Goal: Task Accomplishment & Management: Use online tool/utility

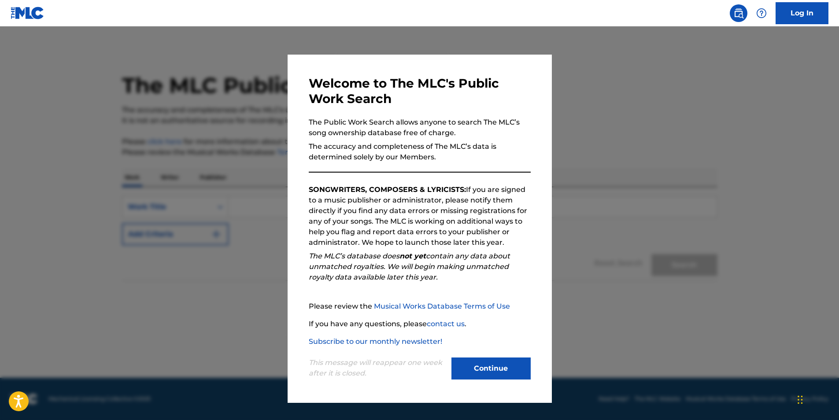
drag, startPoint x: 510, startPoint y: 370, endPoint x: 628, endPoint y: 166, distance: 235.1
click at [516, 356] on div "This message will reappear one week after it is closed. Continue" at bounding box center [420, 364] width 222 height 35
click at [459, 373] on button "Continue" at bounding box center [491, 369] width 79 height 22
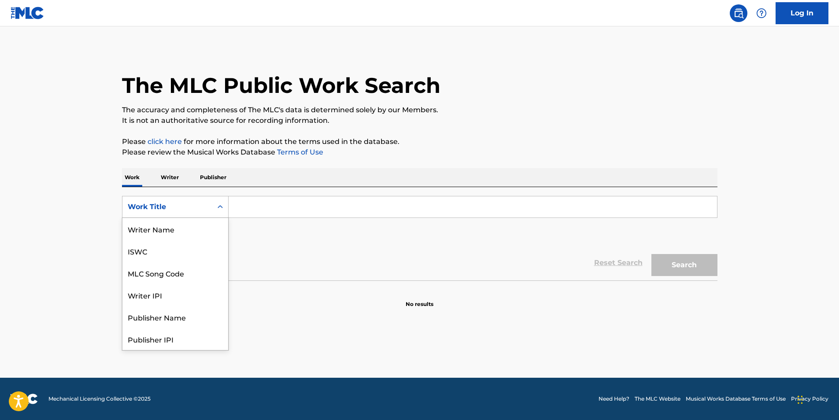
click at [216, 200] on div "Search Form" at bounding box center [220, 207] width 16 height 16
click at [169, 226] on div "MLC Song Code" at bounding box center [175, 229] width 106 height 22
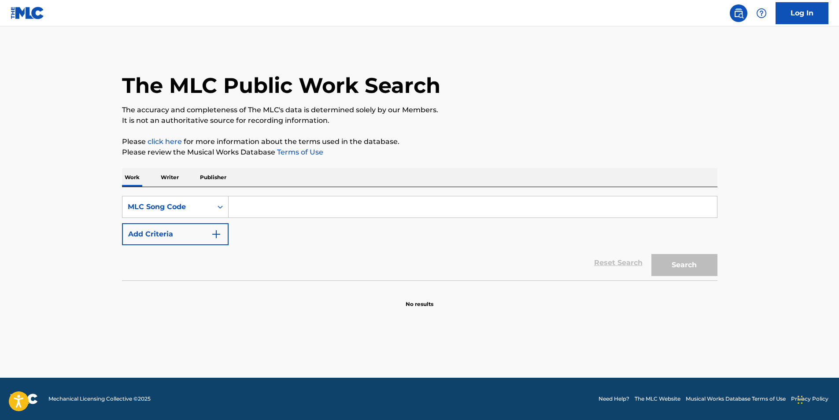
click at [269, 202] on input "Search Form" at bounding box center [473, 206] width 489 height 21
paste input "S68CSY"
type input "S68CSY"
click at [694, 267] on button "Search" at bounding box center [685, 265] width 66 height 22
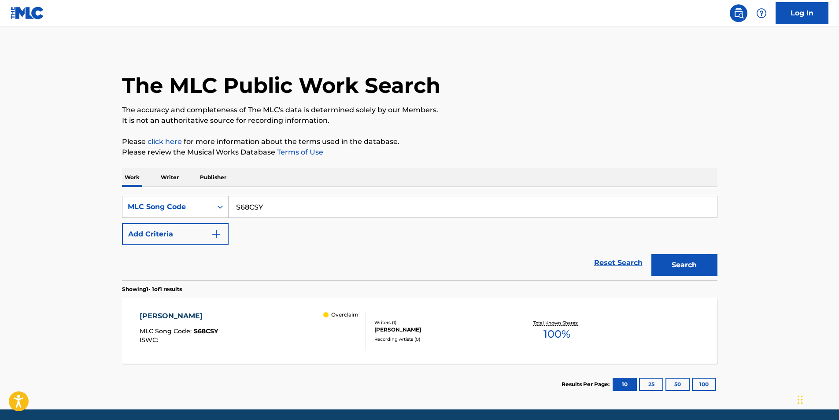
scroll to position [32, 0]
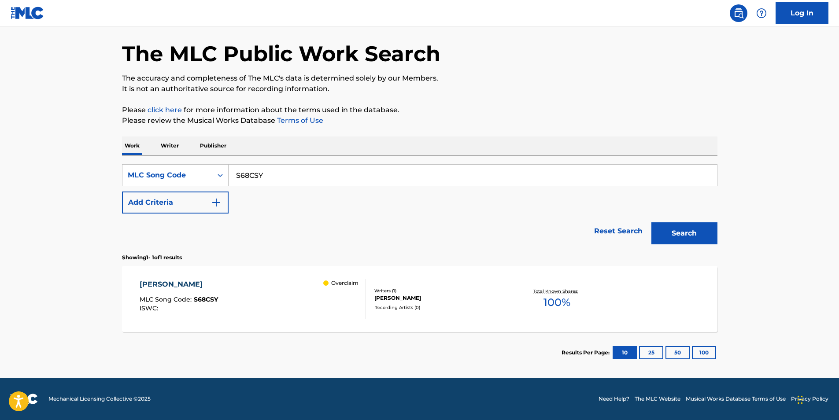
click at [232, 305] on div "[PERSON_NAME] MLC Song Code : S68CSY ISWC : Overclaim" at bounding box center [253, 299] width 226 height 40
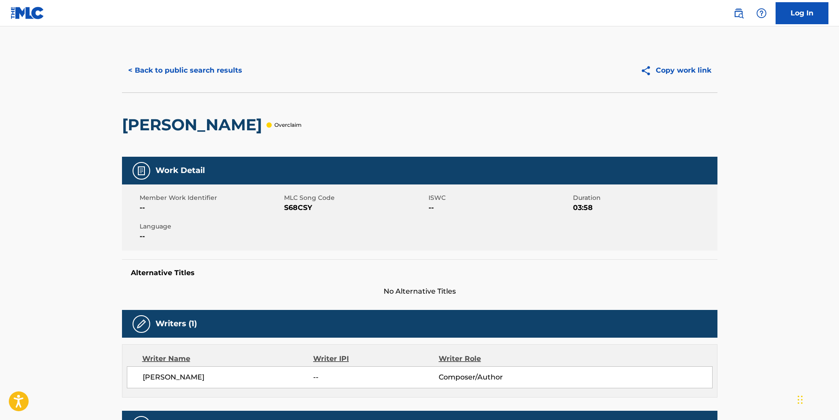
click at [144, 65] on button "< Back to public search results" at bounding box center [185, 70] width 126 height 22
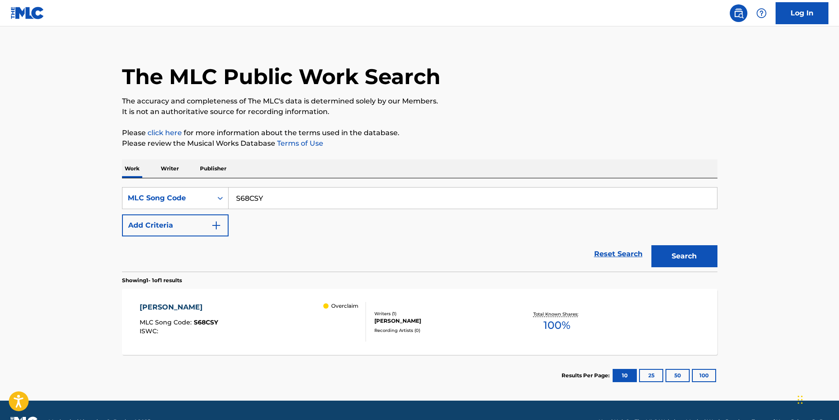
click at [297, 319] on div "[PERSON_NAME] MLC Song Code : S68CSY ISWC : Overclaim" at bounding box center [253, 322] width 226 height 40
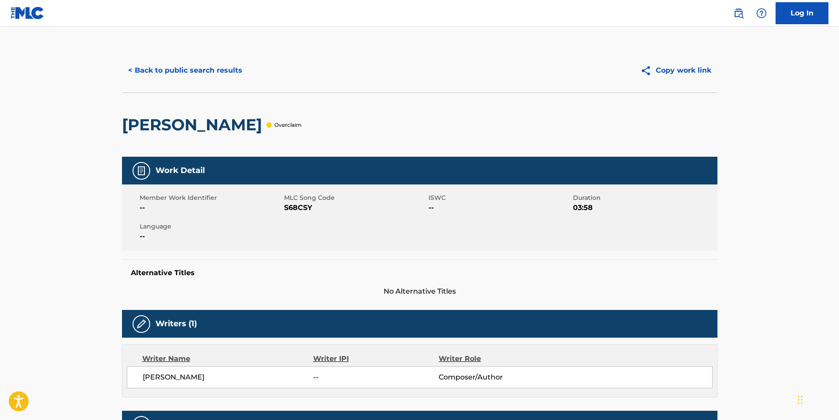
click at [148, 73] on button "< Back to public search results" at bounding box center [185, 70] width 126 height 22
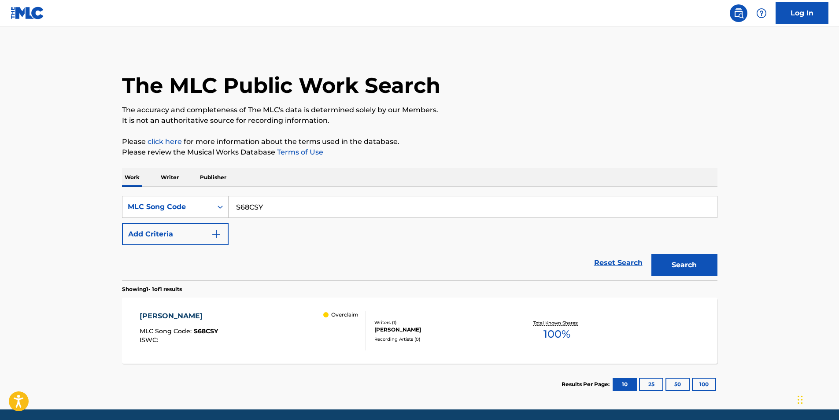
scroll to position [9, 0]
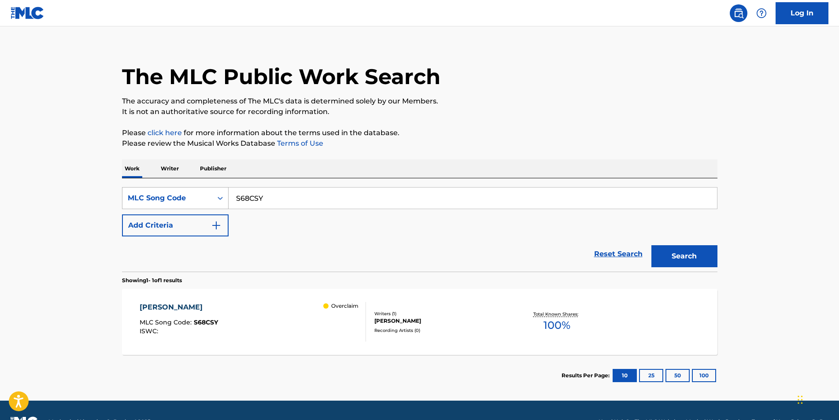
drag, startPoint x: 273, startPoint y: 201, endPoint x: 207, endPoint y: 189, distance: 66.7
click at [194, 190] on div "SearchWithCriteria0100c484-ee58-4d14-9aad-961fcccf8231 MLC Song Code S68CSY" at bounding box center [420, 198] width 596 height 22
paste input "IY9UK1"
type input "IY9UK1"
click at [664, 256] on button "Search" at bounding box center [685, 256] width 66 height 22
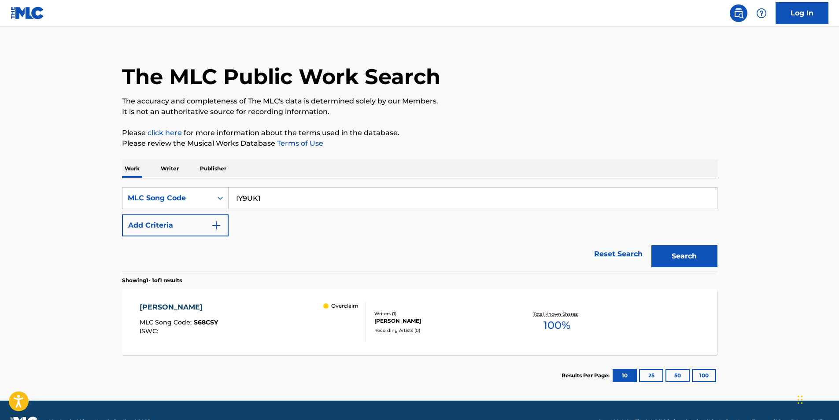
scroll to position [0, 0]
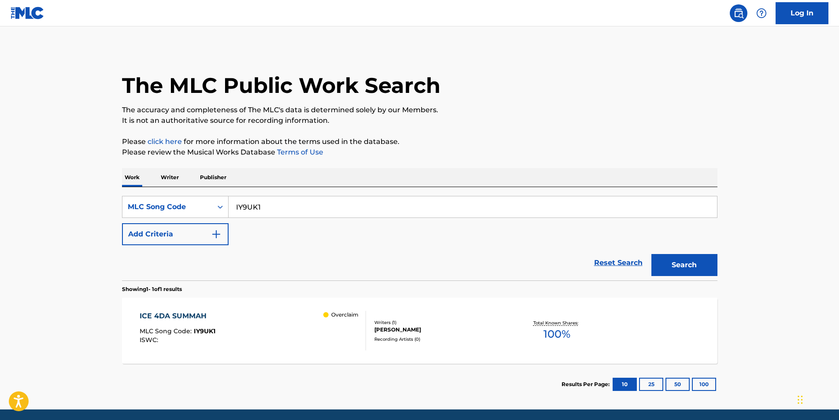
click at [303, 325] on div "ICE 4DA SUMMAH MLC Song Code : IY9UK1 ISWC : Overclaim" at bounding box center [253, 331] width 226 height 40
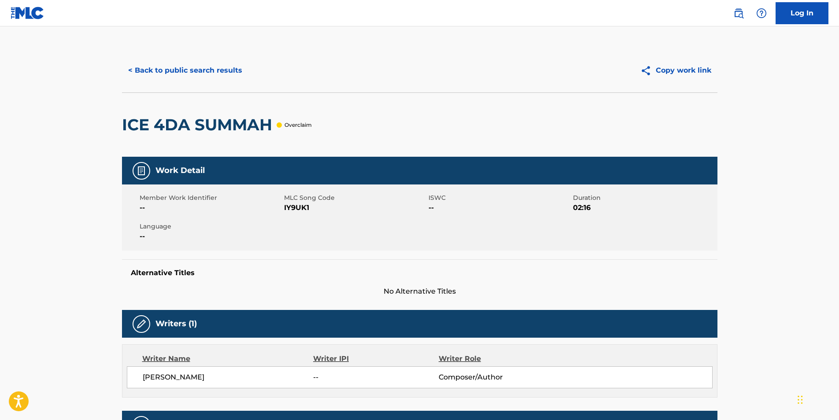
click at [814, 12] on link "Log In" at bounding box center [802, 13] width 53 height 22
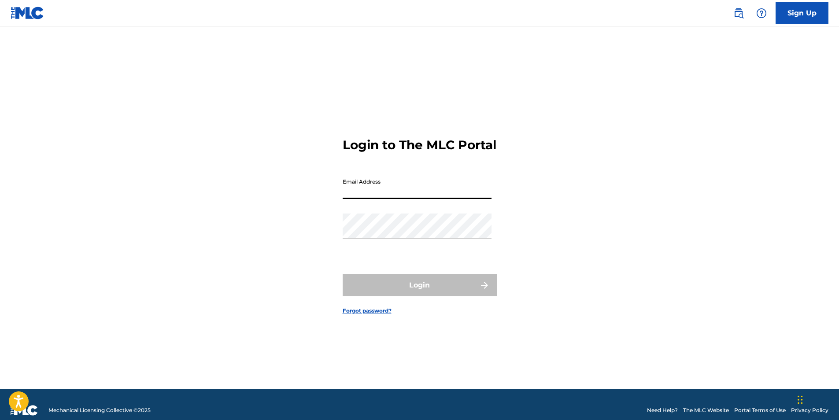
click at [421, 187] on input "Email Address" at bounding box center [417, 186] width 149 height 25
drag, startPoint x: 391, startPoint y: 200, endPoint x: 299, endPoint y: 201, distance: 92.5
click at [299, 201] on div "Login to The MLC Portal Email Address [PERSON_NAME].ash Password Login Forgot p…" at bounding box center [419, 218] width 617 height 341
paste input "IY9UK1"
type input "I"
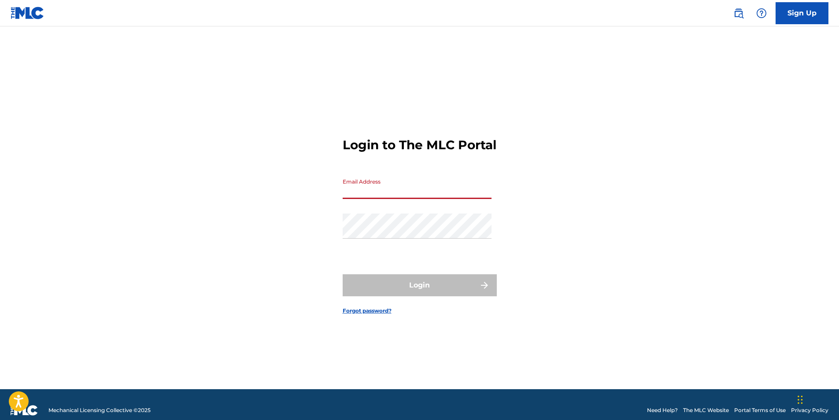
click at [368, 199] on input "Email Address" at bounding box center [417, 186] width 149 height 25
paste input "LokiandBuddy123@"
type input "LokiandBuddy123@"
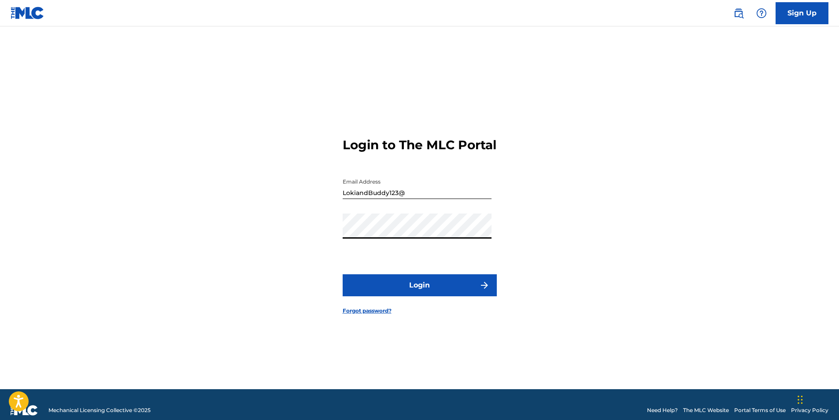
click at [390, 293] on button "Login" at bounding box center [420, 285] width 154 height 22
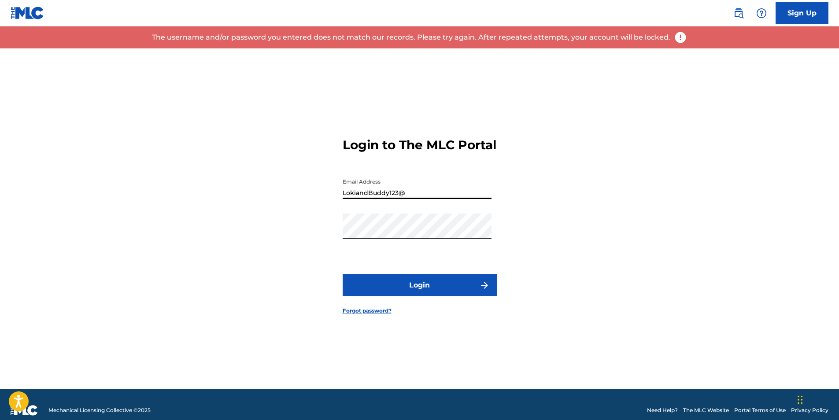
drag, startPoint x: 414, startPoint y: 201, endPoint x: 325, endPoint y: 202, distance: 88.6
click at [325, 202] on div "Login to The MLC Portal Email Address LokiandBuddy123@ Password Login Forgot pa…" at bounding box center [419, 218] width 617 height 341
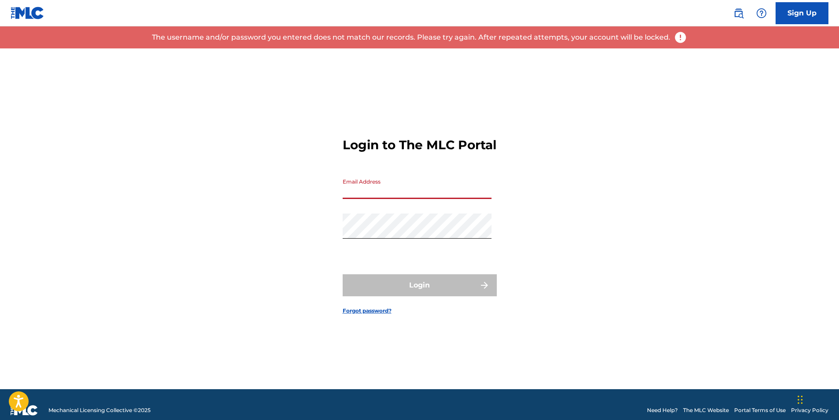
paste input "[PERSON_NAME][EMAIL_ADDRESS][PERSON_NAME][DOMAIN_NAME]"
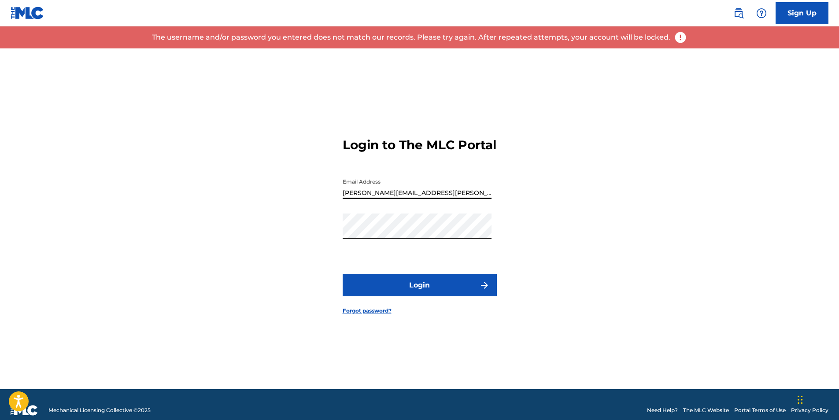
type input "[PERSON_NAME][EMAIL_ADDRESS][PERSON_NAME][DOMAIN_NAME]"
click at [304, 243] on div "Login to The MLC Portal Email Address [PERSON_NAME][EMAIL_ADDRESS][PERSON_NAME]…" at bounding box center [419, 218] width 617 height 341
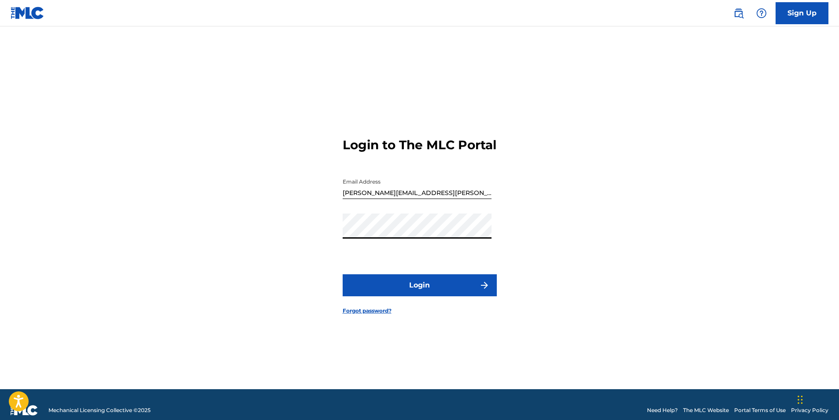
click at [420, 286] on button "Login" at bounding box center [420, 285] width 154 height 22
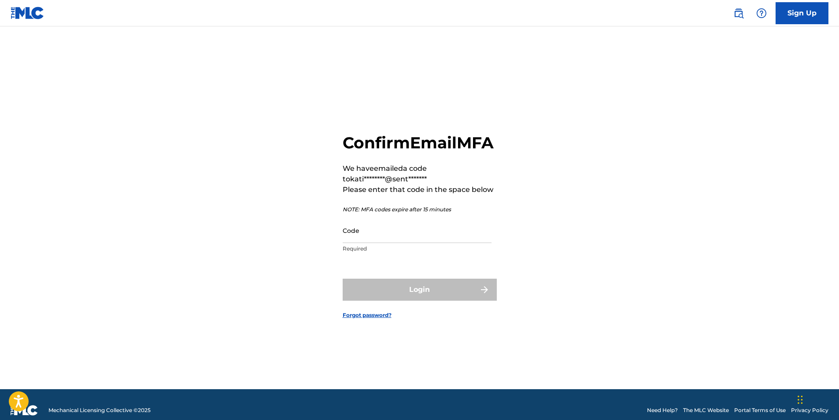
click at [372, 241] on input "Code" at bounding box center [417, 230] width 149 height 25
paste input "484314"
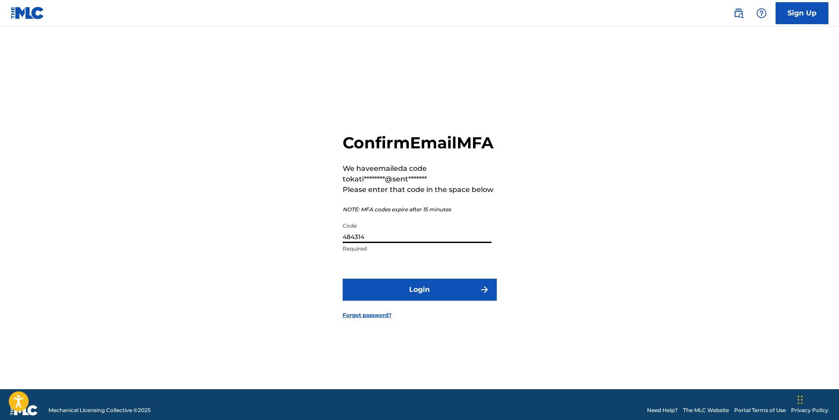
type input "484314"
click at [382, 300] on button "Login" at bounding box center [420, 290] width 154 height 22
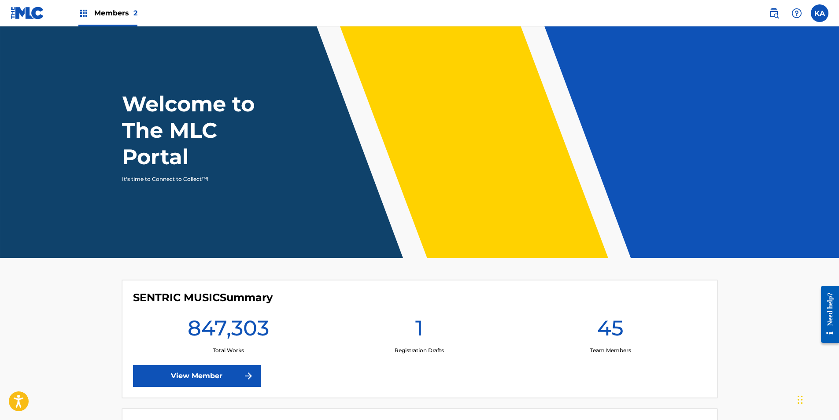
click at [119, 11] on span "Members 2" at bounding box center [115, 13] width 43 height 10
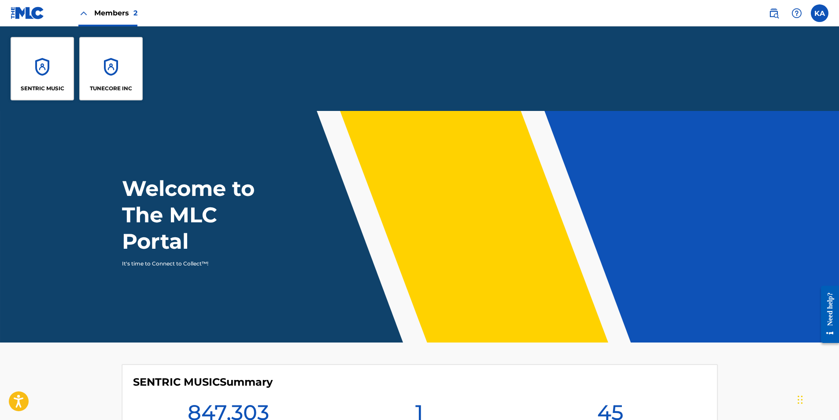
click at [110, 77] on div "TUNECORE INC" at bounding box center [110, 68] width 63 height 63
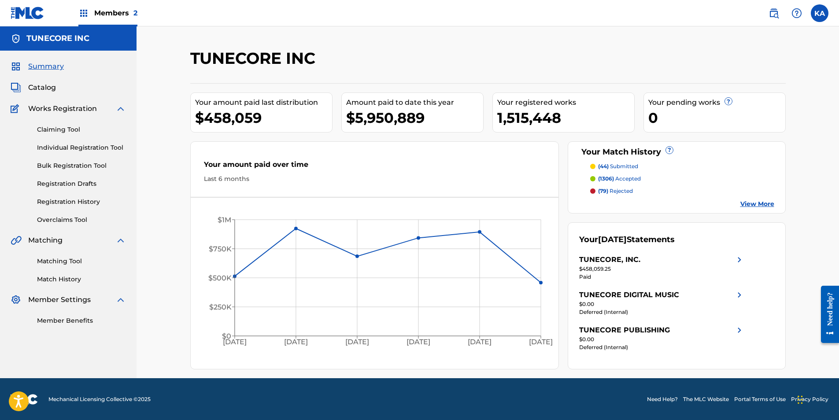
click at [88, 215] on div "Claiming Tool Individual Registration Tool Bulk Registration Tool Registration …" at bounding box center [68, 169] width 115 height 111
click at [84, 219] on link "Overclaims Tool" at bounding box center [81, 219] width 89 height 9
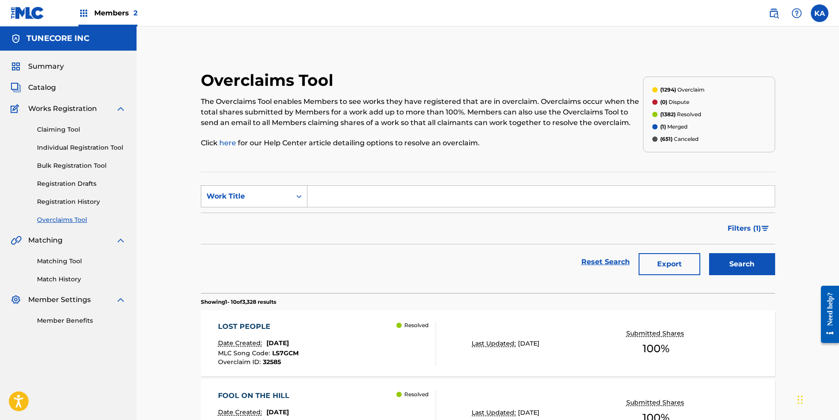
click at [288, 190] on div "Work Title" at bounding box center [246, 196] width 90 height 17
drag, startPoint x: 272, startPoint y: 240, endPoint x: 290, endPoint y: 236, distance: 18.9
click at [272, 241] on div "Overclaim ID" at bounding box center [254, 241] width 106 height 22
click at [367, 196] on input "Search Form" at bounding box center [541, 196] width 467 height 21
paste input "IY9UK1"
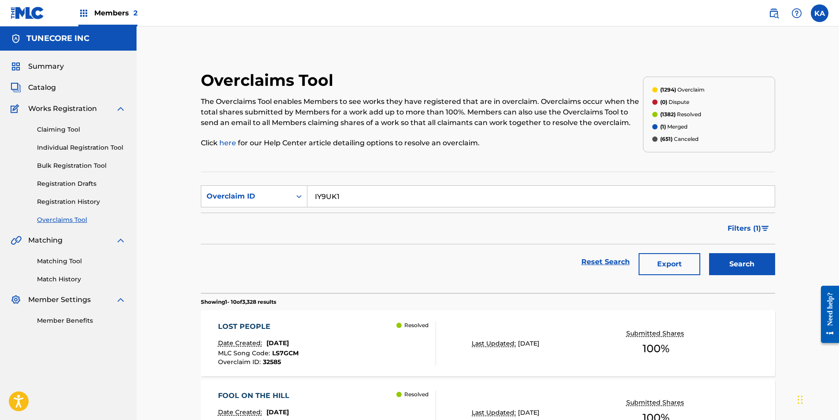
type input "IY9UK1"
click at [747, 265] on button "Search" at bounding box center [742, 264] width 66 height 22
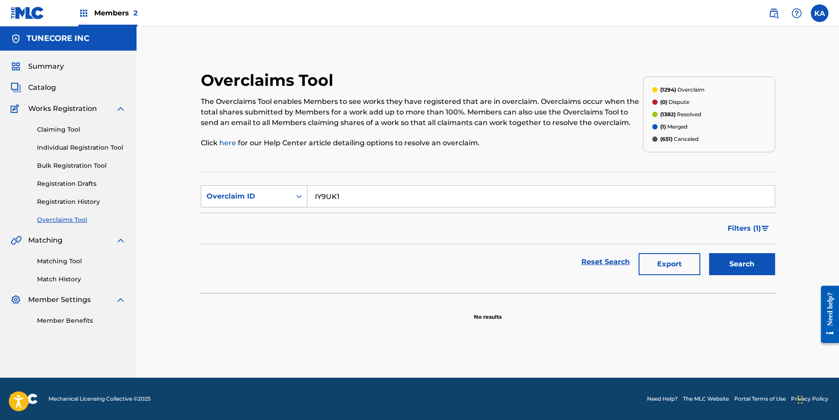
click at [283, 196] on div "Overclaim ID" at bounding box center [246, 196] width 79 height 11
click at [282, 222] on div "Work Title" at bounding box center [254, 219] width 106 height 22
click at [419, 196] on input "Search Form" at bounding box center [541, 196] width 467 height 21
paste input "IY9UK1"
type input "IY9UK1"
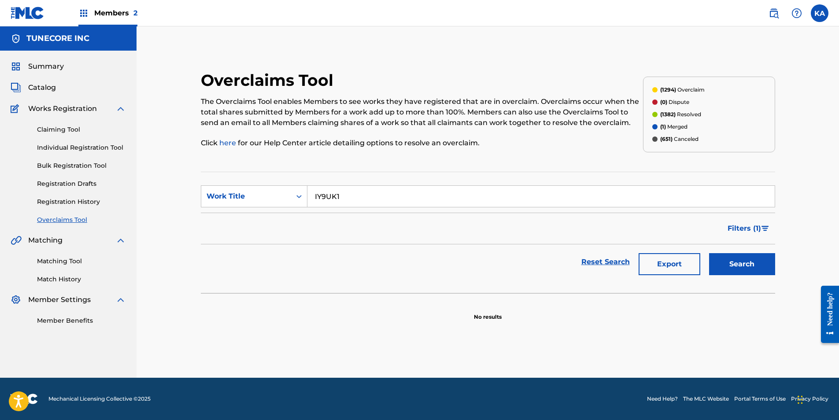
click at [751, 268] on button "Search" at bounding box center [742, 264] width 66 height 22
click at [745, 272] on button "Search" at bounding box center [742, 264] width 66 height 22
click at [279, 191] on div "Work Title" at bounding box center [246, 196] width 79 height 11
click at [275, 237] on div "Overclaim ID" at bounding box center [254, 241] width 106 height 22
click at [341, 195] on input "Search Form" at bounding box center [541, 196] width 467 height 21
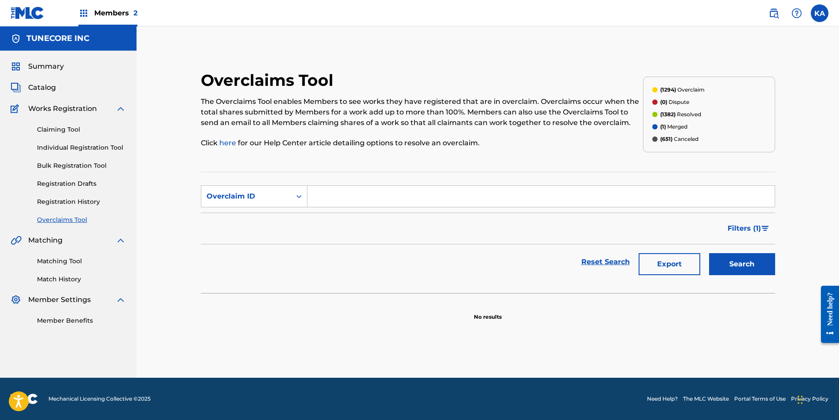
paste input "32431"
type input "32431"
click at [755, 269] on button "Search" at bounding box center [742, 264] width 66 height 22
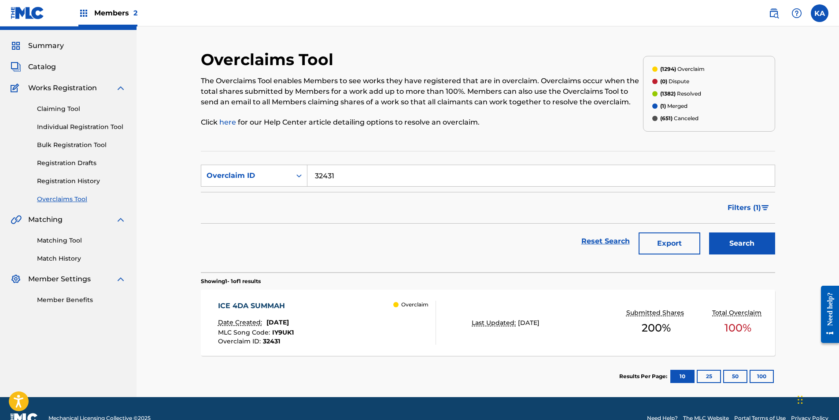
scroll to position [40, 0]
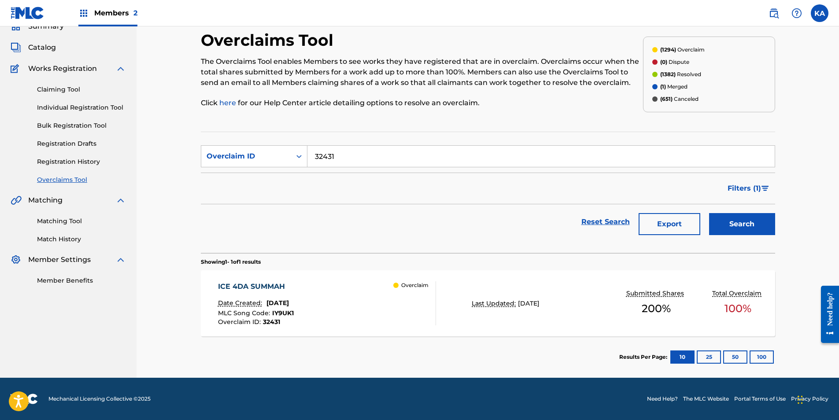
click at [317, 299] on div "ICE 4DA SUMMAH Date Created: [DATE] MLC Song Code : IY9UK1 Overclaim ID : 32431…" at bounding box center [327, 304] width 219 height 44
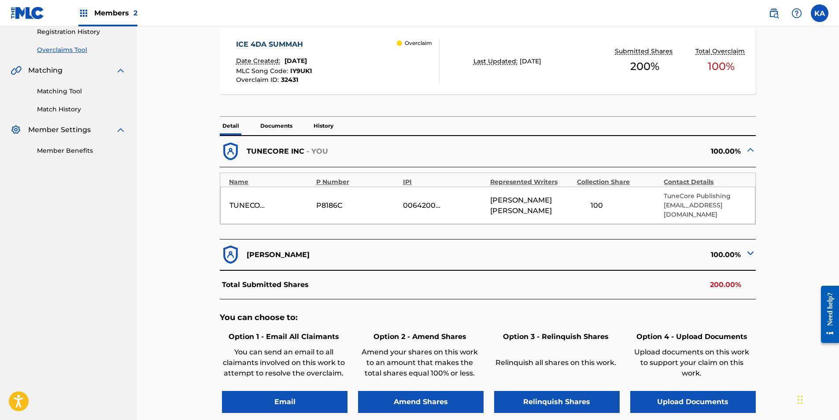
scroll to position [176, 0]
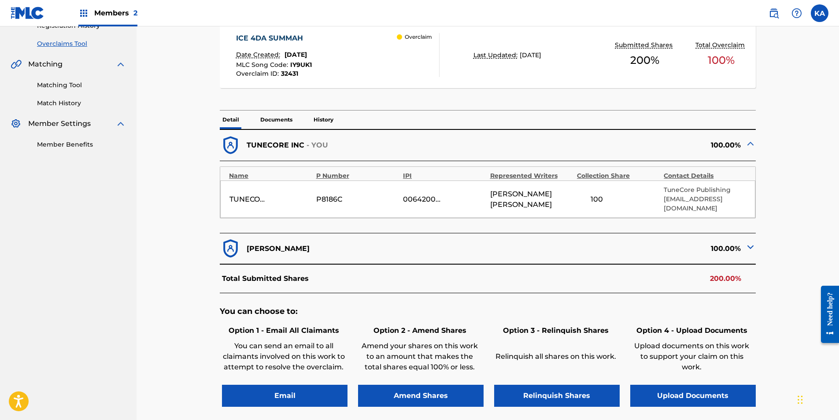
click at [609, 242] on div "100.00%" at bounding box center [622, 249] width 268 height 22
click at [749, 242] on img at bounding box center [750, 247] width 11 height 11
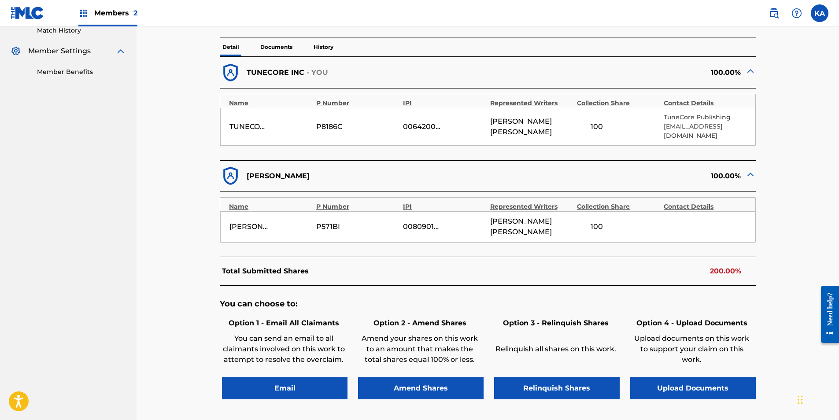
scroll to position [264, 0]
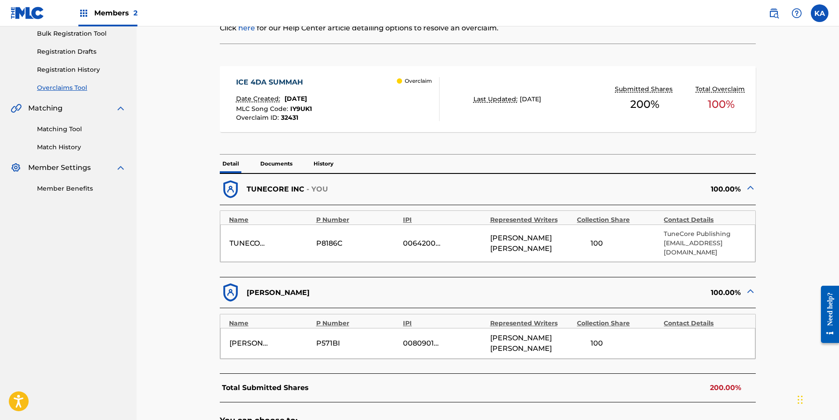
click at [277, 159] on p "Documents" at bounding box center [276, 164] width 37 height 19
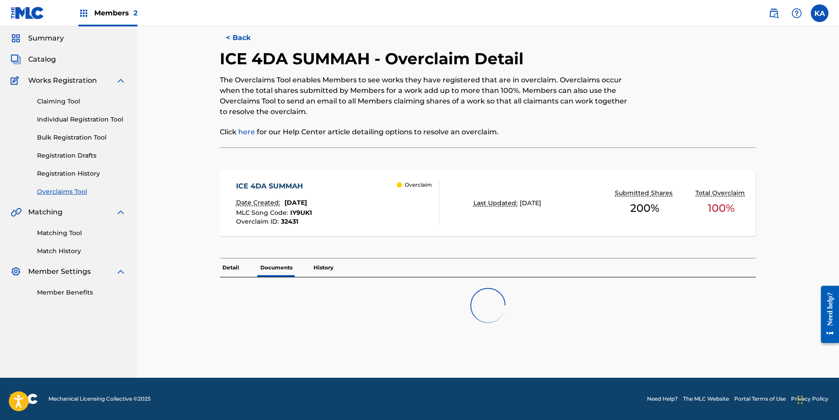
scroll to position [56, 0]
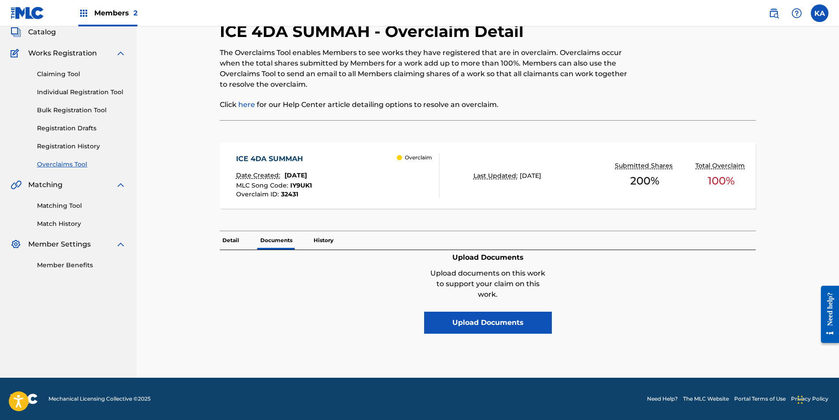
click at [484, 319] on button "Upload Documents" at bounding box center [488, 323] width 128 height 22
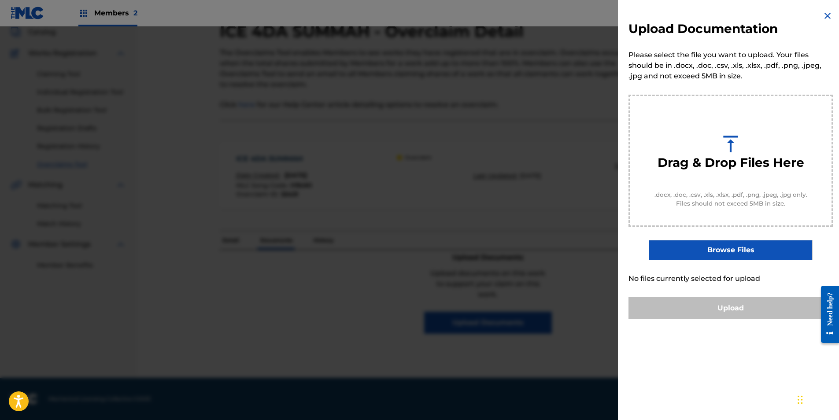
click at [825, 13] on img at bounding box center [828, 16] width 11 height 11
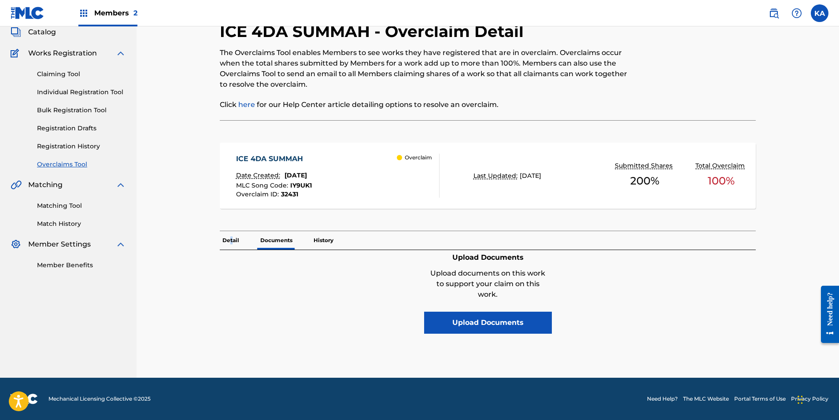
click at [232, 239] on p "Detail" at bounding box center [231, 240] width 22 height 19
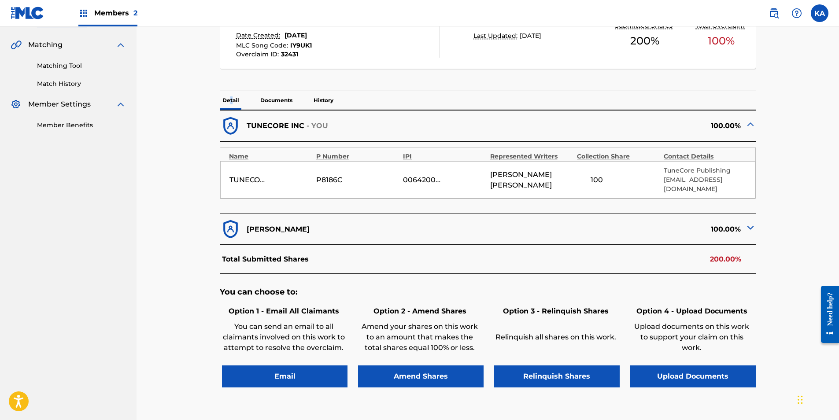
scroll to position [262, 0]
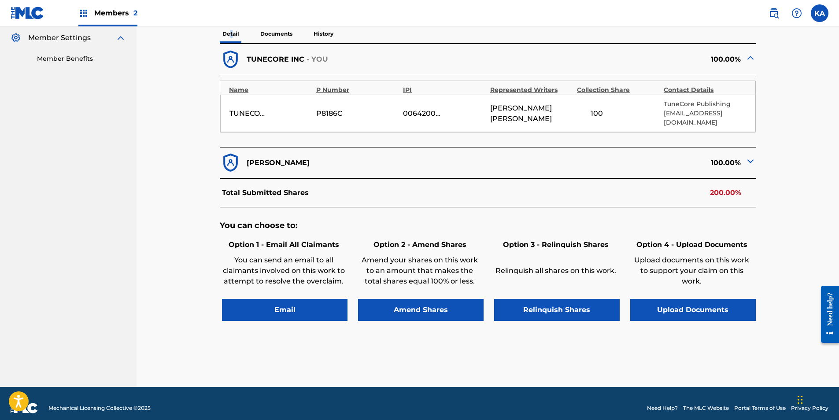
click at [693, 299] on button "Upload Documents" at bounding box center [693, 310] width 126 height 22
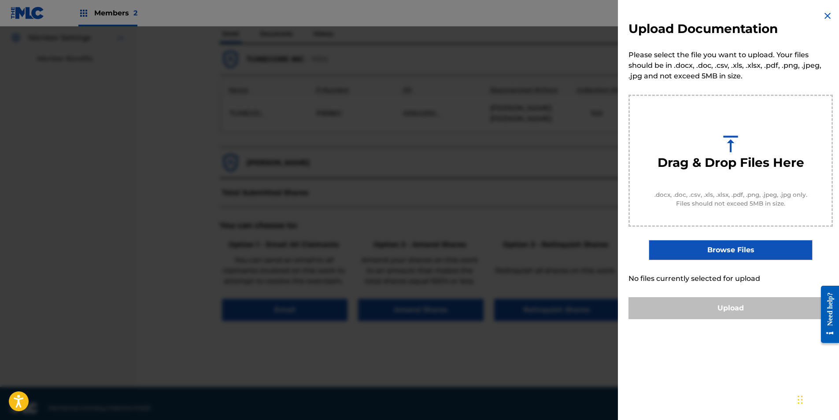
click at [706, 257] on label "Browse Files" at bounding box center [730, 250] width 163 height 20
click at [0, 0] on input "Browse Files" at bounding box center [0, 0] width 0 height 0
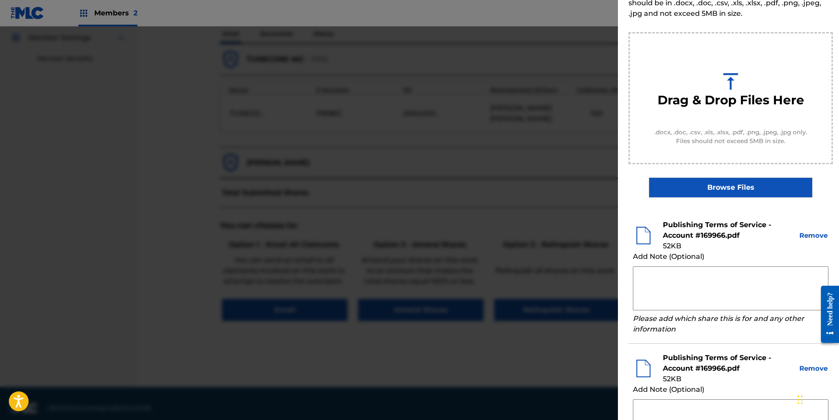
scroll to position [165, 0]
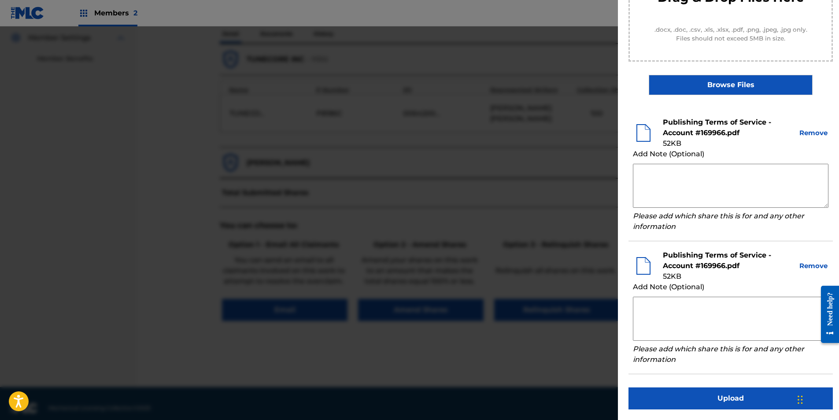
click at [816, 269] on button "Remove" at bounding box center [814, 266] width 30 height 10
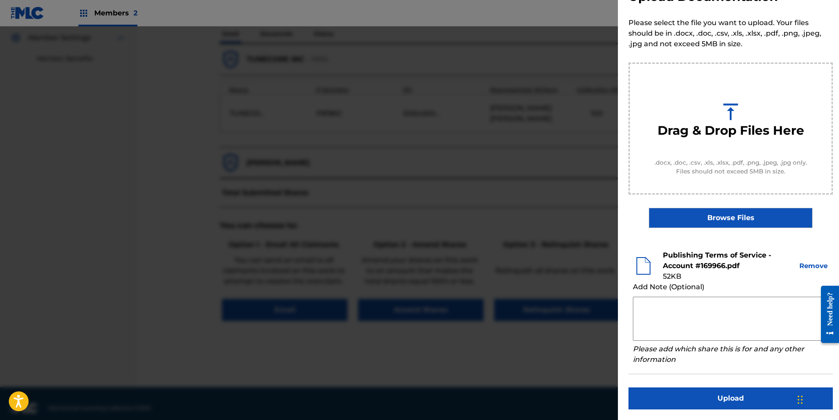
scroll to position [32, 0]
click at [720, 399] on button "Upload" at bounding box center [731, 399] width 204 height 22
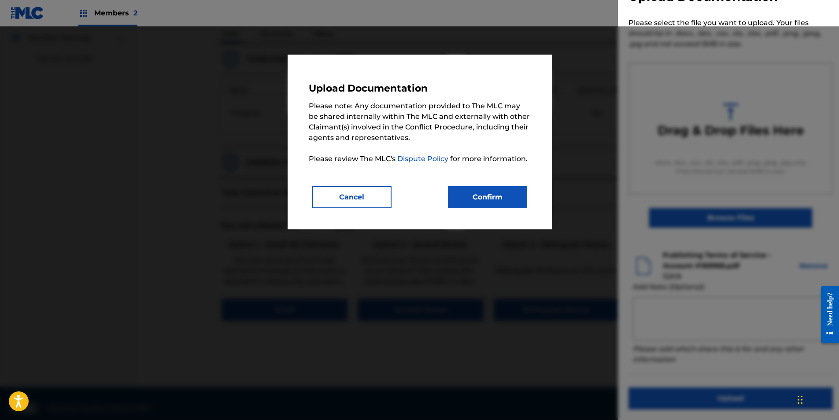
click at [503, 196] on button "Confirm" at bounding box center [487, 197] width 79 height 22
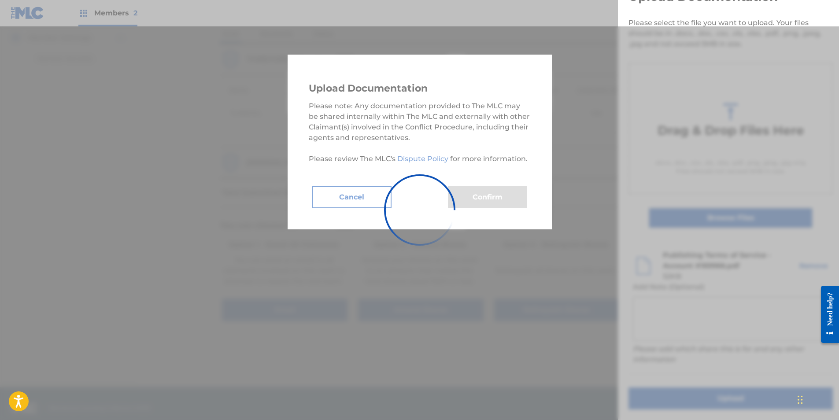
scroll to position [0, 0]
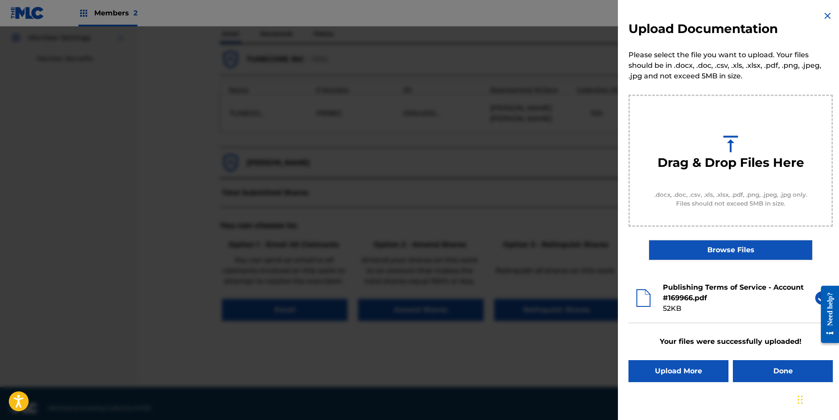
click at [775, 369] on button "Done" at bounding box center [783, 371] width 100 height 22
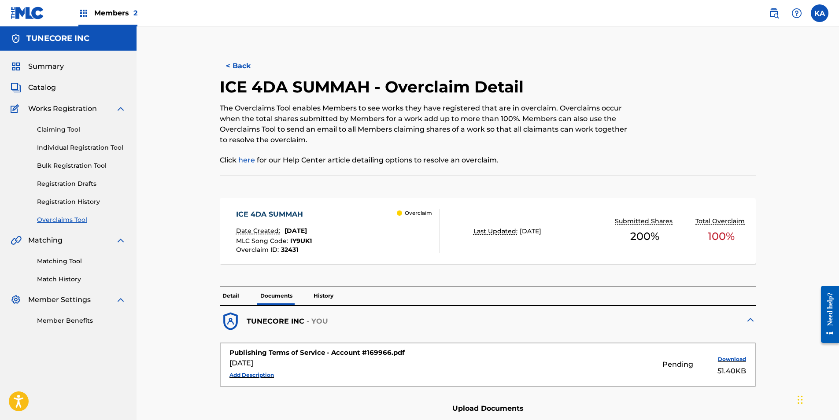
drag, startPoint x: 234, startPoint y: 59, endPoint x: 241, endPoint y: 67, distance: 9.7
click at [234, 60] on button "< Back" at bounding box center [246, 66] width 53 height 22
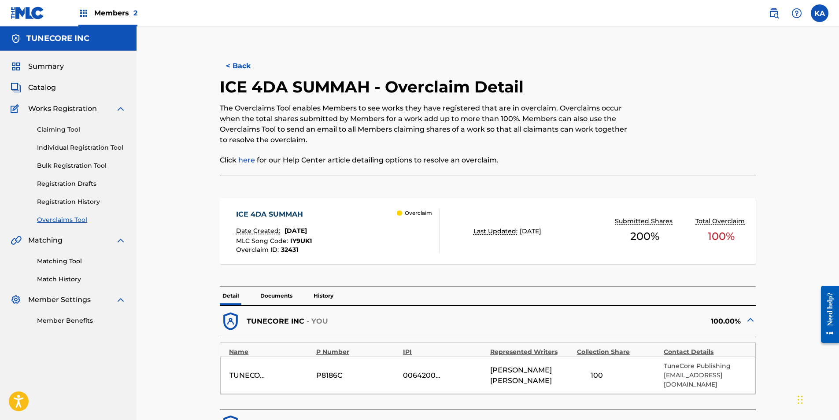
click at [237, 64] on button "< Back" at bounding box center [246, 66] width 53 height 22
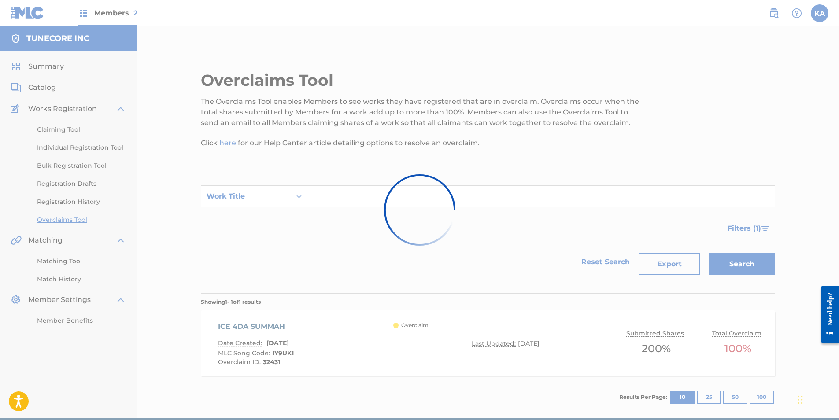
scroll to position [17, 0]
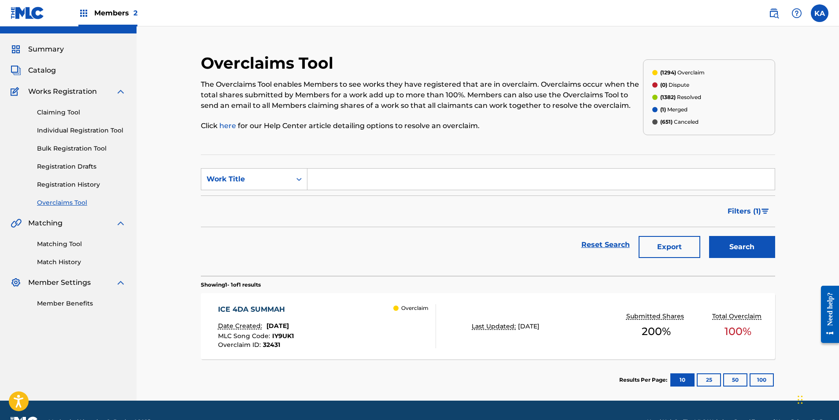
click at [340, 180] on input "Search Form" at bounding box center [541, 179] width 467 height 21
drag, startPoint x: 340, startPoint y: 179, endPoint x: 287, endPoint y: 178, distance: 53.3
click at [285, 179] on div "Work Title" at bounding box center [246, 179] width 79 height 11
click at [288, 201] on div "MLC Song Code" at bounding box center [254, 201] width 106 height 22
click at [341, 182] on input "Search Form" at bounding box center [541, 179] width 467 height 21
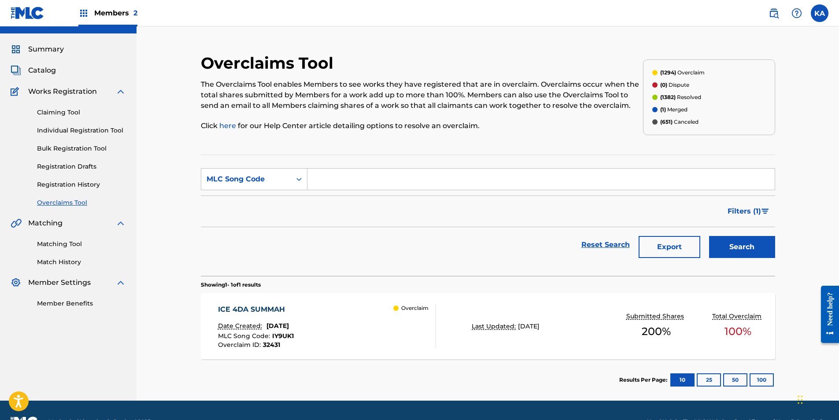
paste input "S68CSY"
type input "S68CSY"
click at [730, 244] on button "Search" at bounding box center [742, 247] width 66 height 22
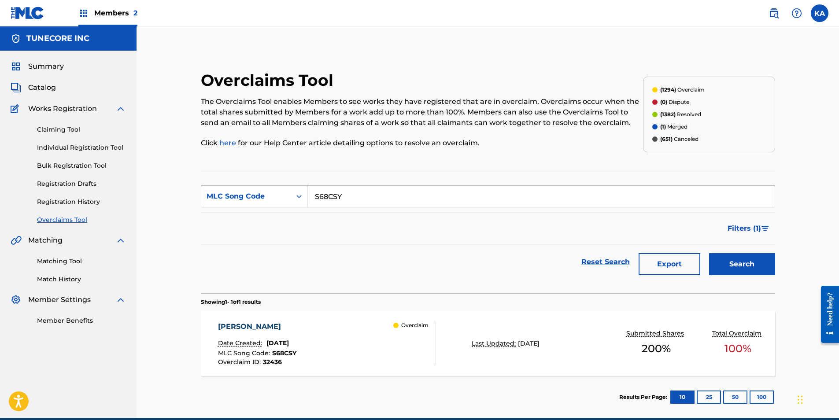
click at [423, 341] on div "Overclaim" at bounding box center [414, 344] width 42 height 44
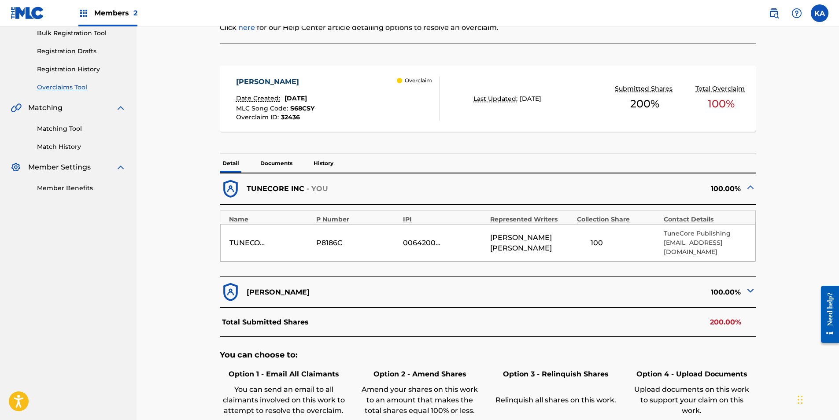
scroll to position [176, 0]
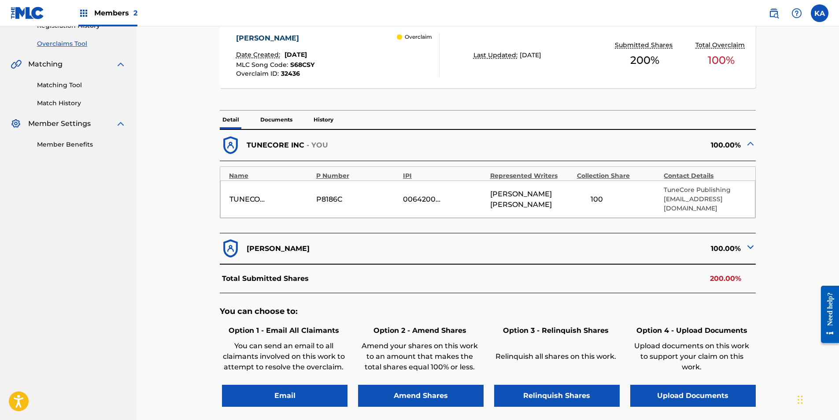
click at [276, 120] on p "Documents" at bounding box center [276, 120] width 37 height 19
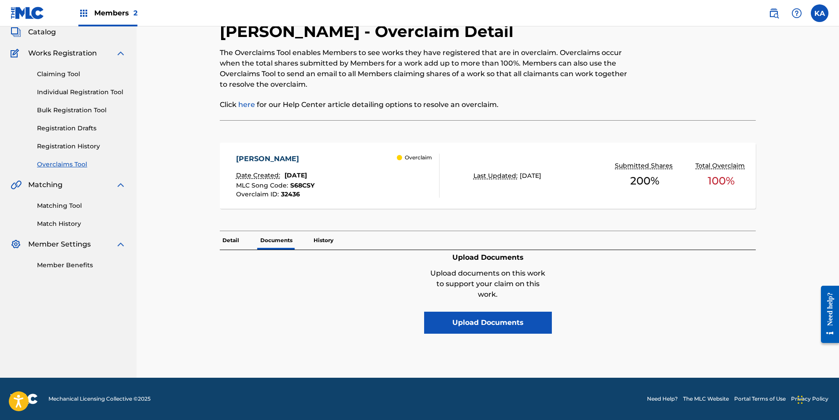
click at [239, 243] on p "Detail" at bounding box center [231, 240] width 22 height 19
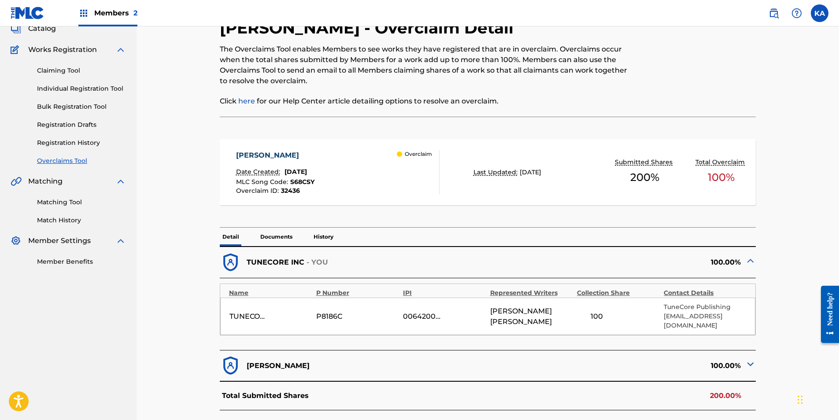
scroll to position [176, 0]
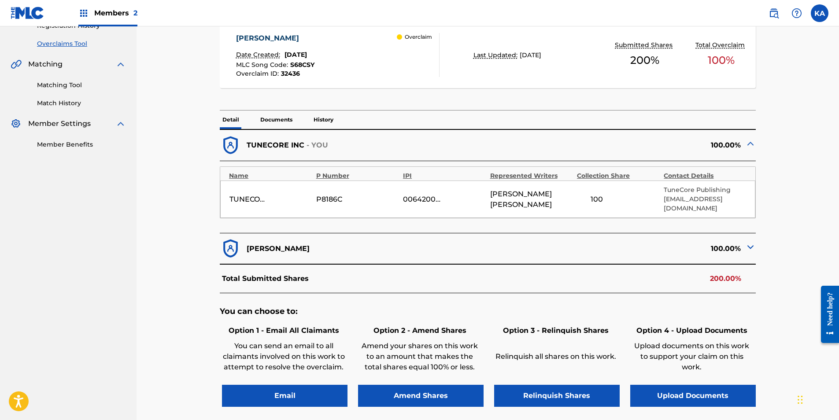
click at [718, 385] on button "Upload Documents" at bounding box center [693, 396] width 126 height 22
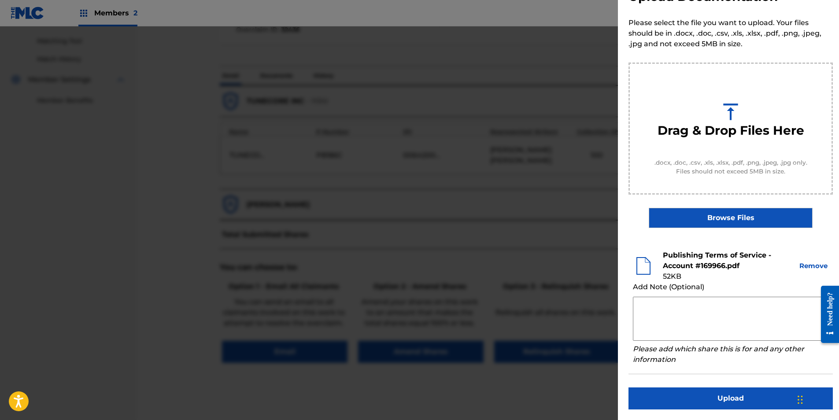
scroll to position [262, 0]
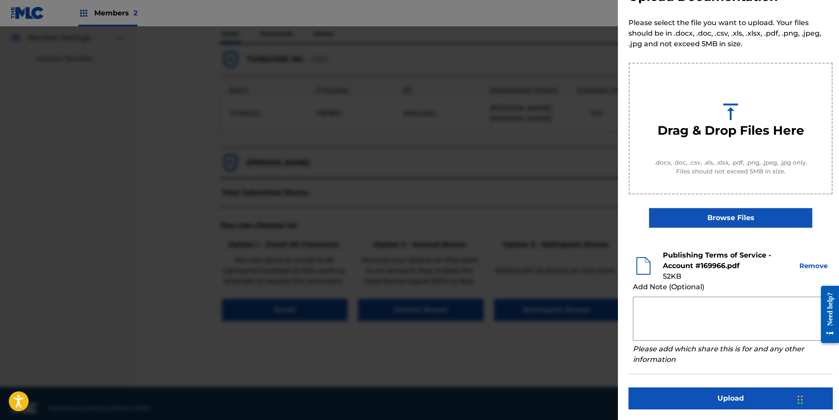
click at [744, 397] on button "Upload" at bounding box center [731, 399] width 204 height 22
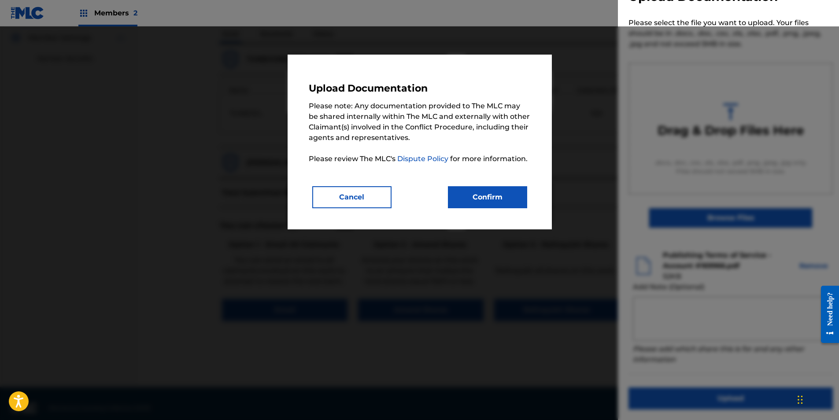
click at [478, 197] on button "Confirm" at bounding box center [487, 197] width 79 height 22
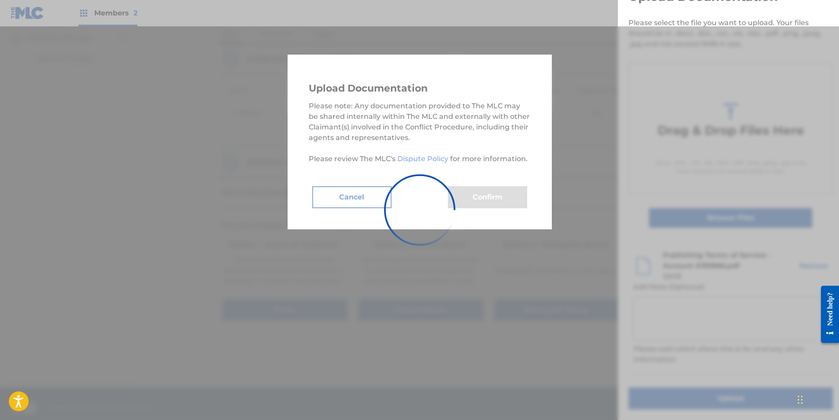
scroll to position [0, 0]
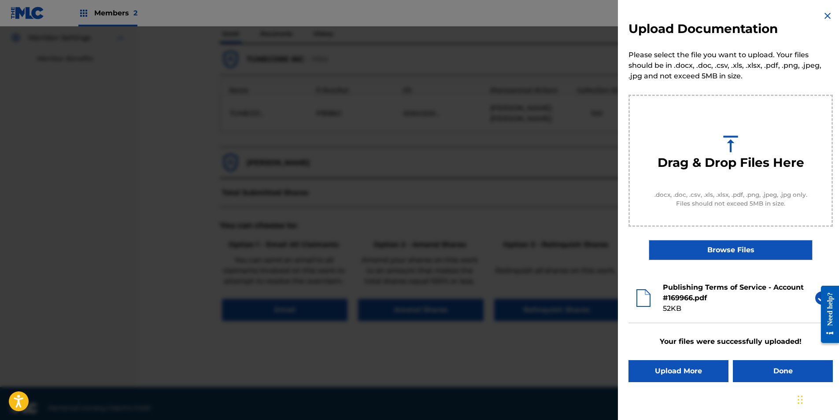
click at [805, 373] on button "Done" at bounding box center [783, 371] width 100 height 22
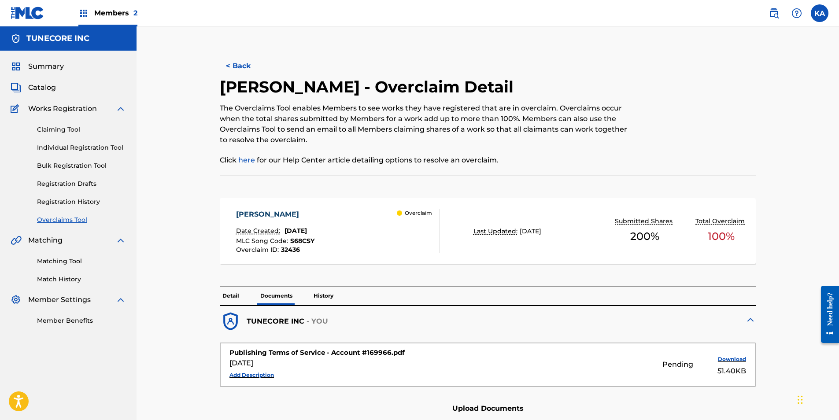
click at [226, 60] on button "< Back" at bounding box center [246, 66] width 53 height 22
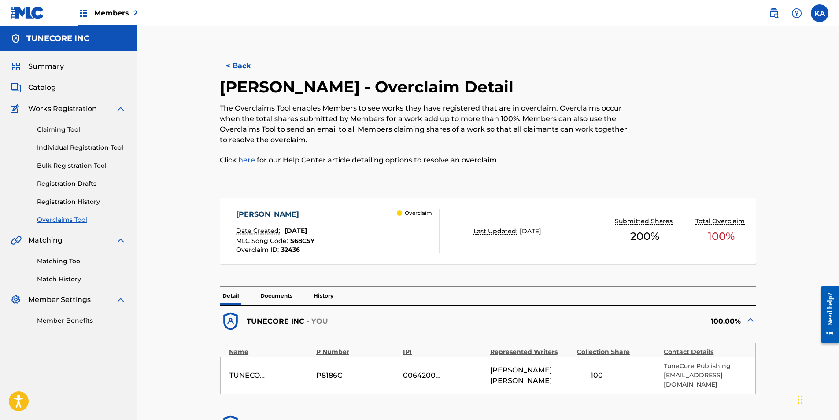
click at [254, 67] on button "< Back" at bounding box center [246, 66] width 53 height 22
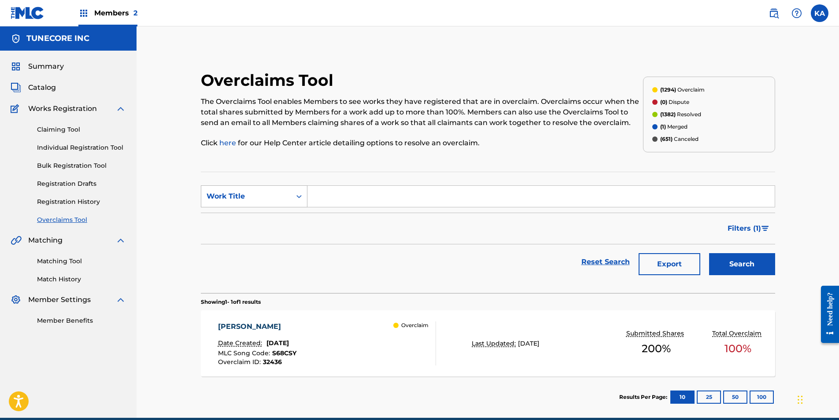
click at [300, 190] on div "Search Form" at bounding box center [299, 197] width 16 height 16
click at [296, 210] on div "MLC Song Code" at bounding box center [254, 219] width 106 height 22
click at [333, 199] on input "Search Form" at bounding box center [541, 196] width 467 height 21
paste input "A98UBM"
type input "A98UBM"
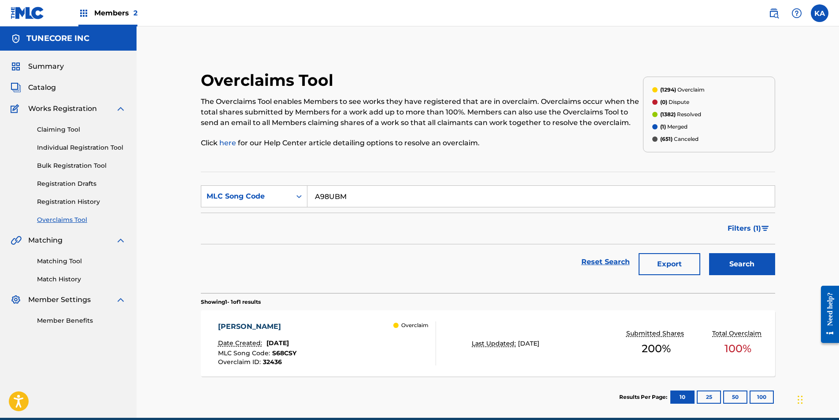
click at [768, 270] on button "Search" at bounding box center [742, 264] width 66 height 22
click at [456, 329] on div "ASHES TO LIGHT Date Created: [DATE] MLC Song Code : A98UBM Overclaim ID : 32433…" at bounding box center [488, 344] width 574 height 66
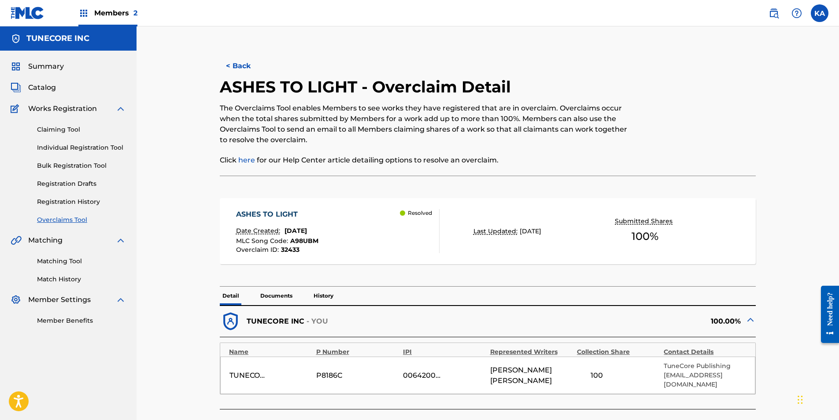
click at [248, 67] on button "< Back" at bounding box center [246, 66] width 53 height 22
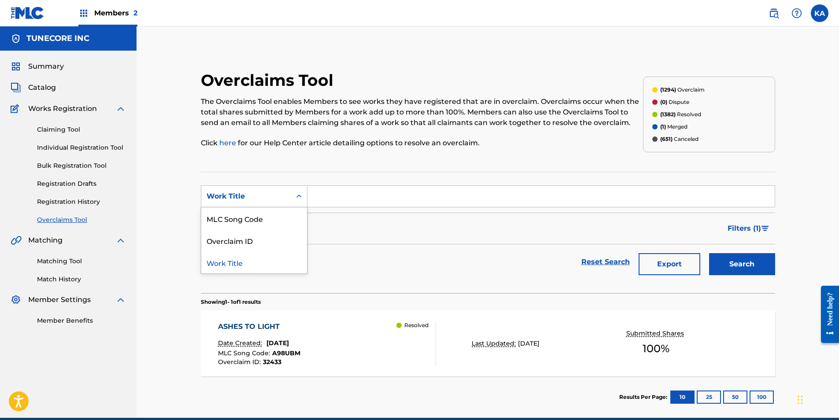
click at [296, 189] on div "Search Form" at bounding box center [299, 197] width 16 height 16
click at [294, 211] on div "MLC Song Code" at bounding box center [254, 219] width 106 height 22
click at [334, 194] on input "Search Form" at bounding box center [541, 196] width 467 height 21
paste input "N96GTR"
type input "N96GTR"
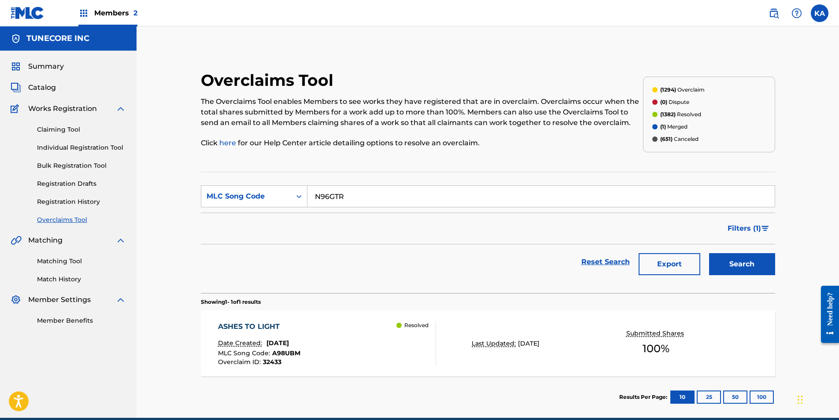
click at [745, 260] on button "Search" at bounding box center [742, 264] width 66 height 22
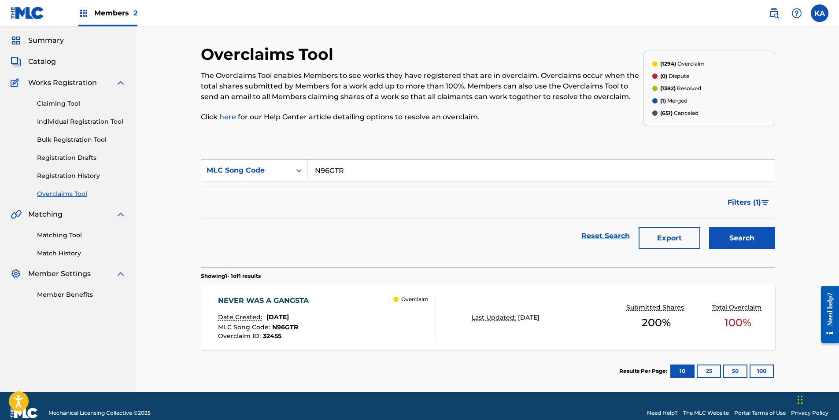
scroll to position [40, 0]
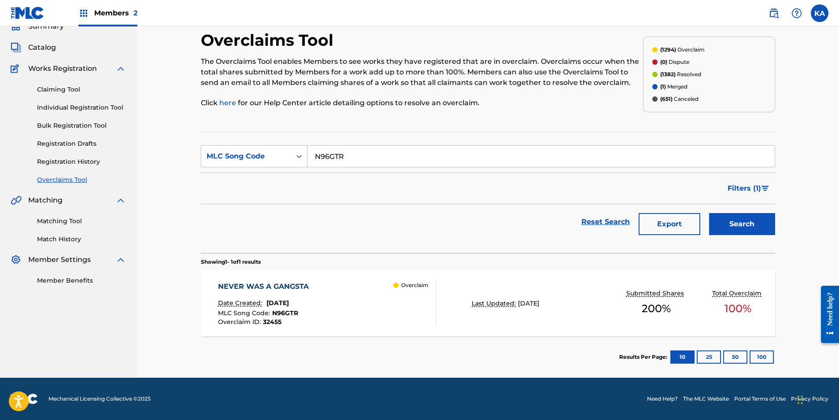
click at [456, 303] on div "NEVER WAS A GANGSTA Date Created: [DATE] MLC Song Code : N96GTR Overclaim ID : …" at bounding box center [488, 304] width 574 height 66
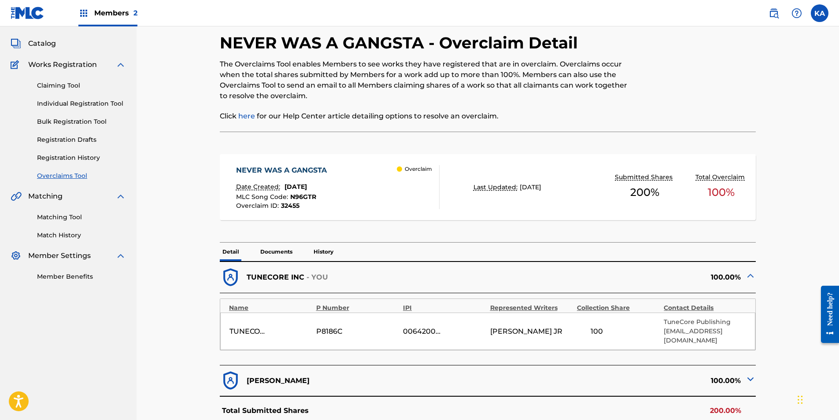
scroll to position [88, 0]
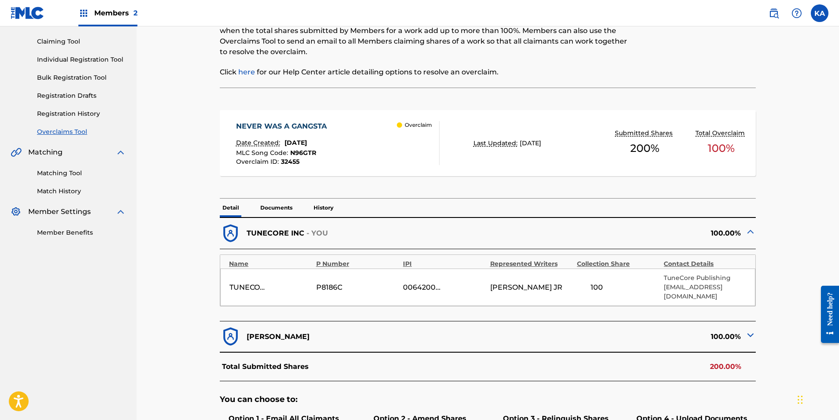
click at [712, 326] on div "100.00%" at bounding box center [622, 337] width 268 height 22
click at [750, 330] on img at bounding box center [750, 335] width 11 height 11
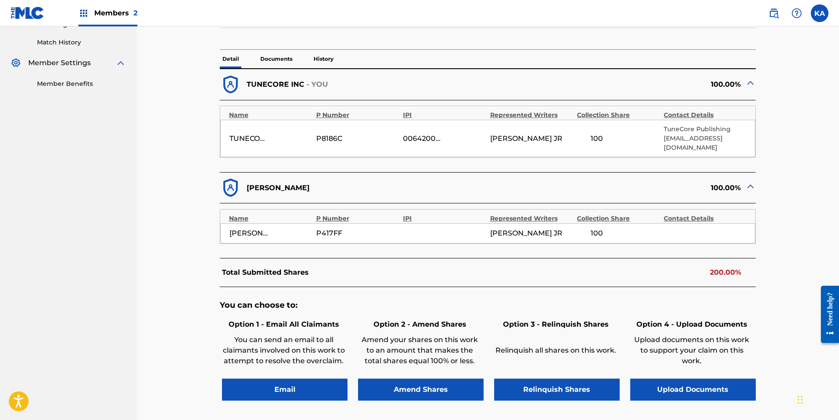
scroll to position [317, 0]
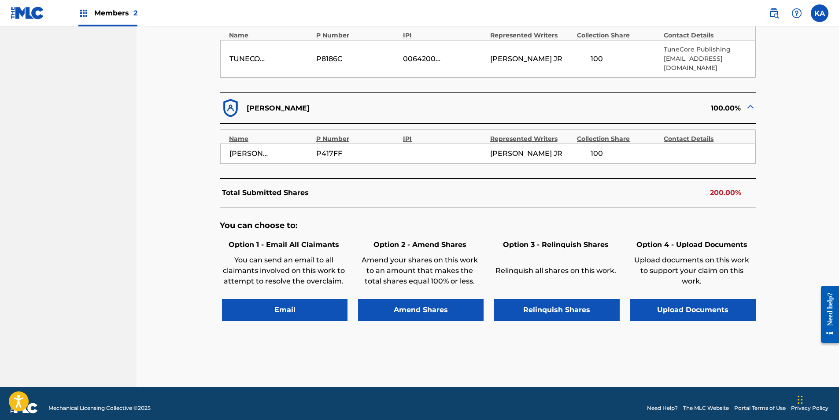
click at [669, 303] on button "Upload Documents" at bounding box center [693, 310] width 126 height 22
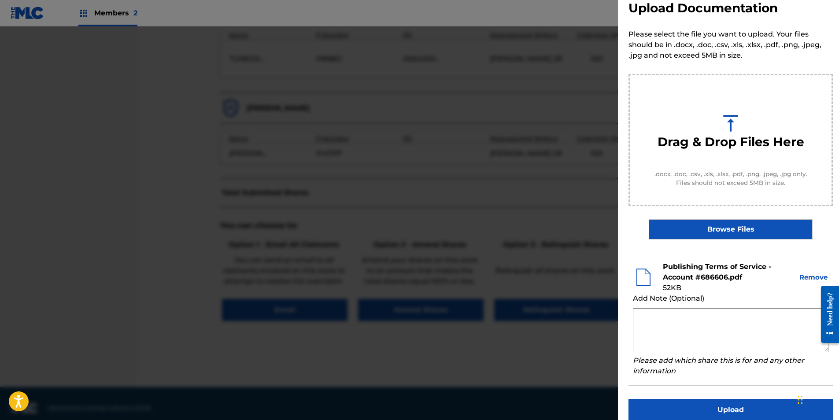
scroll to position [32, 0]
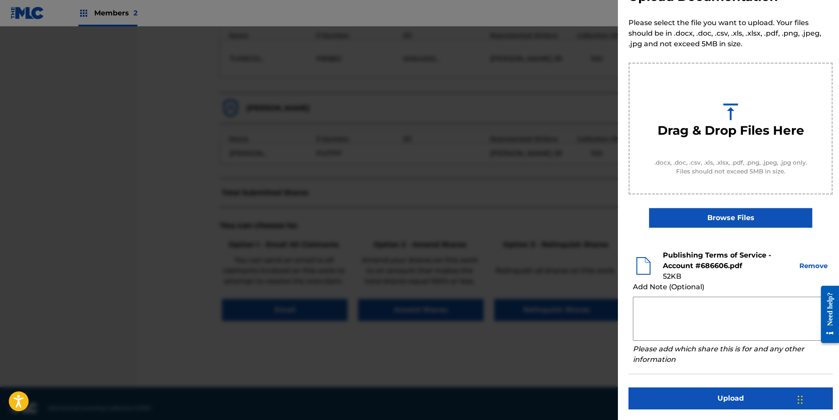
click at [767, 400] on button "Upload" at bounding box center [731, 399] width 204 height 22
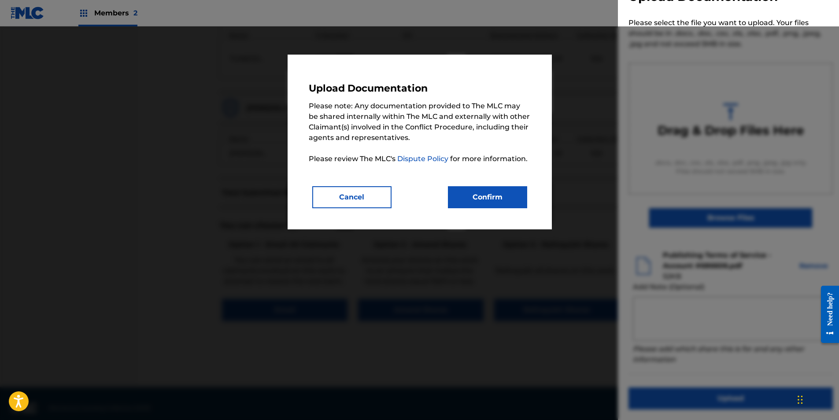
click at [492, 194] on button "Confirm" at bounding box center [487, 197] width 79 height 22
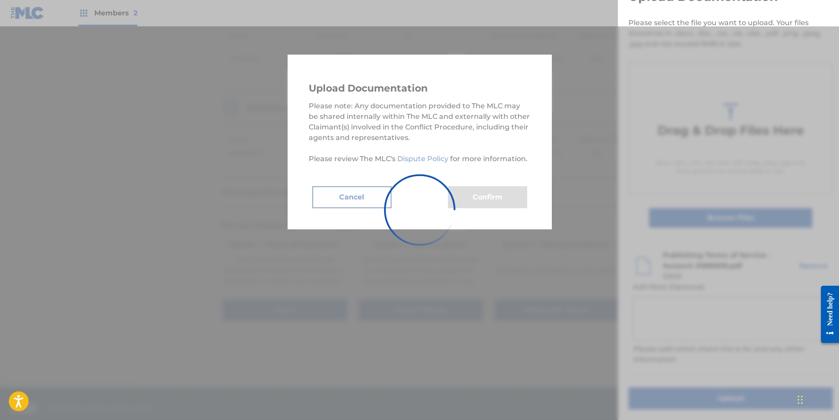
scroll to position [0, 0]
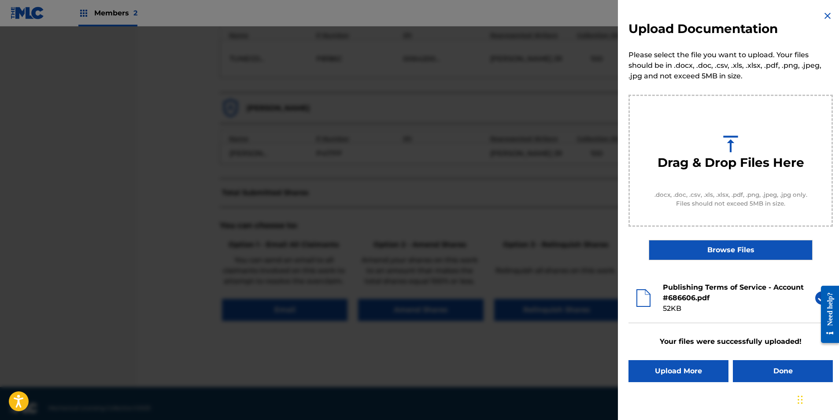
click at [761, 367] on button "Done" at bounding box center [783, 371] width 100 height 22
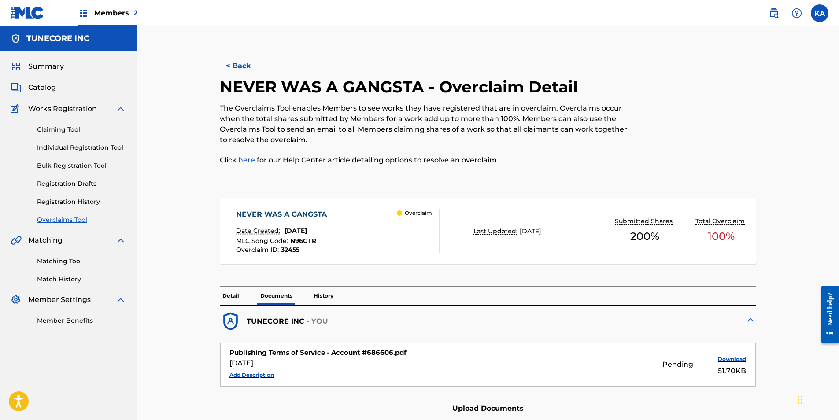
click at [252, 65] on button "< Back" at bounding box center [246, 66] width 53 height 22
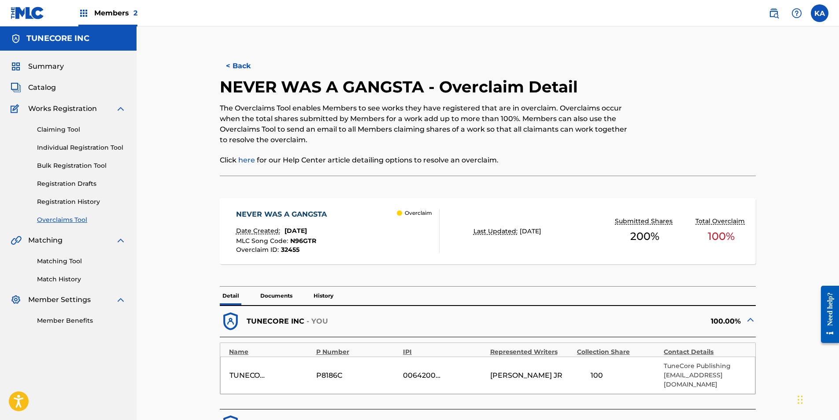
click at [238, 68] on button "< Back" at bounding box center [246, 66] width 53 height 22
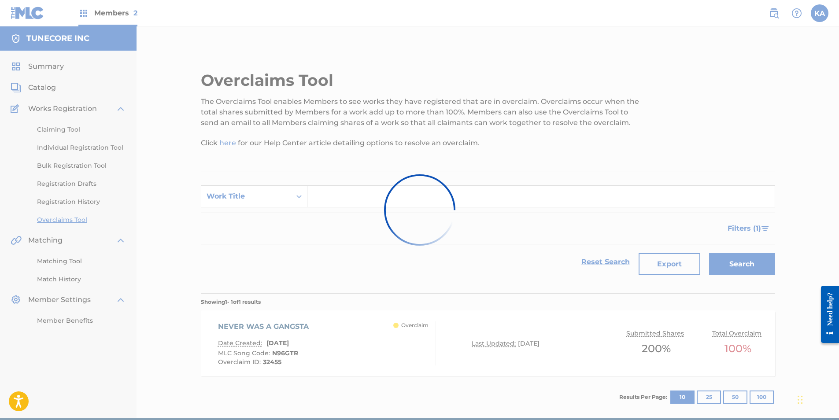
scroll to position [17, 0]
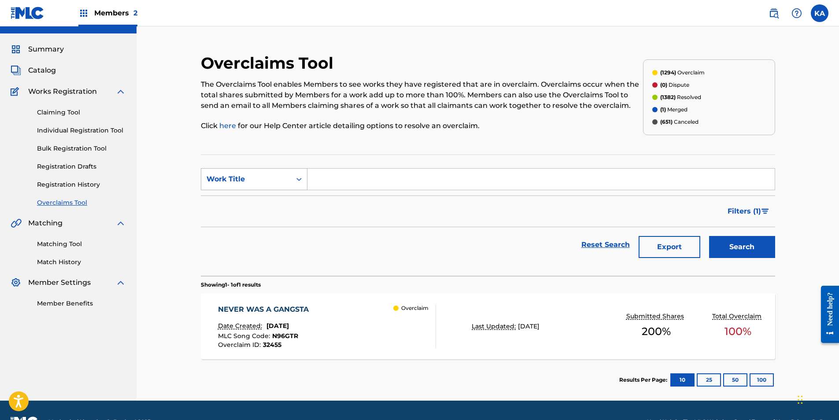
click at [283, 174] on div "Work Title" at bounding box center [246, 179] width 79 height 11
click at [279, 204] on div "MLC Song Code" at bounding box center [254, 201] width 106 height 22
click at [336, 182] on input "Search Form" at bounding box center [541, 179] width 467 height 21
paste input "AY9JJZ"
type input "AY9JJZ"
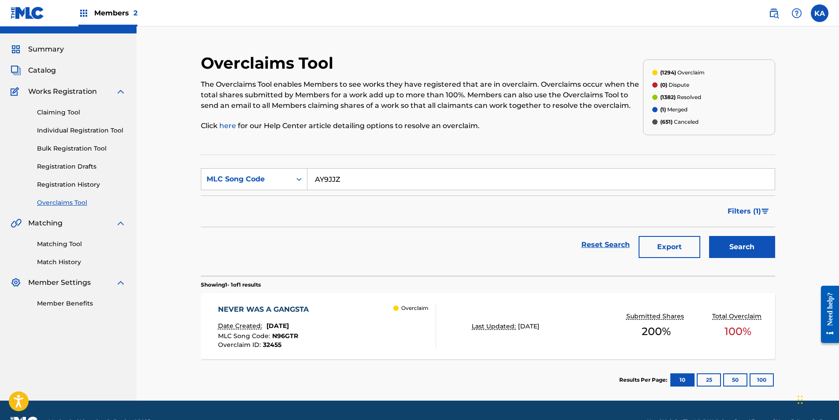
click at [722, 247] on button "Search" at bounding box center [742, 247] width 66 height 22
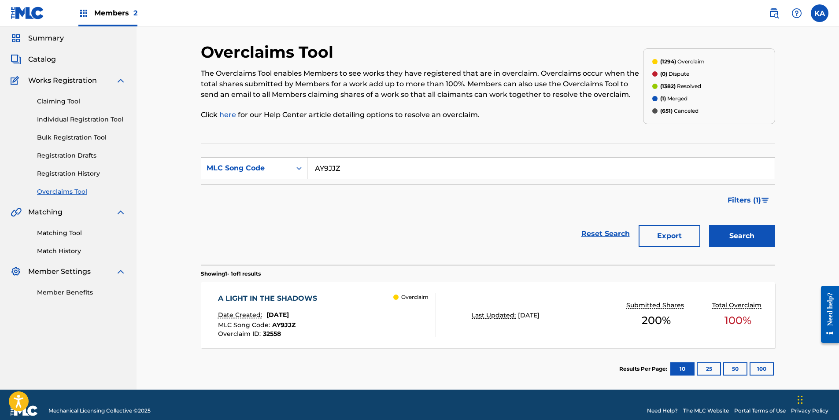
scroll to position [40, 0]
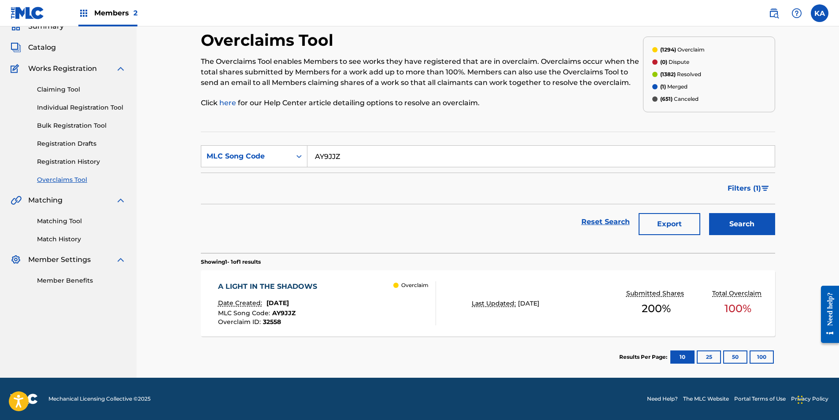
click at [448, 289] on div "A LIGHT IN THE SHADOWS Date Created: [DATE] MLC Song Code : AY9JJZ Overclaim ID…" at bounding box center [488, 304] width 574 height 66
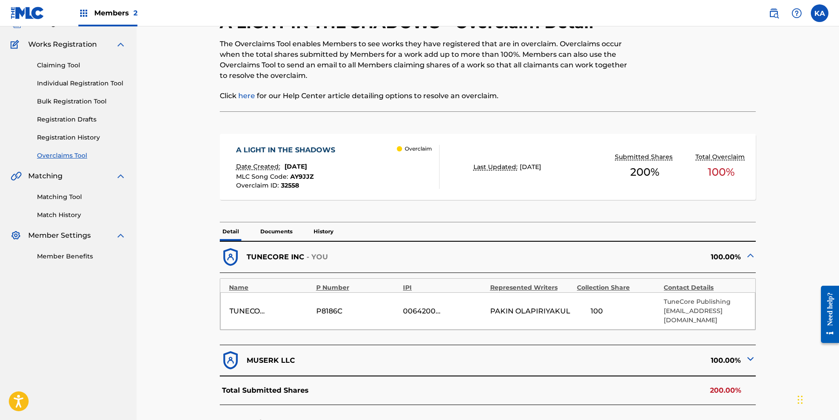
scroll to position [88, 0]
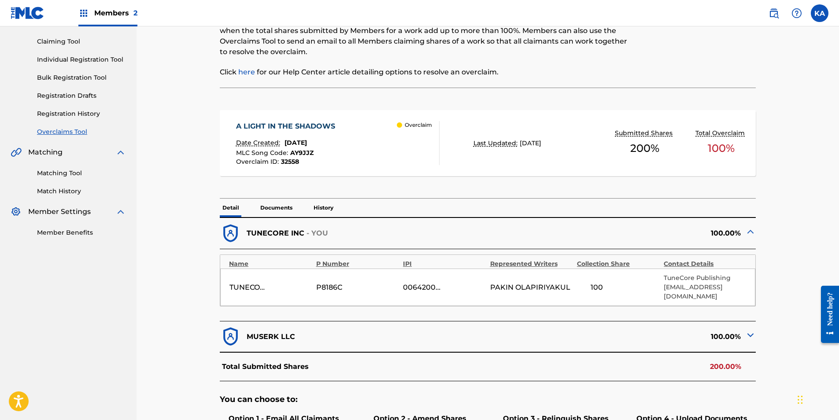
click at [603, 326] on div "100.00%" at bounding box center [622, 337] width 268 height 22
click at [755, 330] on img at bounding box center [750, 335] width 11 height 11
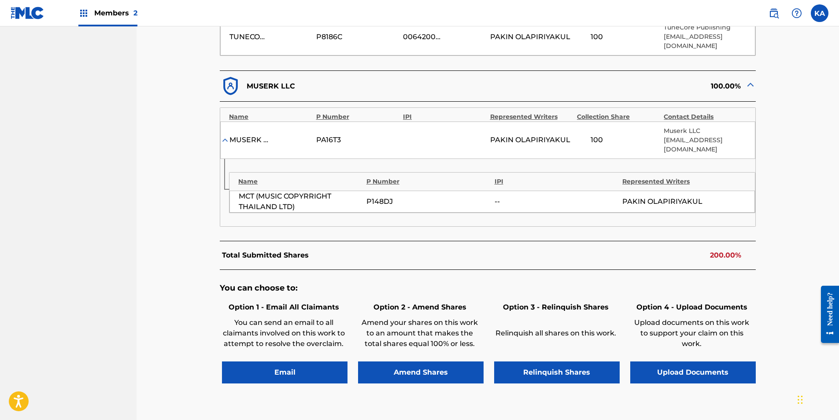
scroll to position [352, 0]
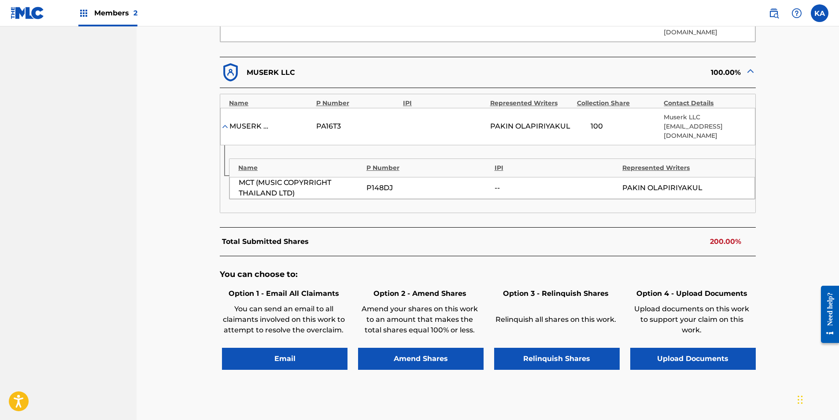
click at [688, 348] on button "Upload Documents" at bounding box center [693, 359] width 126 height 22
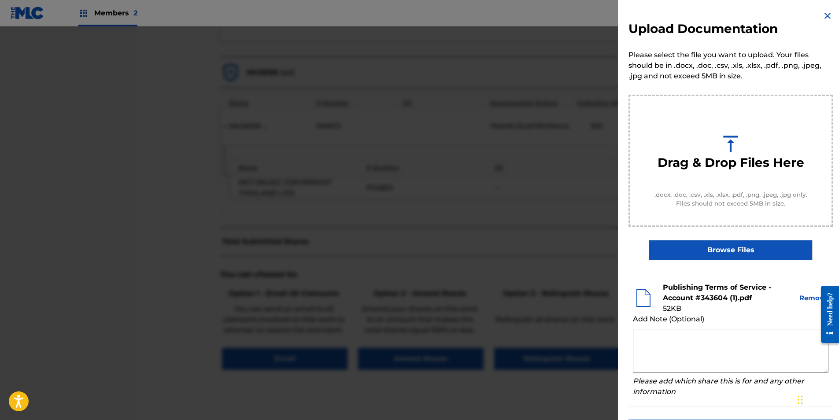
click at [657, 348] on textarea at bounding box center [731, 351] width 196 height 44
paste textarea "By clicking to agree to the terms of the agreement ACCOUNT NAME is declaring th…"
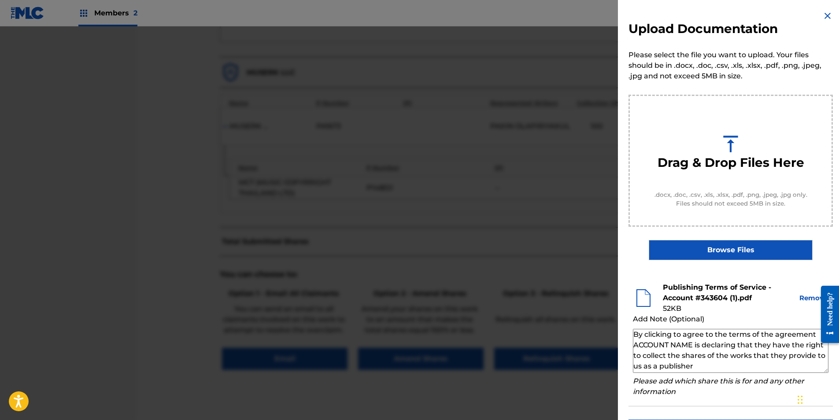
drag, startPoint x: 693, startPoint y: 345, endPoint x: 632, endPoint y: 348, distance: 61.7
click at [632, 348] on li "Publishing Terms of Service - Account #343604 (1).pdf 52 KB Remove Add Note (Op…" at bounding box center [731, 340] width 204 height 133
paste textarea "MR. NANCHAKORN PHANARITHNAWIN"
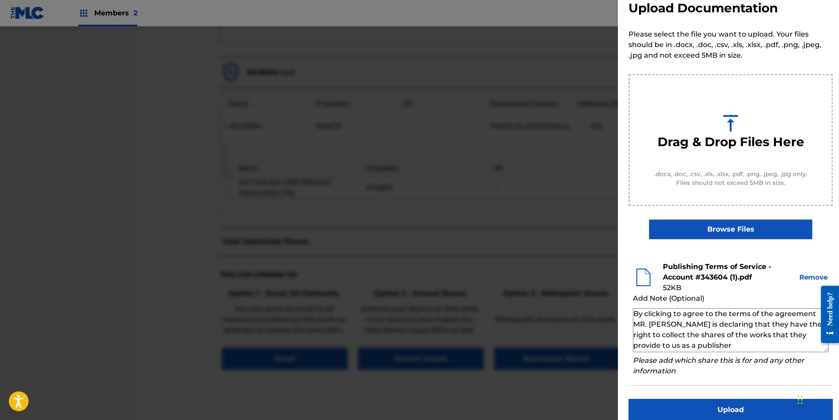
scroll to position [32, 0]
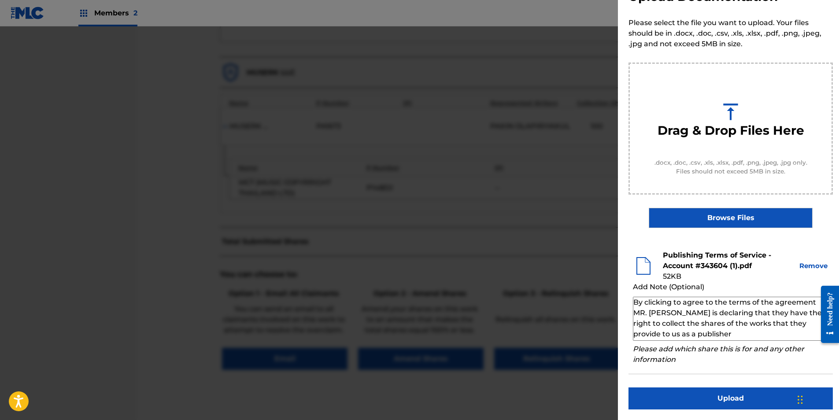
type textarea "By clicking to agree to the terms of the agreement MR. [PERSON_NAME] is declari…"
click at [689, 397] on button "Upload" at bounding box center [731, 399] width 204 height 22
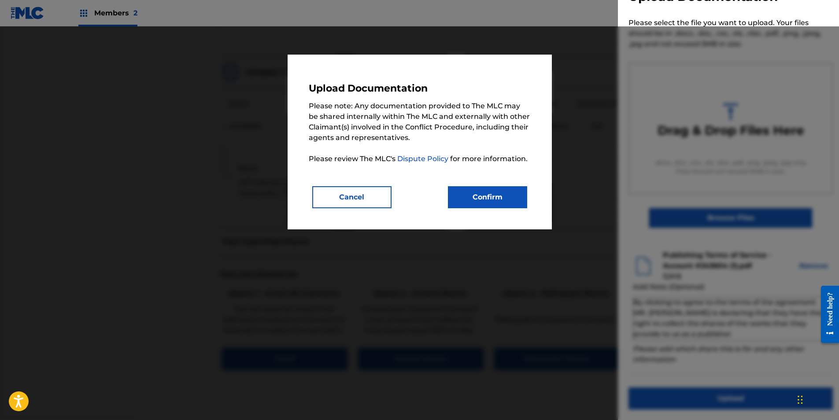
click at [475, 197] on button "Confirm" at bounding box center [487, 197] width 79 height 22
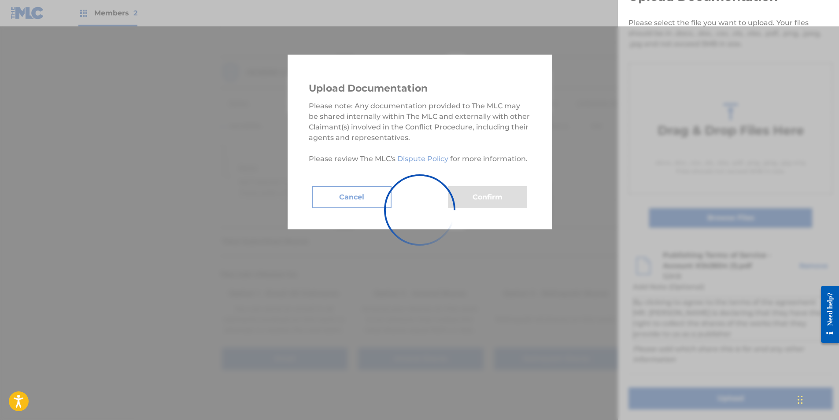
scroll to position [0, 0]
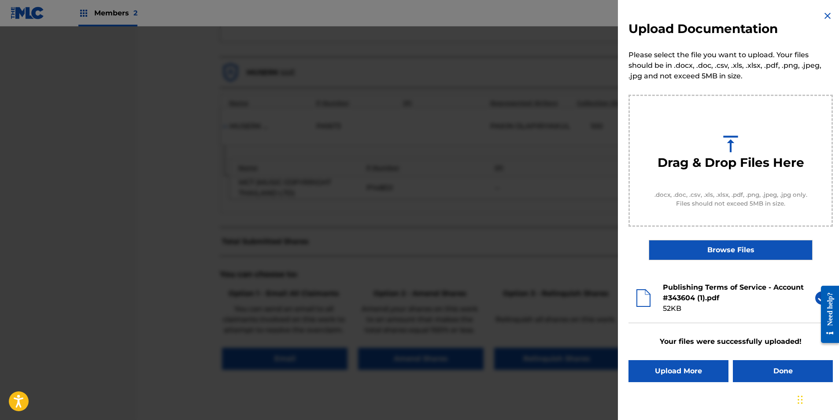
click at [775, 376] on button "Done" at bounding box center [783, 371] width 100 height 22
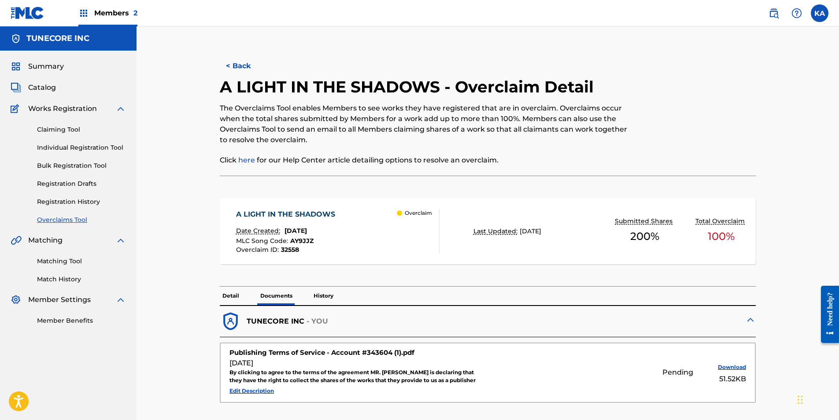
click at [233, 62] on button "< Back" at bounding box center [246, 66] width 53 height 22
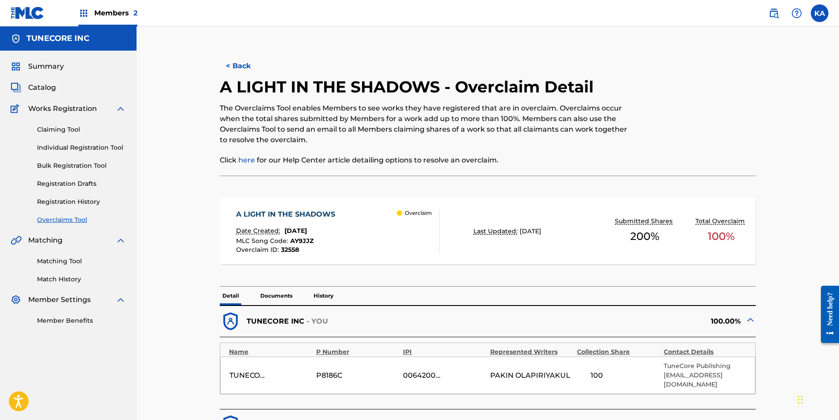
click at [244, 67] on button "< Back" at bounding box center [246, 66] width 53 height 22
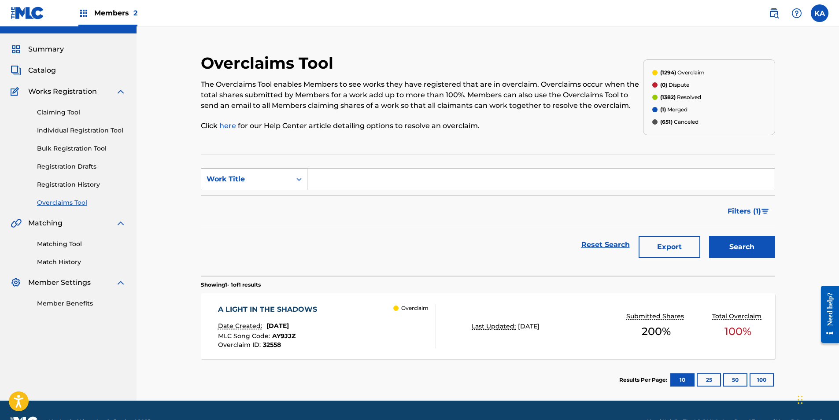
click at [268, 174] on div "Work Title" at bounding box center [246, 179] width 90 height 17
click at [269, 203] on div "MLC Song Code" at bounding box center [254, 201] width 106 height 22
click at [336, 184] on input "Search Form" at bounding box center [541, 179] width 467 height 21
paste input "PO73E4"
type input "PO73E4"
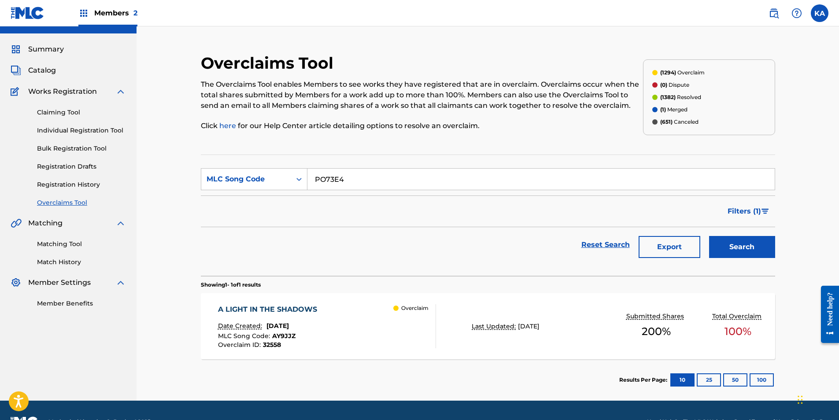
click at [760, 245] on button "Search" at bounding box center [742, 247] width 66 height 22
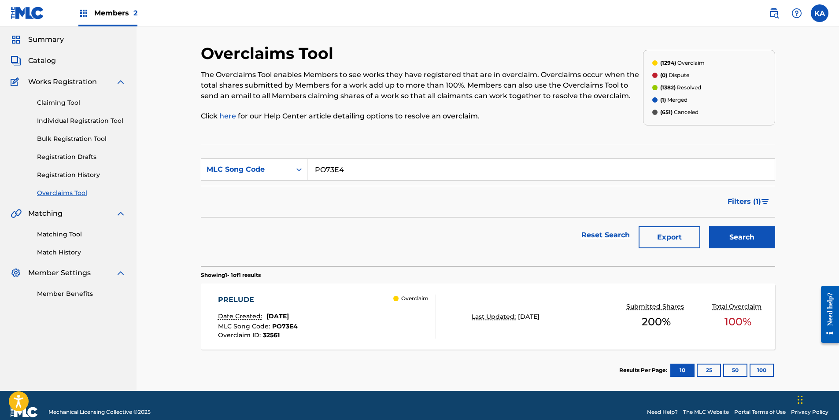
scroll to position [40, 0]
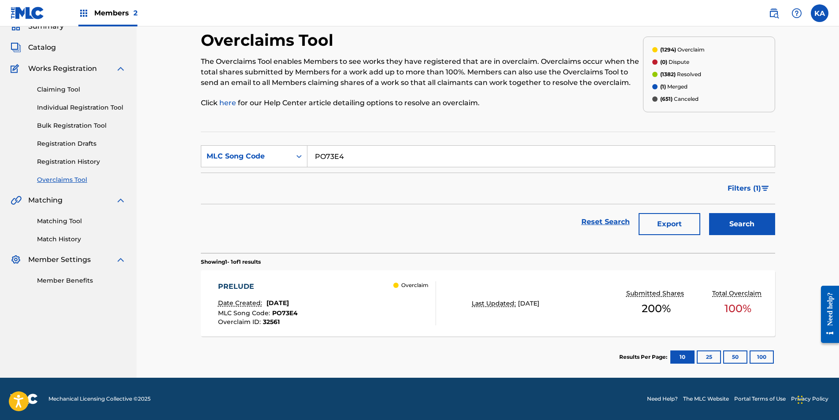
click at [328, 310] on div "PRELUDE Date Created: [DATE] MLC Song Code : PO73E4 Overclaim ID : 32561 Overcl…" at bounding box center [327, 304] width 219 height 44
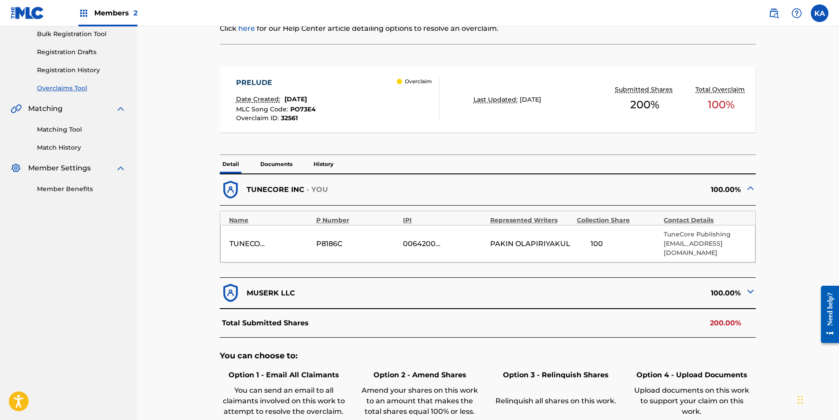
scroll to position [132, 0]
click at [431, 287] on div "MUSERK LLC" at bounding box center [354, 293] width 268 height 22
click at [733, 282] on div "100.00%" at bounding box center [622, 293] width 268 height 22
click at [748, 286] on img at bounding box center [750, 291] width 11 height 11
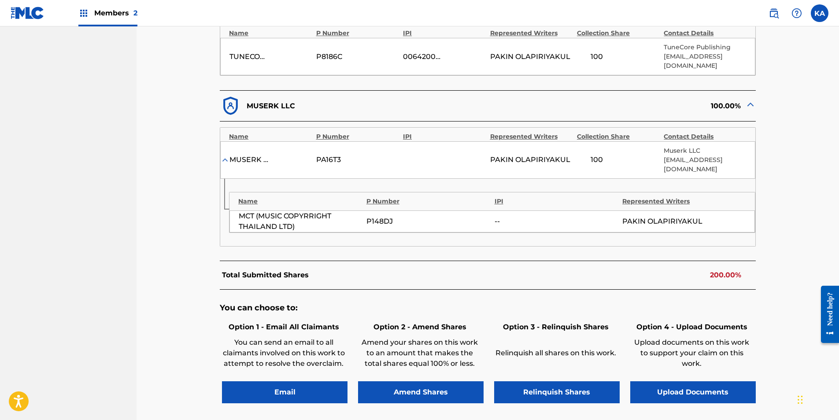
scroll to position [352, 0]
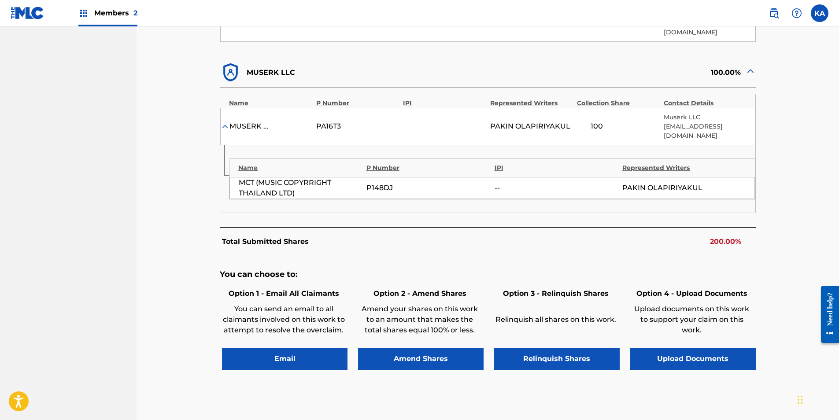
click at [676, 348] on button "Upload Documents" at bounding box center [693, 359] width 126 height 22
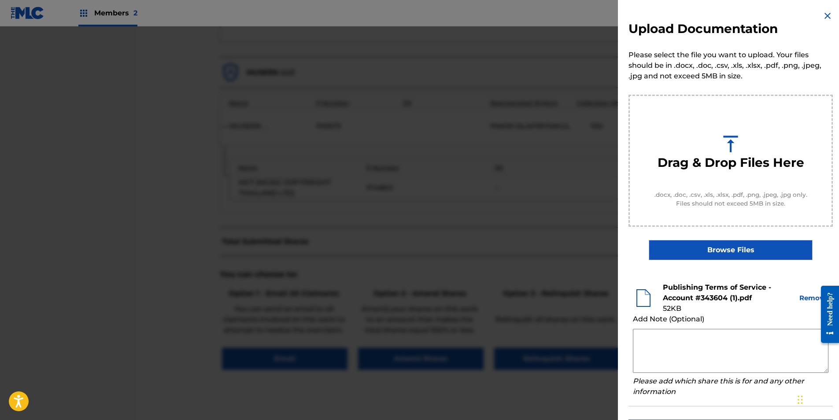
click at [670, 345] on textarea at bounding box center [731, 351] width 196 height 44
click at [682, 345] on textarea at bounding box center [731, 351] width 196 height 44
paste textarea "By clicking to agree to the terms of the agreement ACCOUNT NAME is declaring th…"
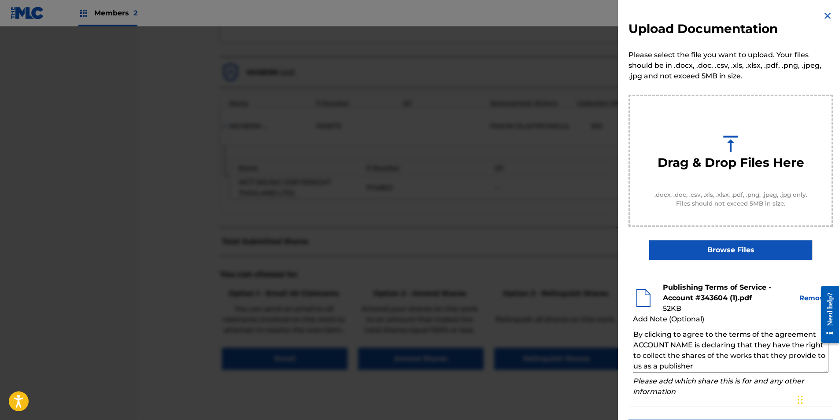
drag, startPoint x: 694, startPoint y: 345, endPoint x: 633, endPoint y: 350, distance: 61.0
click at [633, 350] on textarea "By clicking to agree to the terms of the agreement ACCOUNT NAME is declaring th…" at bounding box center [731, 351] width 196 height 44
paste textarea "MR. NANCHAKORN PHANARITHNAWIN"
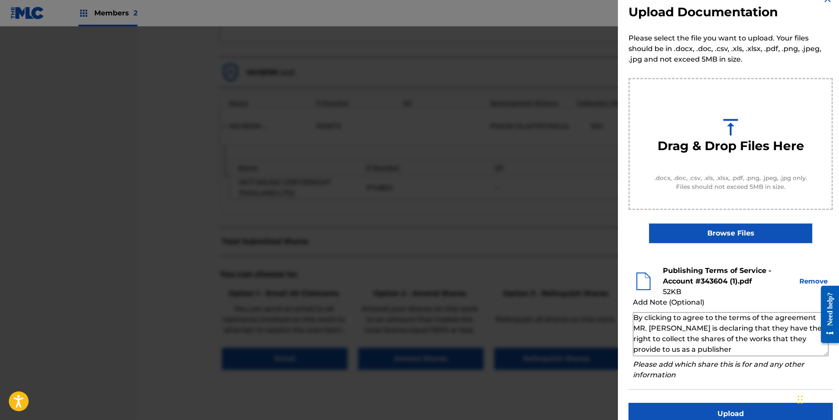
scroll to position [32, 0]
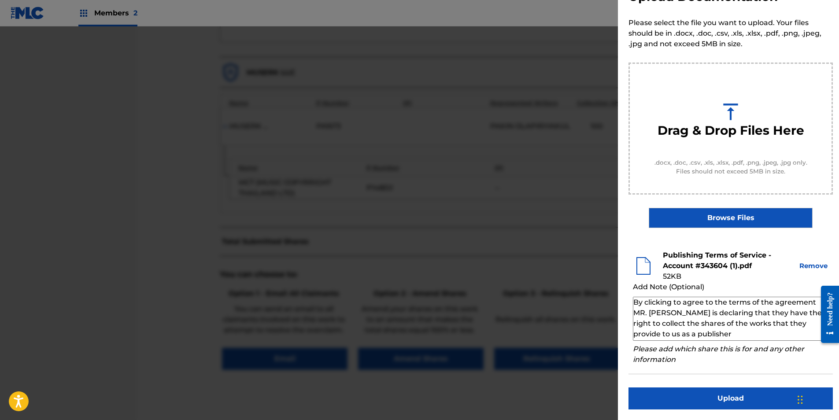
type textarea "By clicking to agree to the terms of the agreement MR. [PERSON_NAME] is declari…"
click at [738, 400] on button "Upload" at bounding box center [731, 399] width 204 height 22
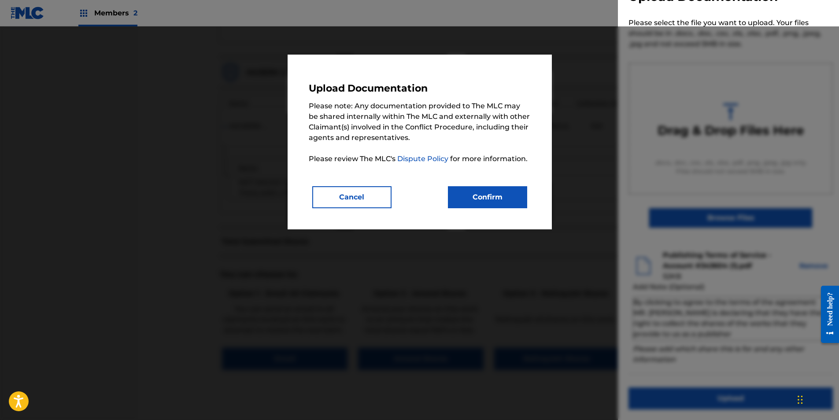
click at [512, 200] on button "Confirm" at bounding box center [487, 197] width 79 height 22
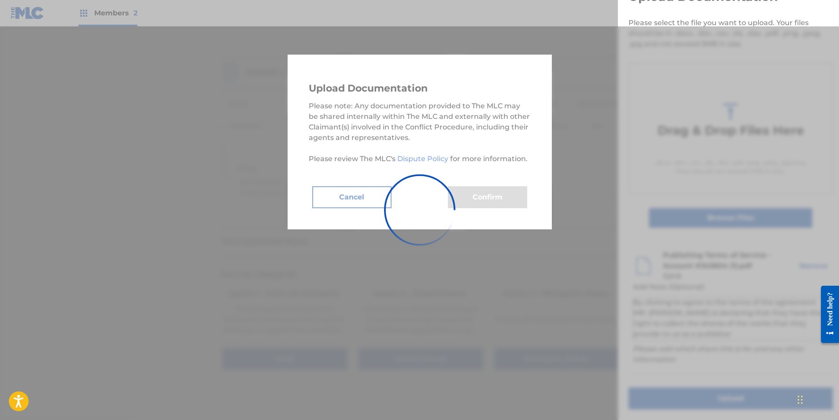
scroll to position [0, 0]
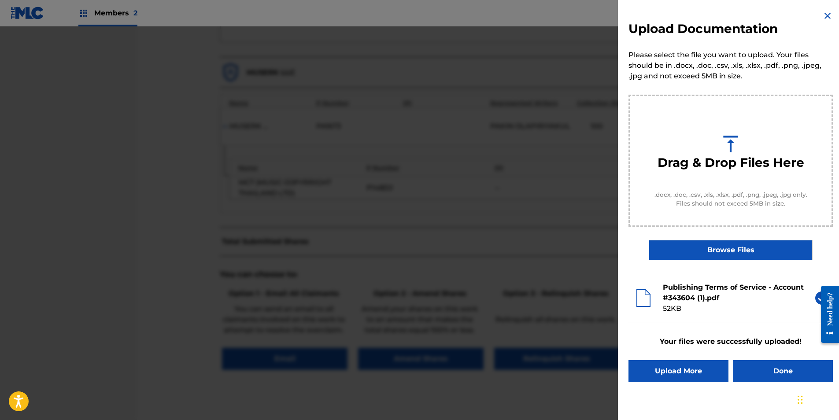
click at [770, 379] on button "Done" at bounding box center [783, 371] width 100 height 22
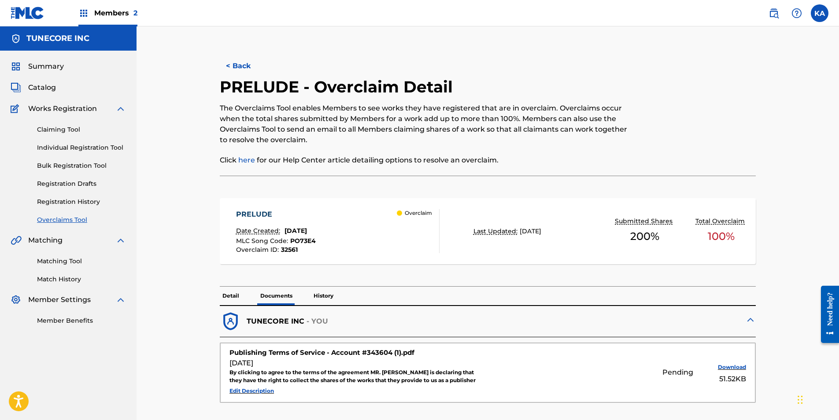
click at [240, 61] on button "< Back" at bounding box center [246, 66] width 53 height 22
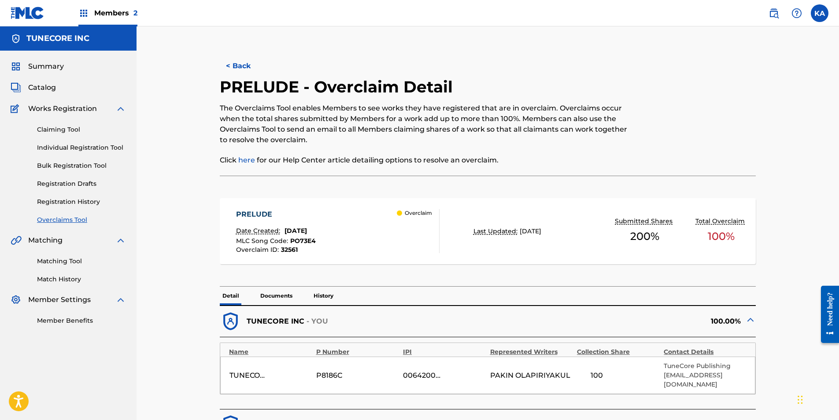
click at [242, 59] on button "< Back" at bounding box center [246, 66] width 53 height 22
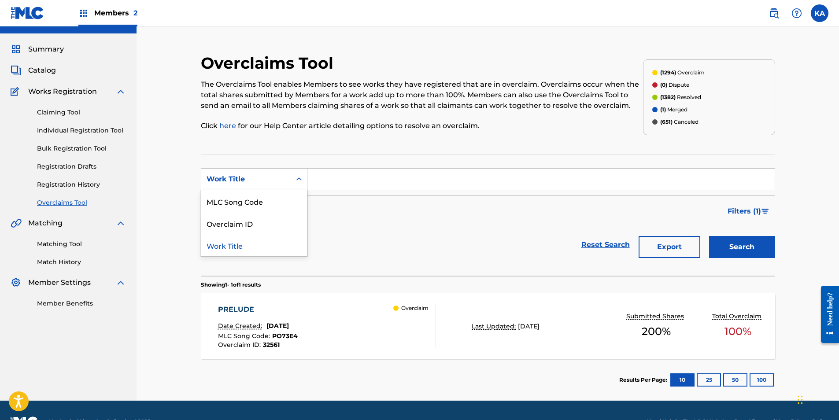
click at [296, 181] on icon "Search Form" at bounding box center [299, 179] width 9 height 9
click at [288, 201] on div "MLC Song Code" at bounding box center [254, 201] width 106 height 22
click at [329, 181] on input "Search Form" at bounding box center [541, 179] width 467 height 21
drag, startPoint x: 330, startPoint y: 180, endPoint x: 552, endPoint y: 285, distance: 246.5
click at [552, 285] on section "Showing 1 - 1 of 1 results" at bounding box center [488, 282] width 574 height 13
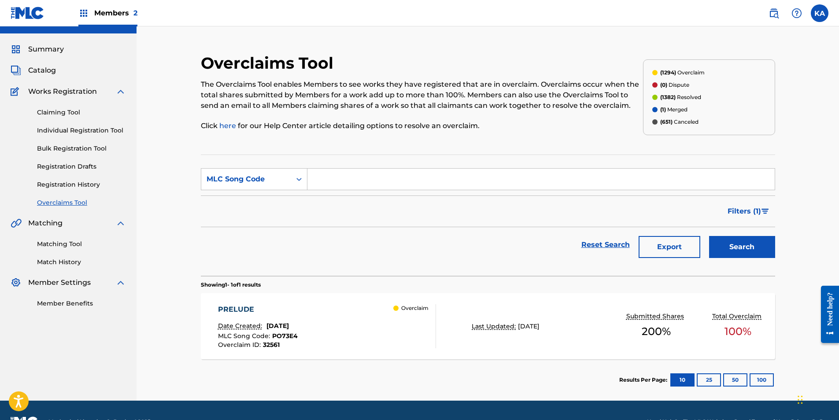
click at [549, 308] on div "PRELUDE Date Created: [DATE] MLC Song Code : PO73E4 Overclaim ID : 32561 Overcl…" at bounding box center [488, 326] width 574 height 66
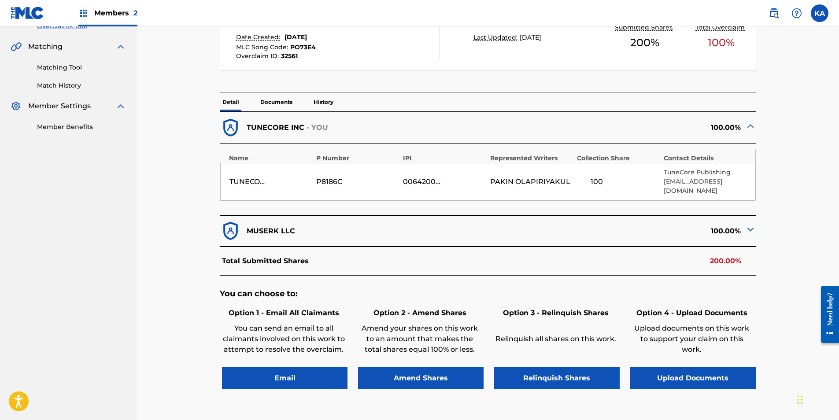
scroll to position [220, 0]
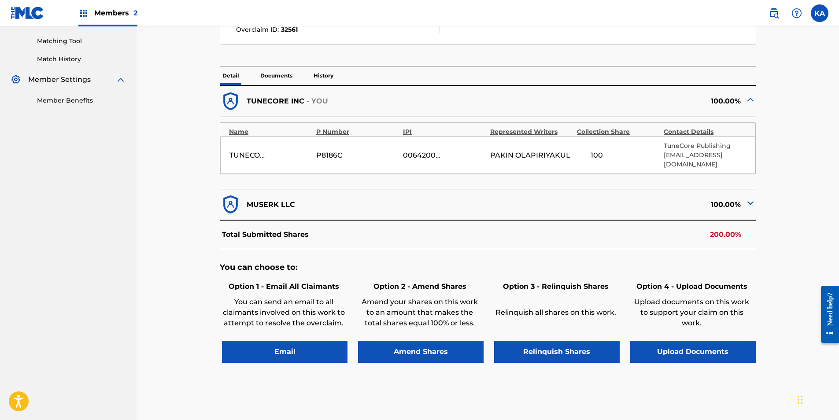
click at [542, 194] on div "100.00%" at bounding box center [622, 205] width 268 height 22
click at [744, 198] on div "100.00%" at bounding box center [622, 205] width 268 height 22
click at [749, 198] on img at bounding box center [750, 203] width 11 height 11
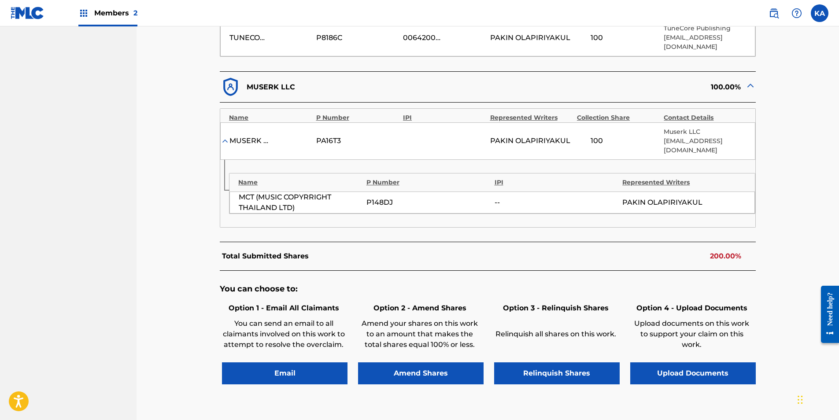
scroll to position [352, 0]
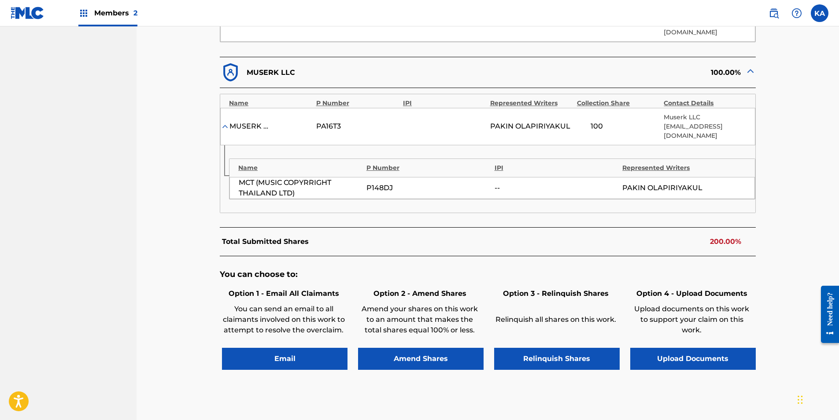
click at [695, 348] on button "Upload Documents" at bounding box center [693, 359] width 126 height 22
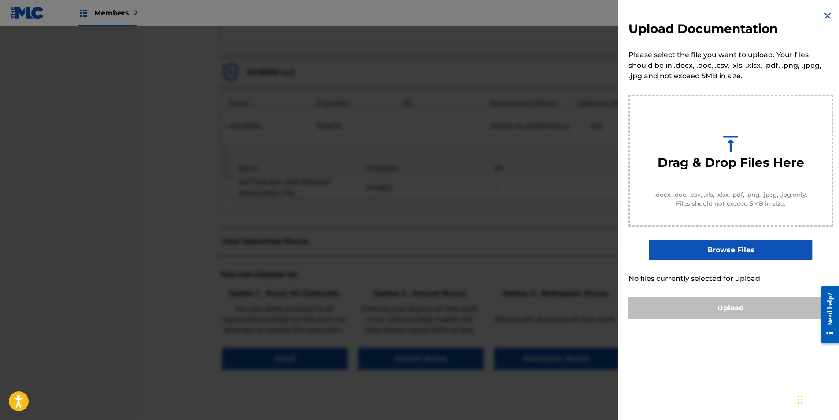
click at [823, 18] on img at bounding box center [828, 16] width 11 height 11
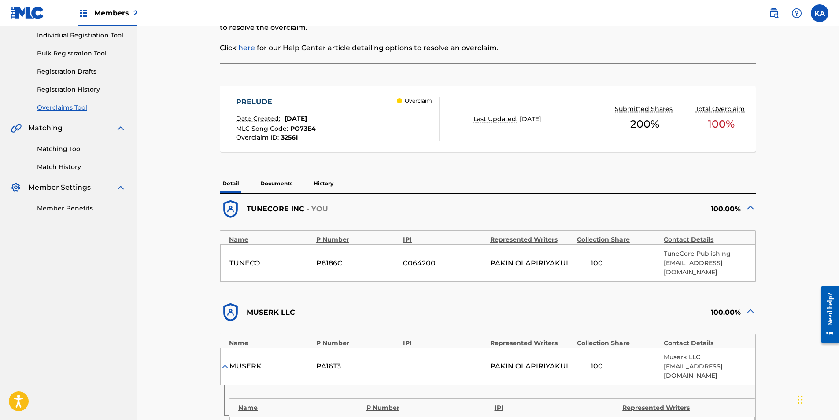
scroll to position [0, 0]
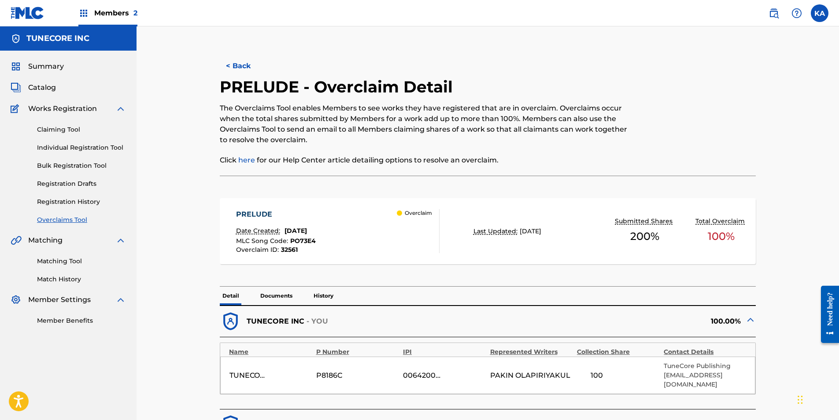
click at [244, 62] on button "< Back" at bounding box center [246, 66] width 53 height 22
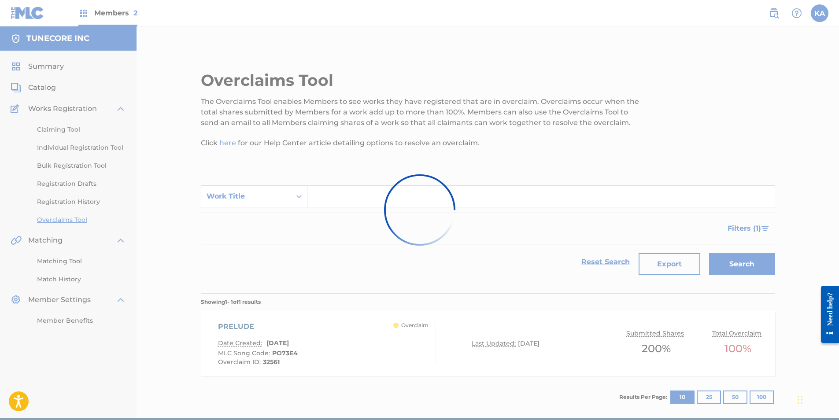
scroll to position [17, 0]
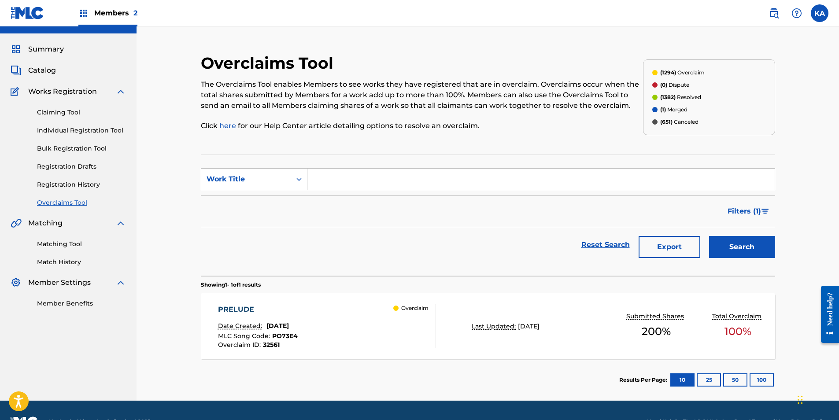
click at [448, 312] on div "PRELUDE Date Created: [DATE] MLC Song Code : PO73E4 Overclaim ID : 32561 Overcl…" at bounding box center [488, 326] width 574 height 66
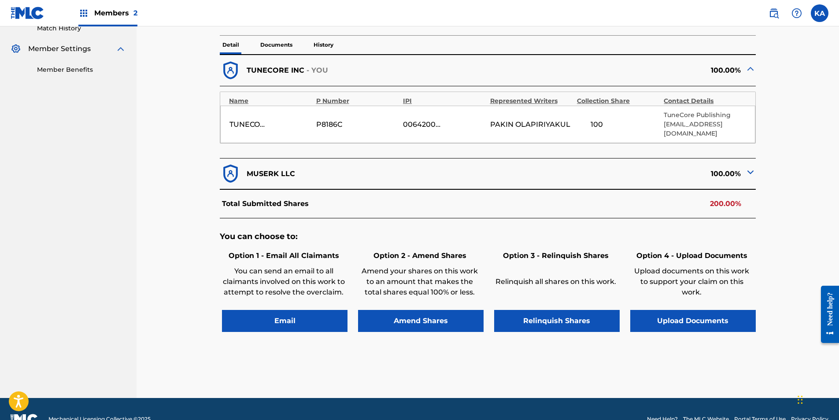
scroll to position [262, 0]
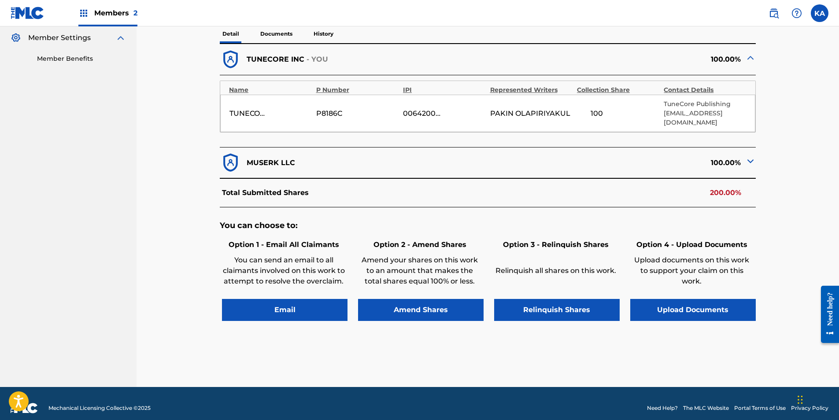
click at [629, 152] on div "100.00%" at bounding box center [622, 163] width 268 height 22
click at [574, 159] on div "100.00%" at bounding box center [622, 163] width 268 height 22
click at [279, 33] on p "Documents" at bounding box center [276, 34] width 37 height 19
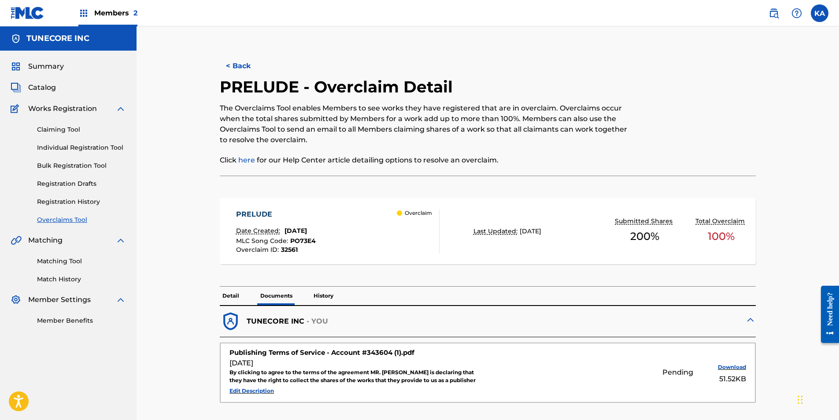
click at [241, 69] on button "< Back" at bounding box center [246, 66] width 53 height 22
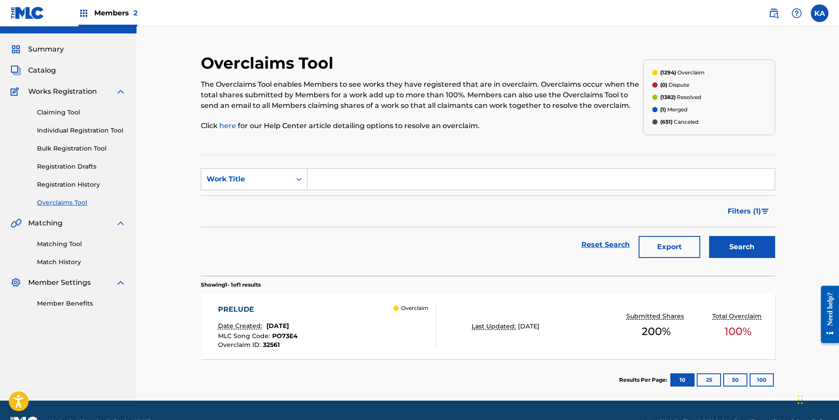
click at [345, 178] on input "Search Form" at bounding box center [541, 179] width 467 height 21
paste input "MO1GQL"
type input "MO1GQL"
click at [741, 246] on button "Search" at bounding box center [742, 247] width 66 height 22
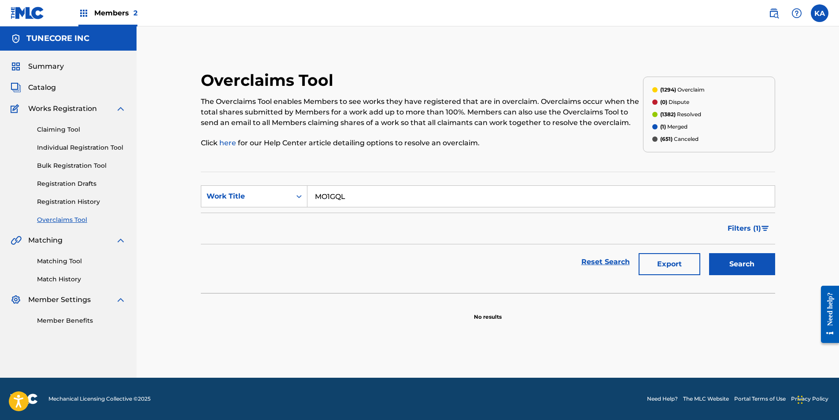
drag, startPoint x: 359, startPoint y: 191, endPoint x: 313, endPoint y: 191, distance: 46.3
click at [313, 191] on input "MO1GQL" at bounding box center [541, 196] width 467 height 21
click at [265, 190] on div "Work Title" at bounding box center [254, 196] width 107 height 22
click at [268, 236] on div "Overclaim ID" at bounding box center [254, 241] width 106 height 22
click at [347, 197] on input "Search Form" at bounding box center [541, 196] width 467 height 21
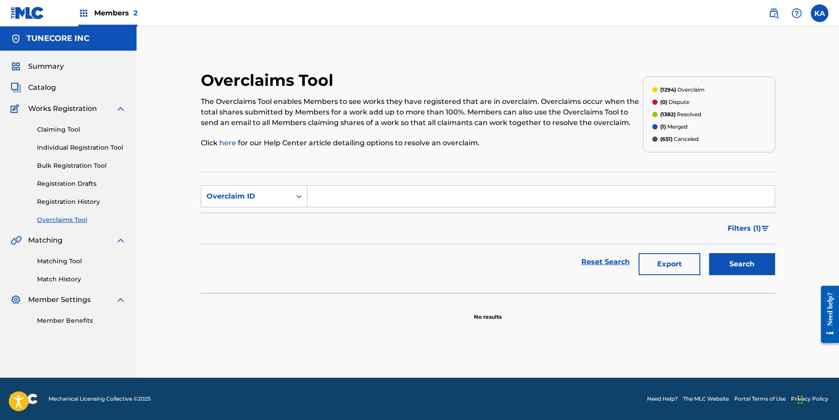
paste input "32564"
type input "32564"
click at [751, 267] on button "Search" at bounding box center [742, 264] width 66 height 22
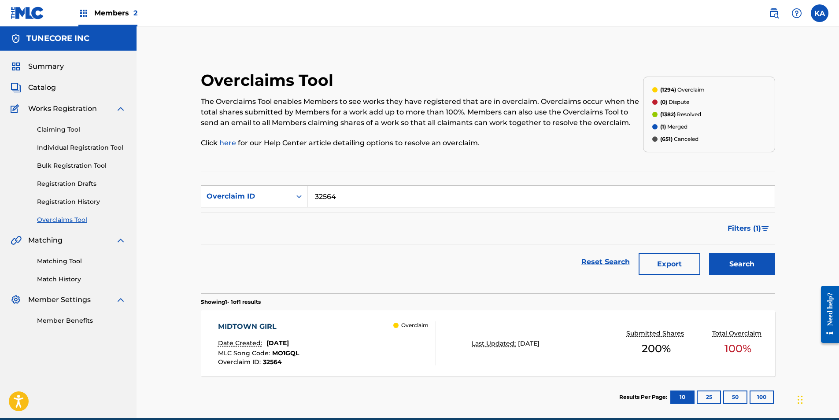
click at [338, 332] on div "MIDTOWN GIRL Date Created: [DATE] MLC Song Code : MO1GQL Overclaim ID : 32564 O…" at bounding box center [327, 344] width 219 height 44
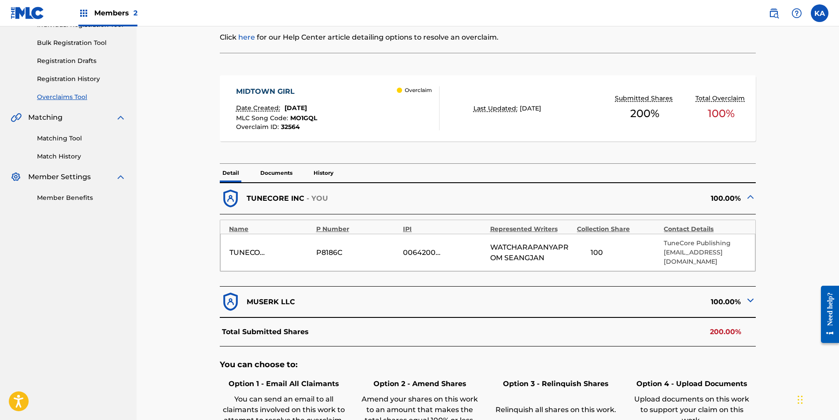
scroll to position [132, 0]
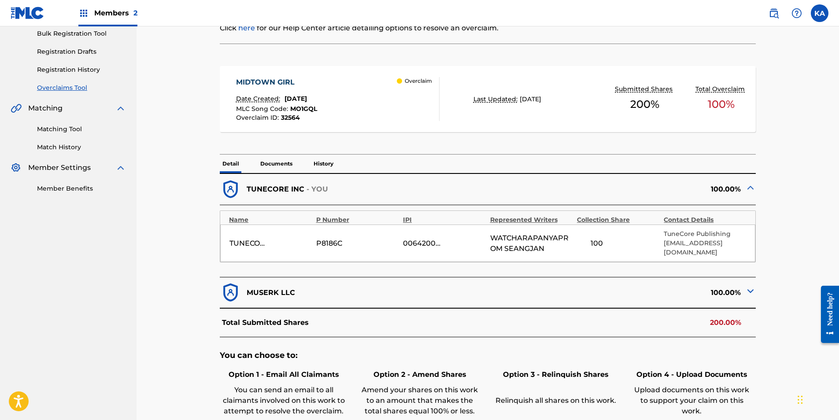
click at [747, 286] on img at bounding box center [750, 291] width 11 height 11
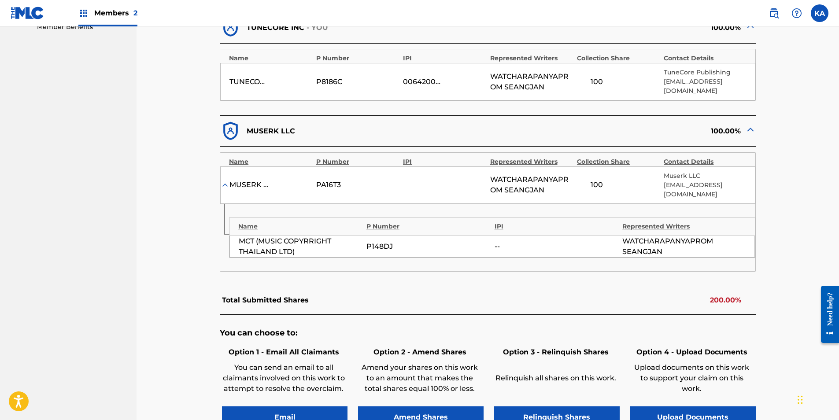
scroll to position [308, 0]
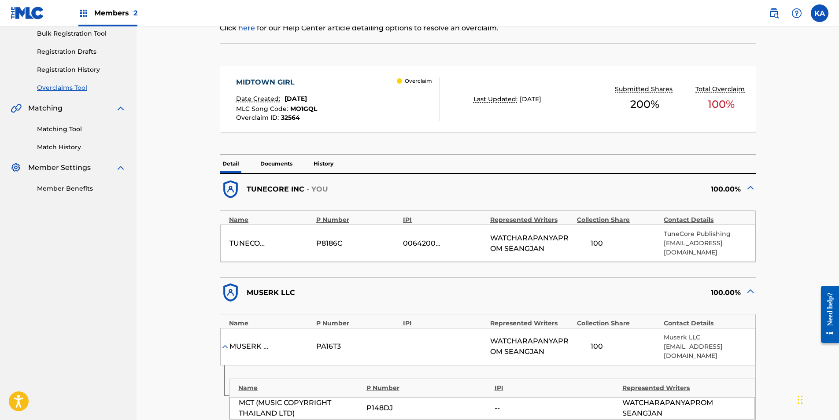
click at [275, 164] on p "Documents" at bounding box center [276, 164] width 37 height 19
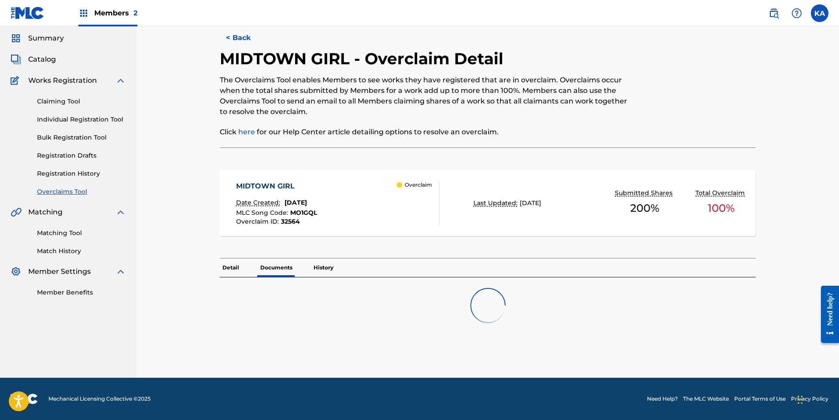
scroll to position [56, 0]
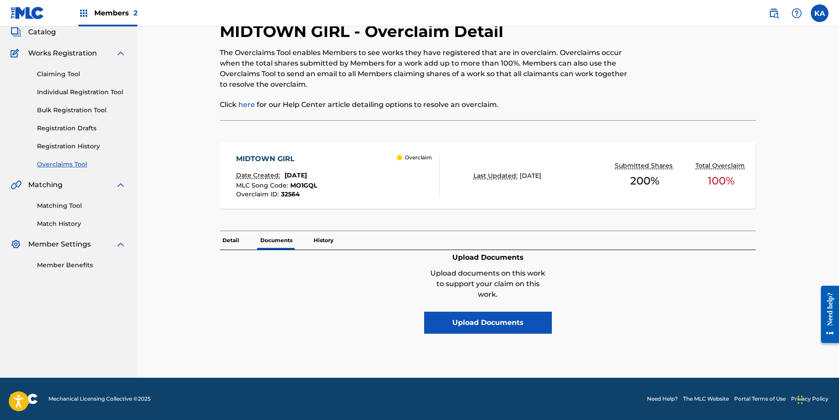
click at [236, 242] on p "Detail" at bounding box center [231, 240] width 22 height 19
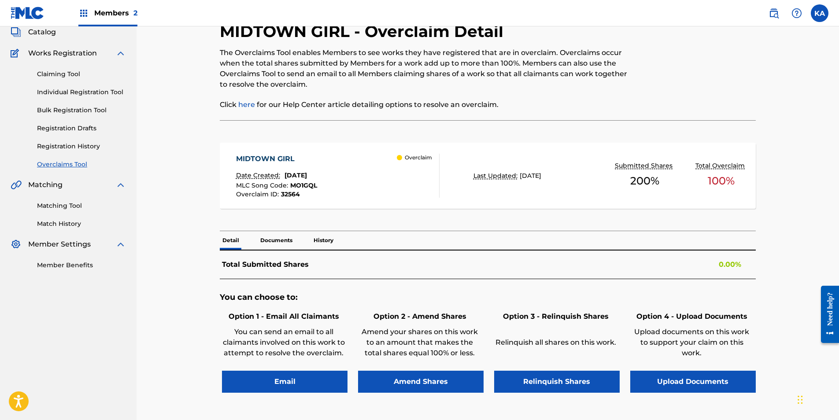
scroll to position [132, 0]
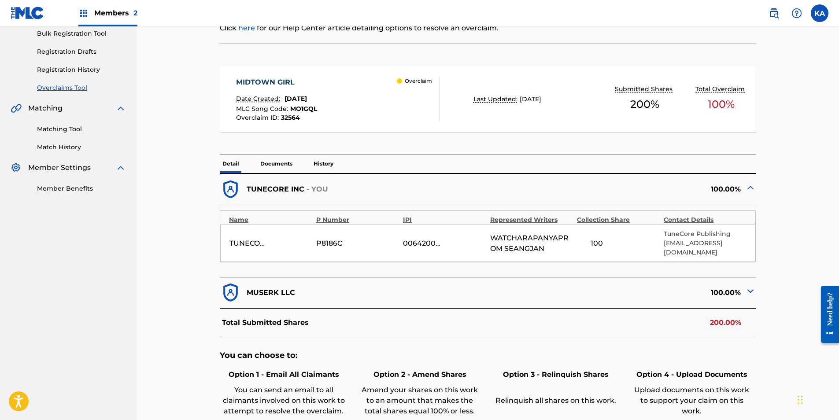
click at [754, 286] on img at bounding box center [750, 291] width 11 height 11
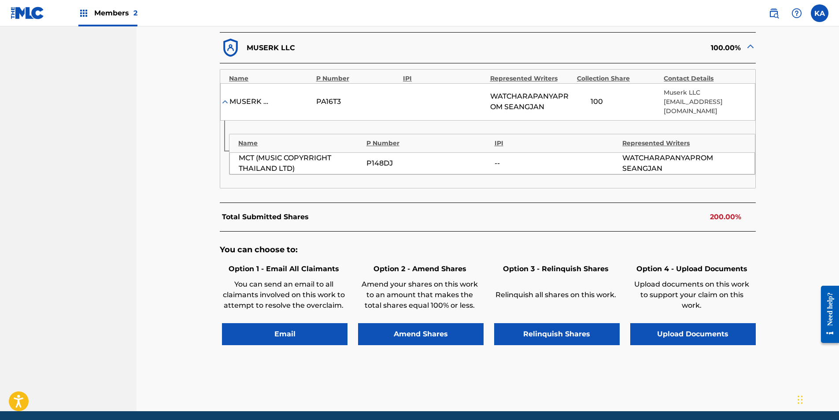
scroll to position [397, 0]
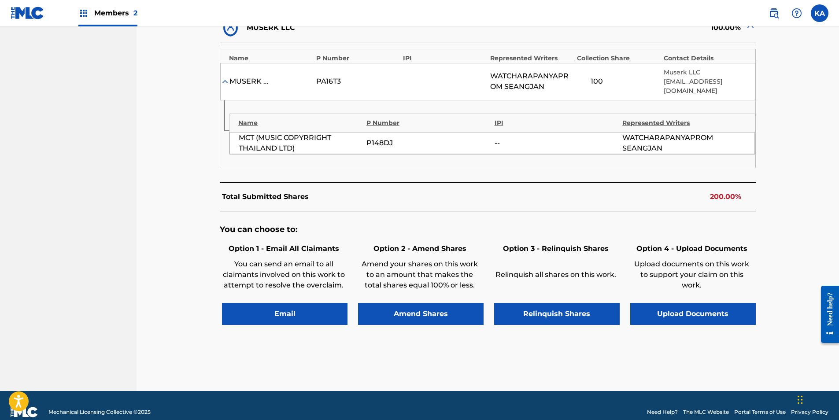
click at [718, 303] on button "Upload Documents" at bounding box center [693, 314] width 126 height 22
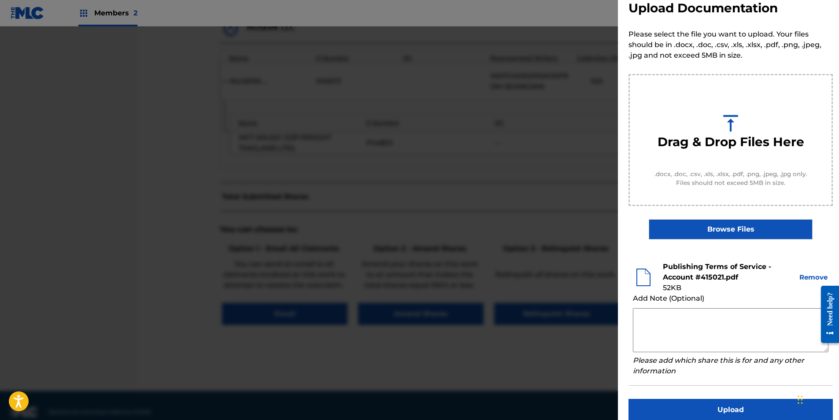
scroll to position [32, 0]
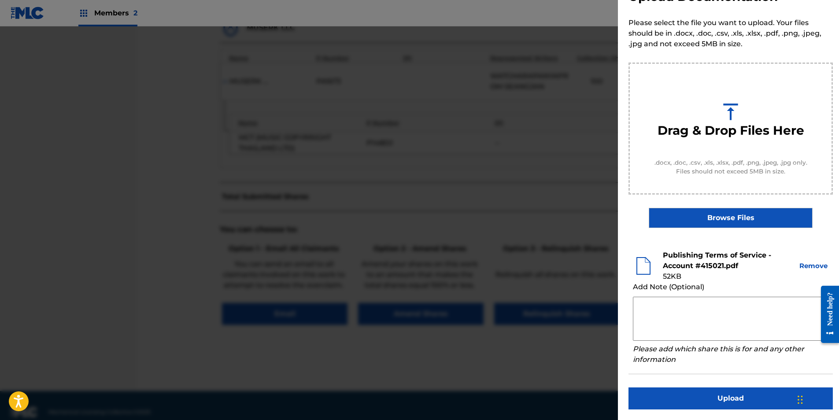
click at [743, 400] on button "Upload" at bounding box center [731, 399] width 204 height 22
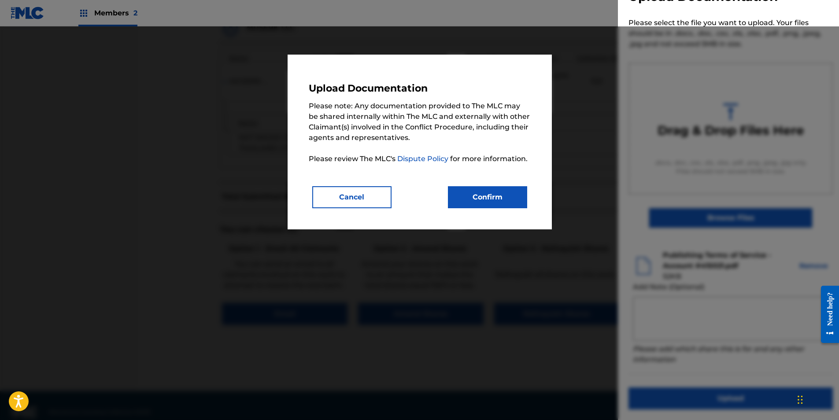
click at [500, 194] on button "Confirm" at bounding box center [487, 197] width 79 height 22
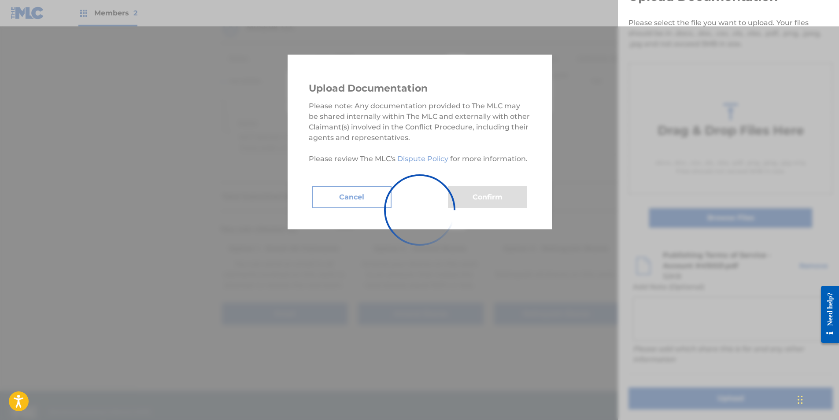
scroll to position [0, 0]
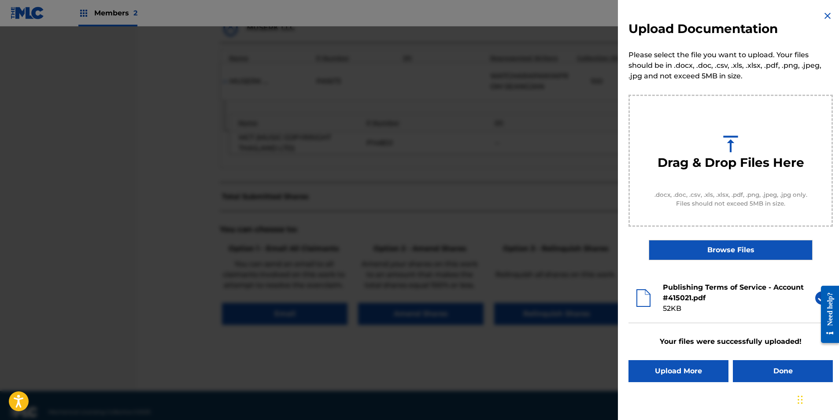
click at [771, 370] on button "Done" at bounding box center [783, 371] width 100 height 22
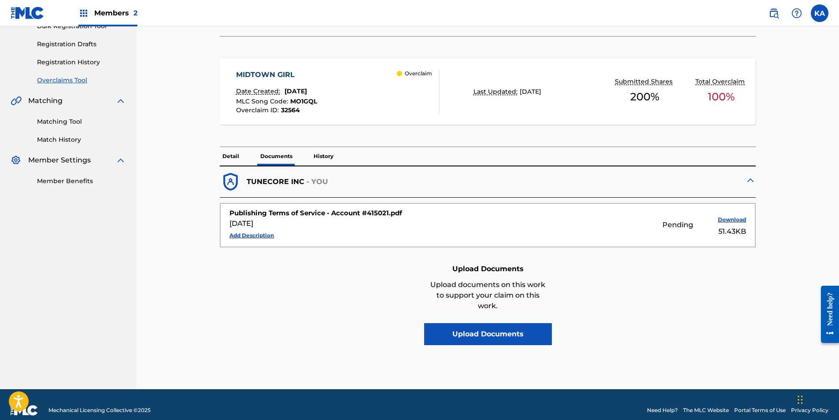
scroll to position [151, 0]
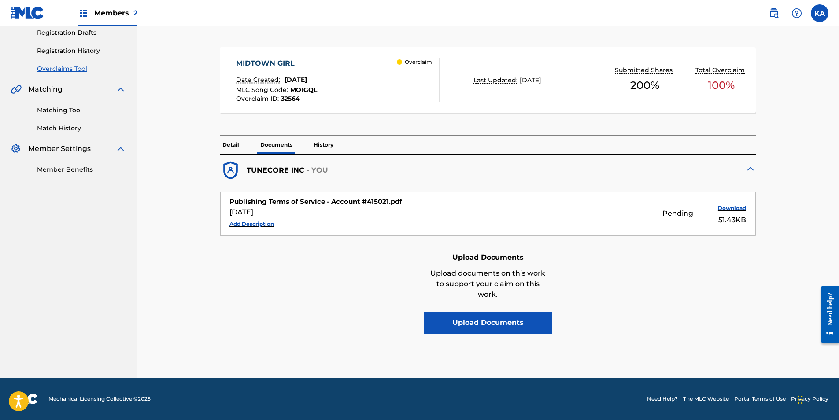
click at [234, 139] on p "Detail" at bounding box center [231, 145] width 22 height 19
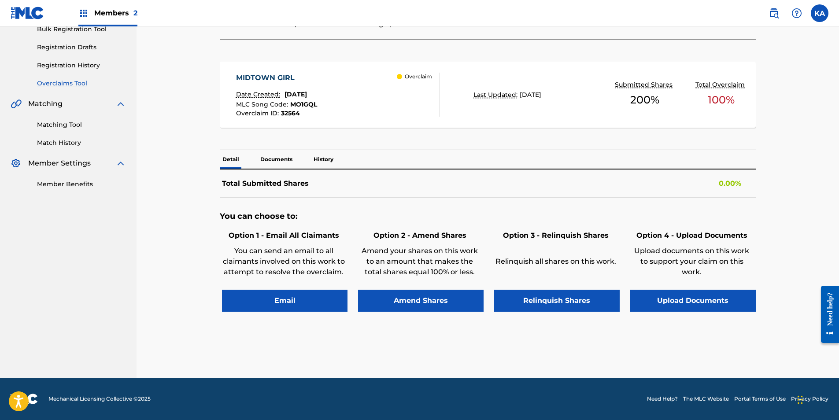
scroll to position [151, 0]
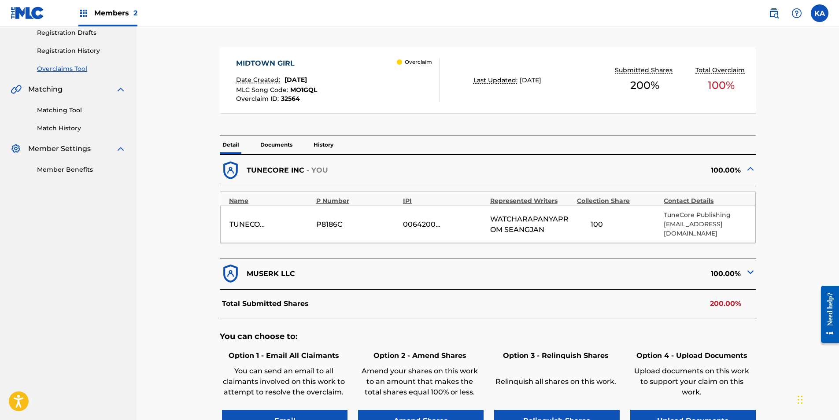
click at [268, 144] on p "Documents" at bounding box center [276, 145] width 37 height 19
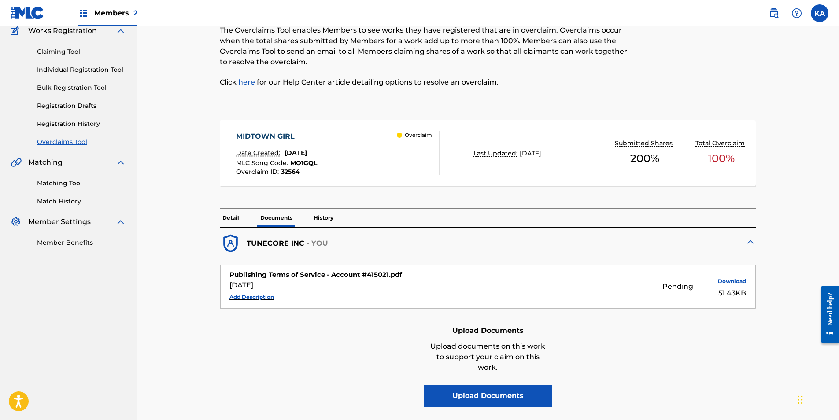
scroll to position [63, 0]
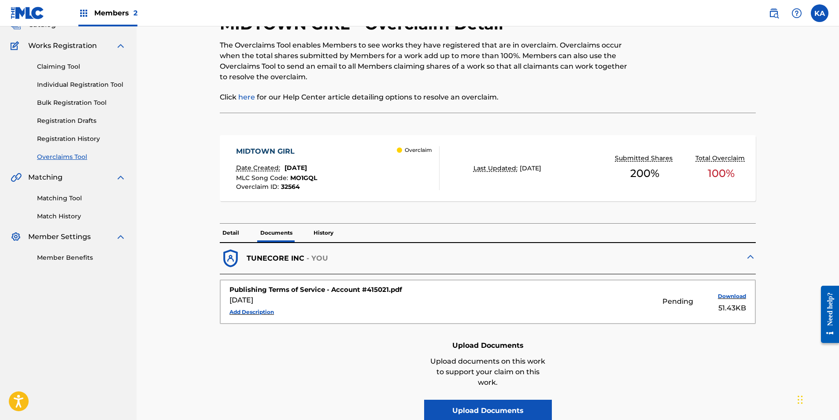
click at [241, 232] on p "Detail" at bounding box center [231, 233] width 22 height 19
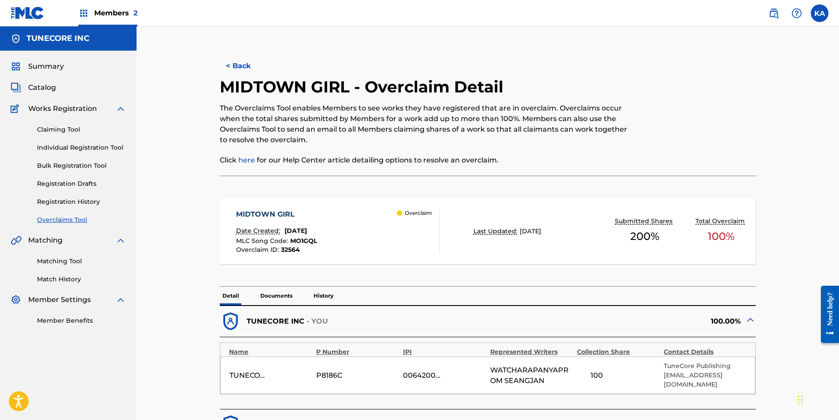
click at [237, 64] on button "< Back" at bounding box center [246, 66] width 53 height 22
click at [258, 61] on button "< Back" at bounding box center [246, 66] width 53 height 22
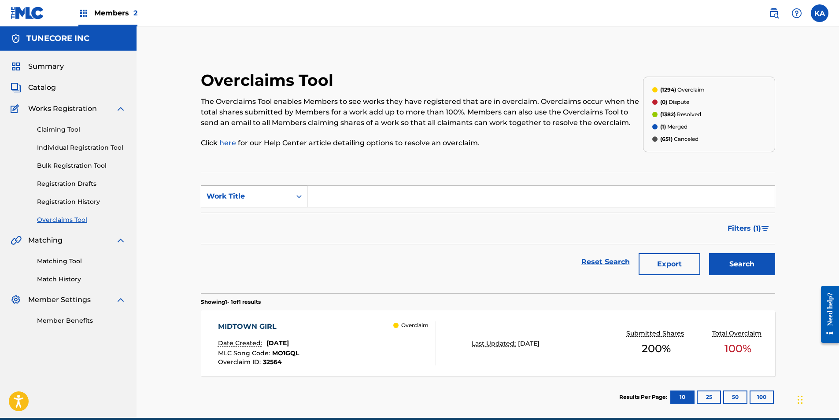
click at [284, 199] on div "Work Title" at bounding box center [246, 196] width 79 height 11
click at [278, 221] on div "MLC Song Code" at bounding box center [254, 219] width 106 height 22
click at [341, 196] on input "Search Form" at bounding box center [541, 196] width 467 height 21
paste input "T478C7"
type input "T478C7"
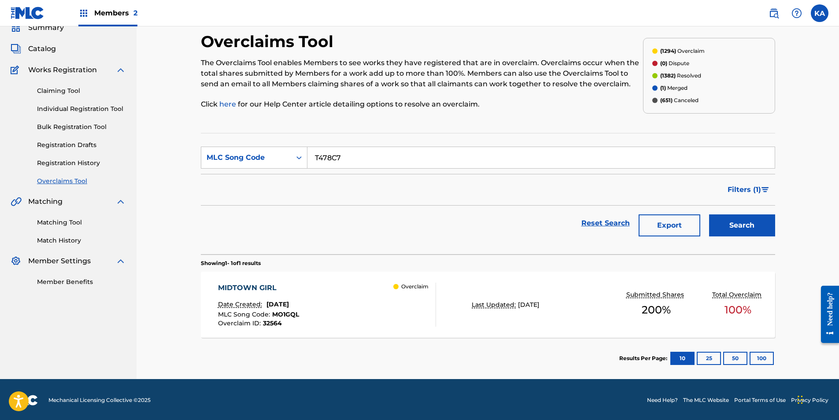
scroll to position [40, 0]
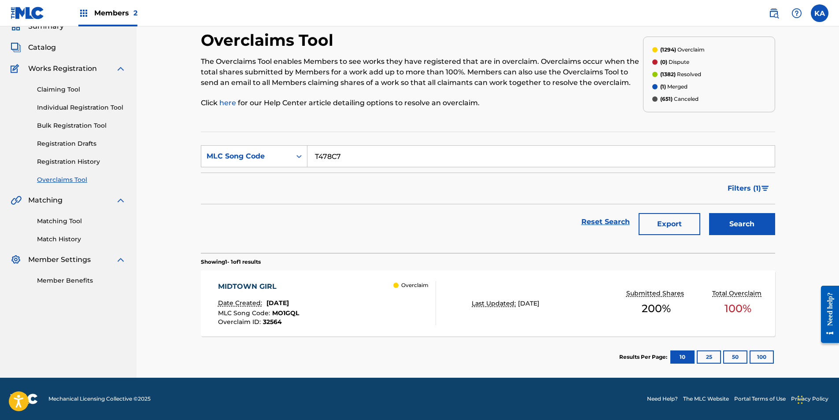
click at [488, 326] on div "MIDTOWN GIRL Date Created: [DATE] MLC Song Code : MO1GQL Overclaim ID : 32564 O…" at bounding box center [488, 304] width 574 height 66
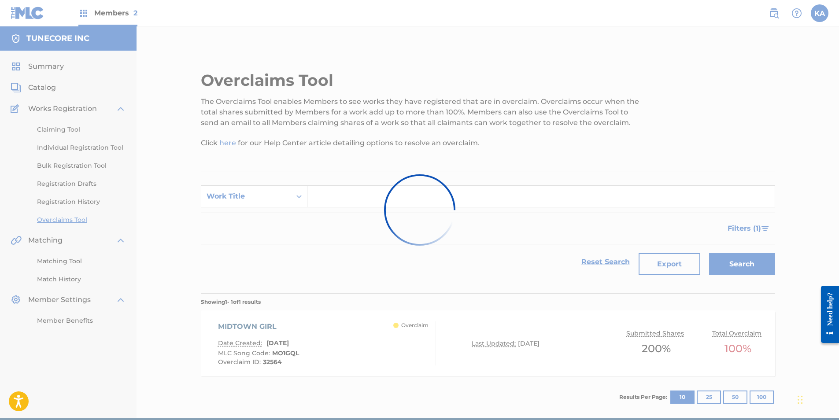
scroll to position [17, 0]
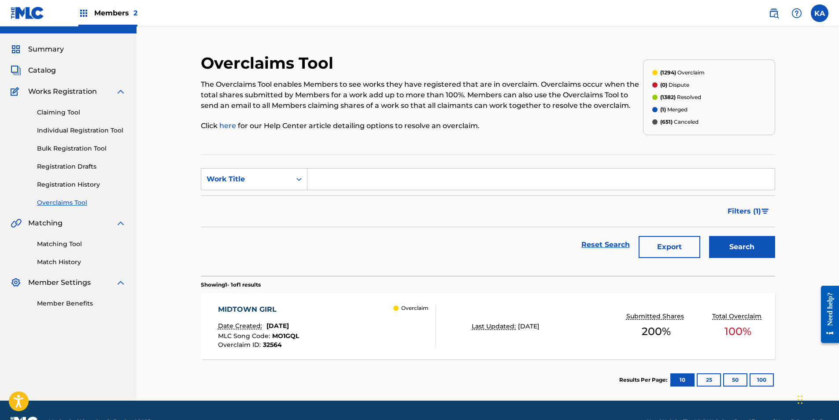
click at [374, 183] on input "Search Form" at bounding box center [541, 179] width 467 height 21
click at [276, 176] on div "Work Title" at bounding box center [246, 179] width 79 height 11
click at [277, 202] on div "MLC Song Code" at bounding box center [254, 201] width 106 height 22
click at [315, 176] on input "Search Form" at bounding box center [541, 179] width 467 height 21
paste input "T478C7"
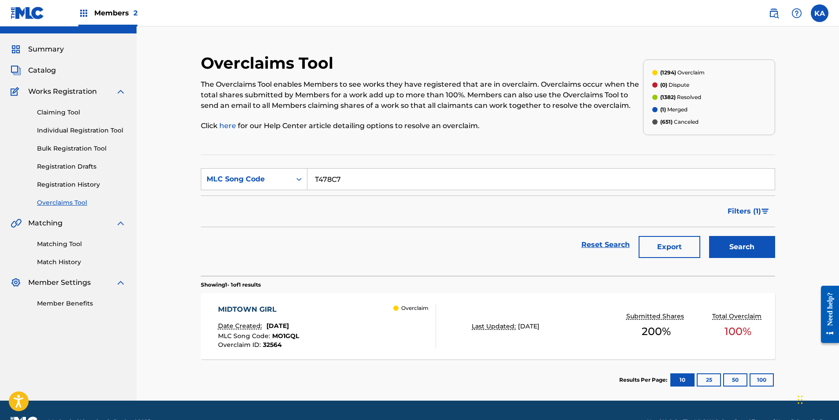
type input "T478C7"
click at [752, 254] on button "Search" at bounding box center [742, 247] width 66 height 22
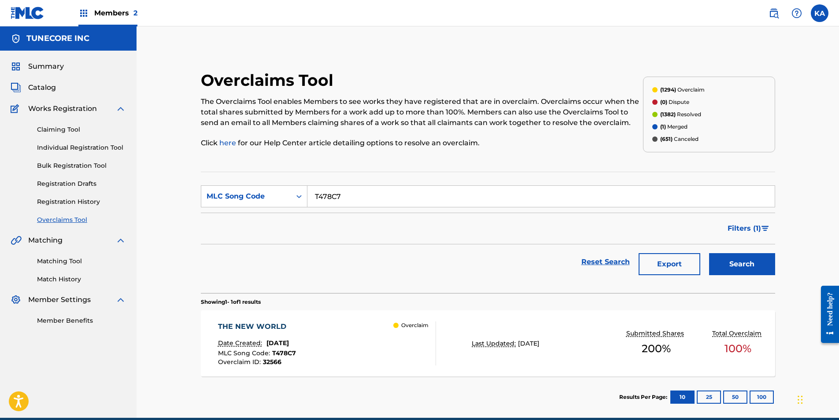
click at [325, 343] on div "THE NEW WORLD Date Created: [DATE] MLC Song Code : T478C7 Overclaim ID : 32566 …" at bounding box center [327, 344] width 219 height 44
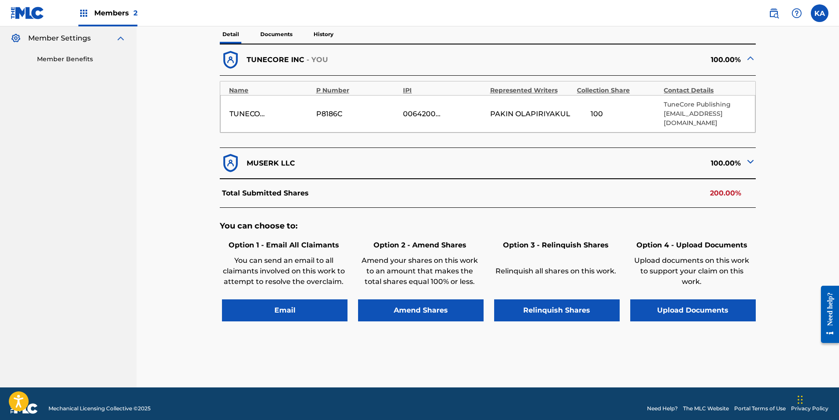
scroll to position [262, 0]
click at [715, 152] on div "100.00%" at bounding box center [622, 163] width 268 height 22
drag, startPoint x: 738, startPoint y: 147, endPoint x: 743, endPoint y: 150, distance: 5.4
click at [741, 152] on div "100.00%" at bounding box center [622, 163] width 268 height 22
click at [749, 156] on img at bounding box center [750, 161] width 11 height 11
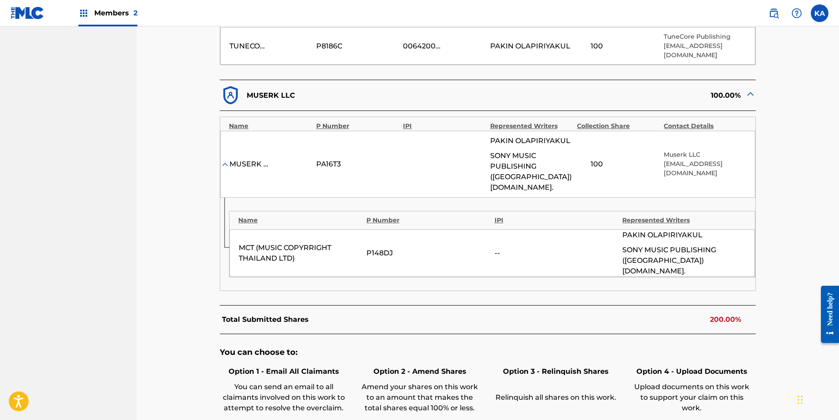
scroll to position [435, 0]
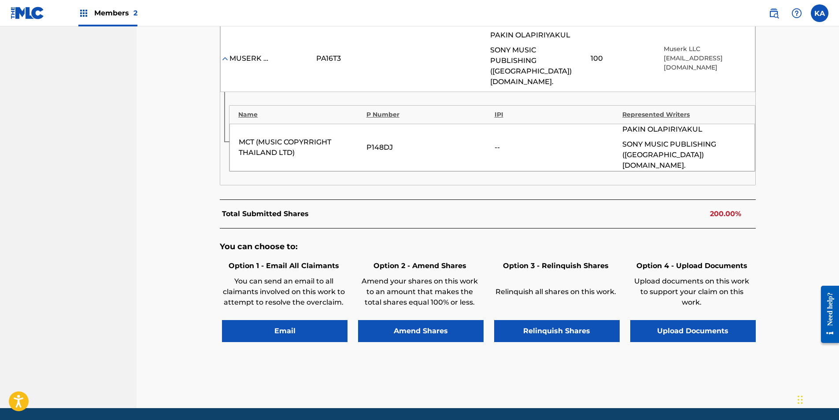
click at [719, 320] on button "Upload Documents" at bounding box center [693, 331] width 126 height 22
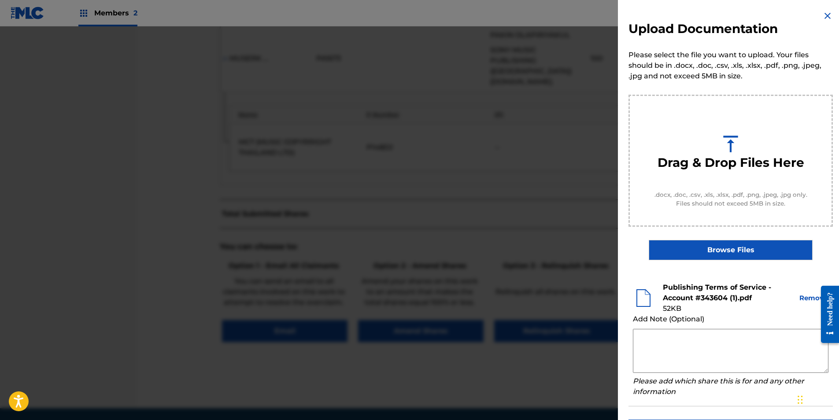
click at [666, 336] on textarea at bounding box center [731, 351] width 196 height 44
click at [693, 355] on textarea at bounding box center [731, 351] width 196 height 44
paste textarea "By clicking to agree to the terms of the agreement ACCOUNT NAME is declaring th…"
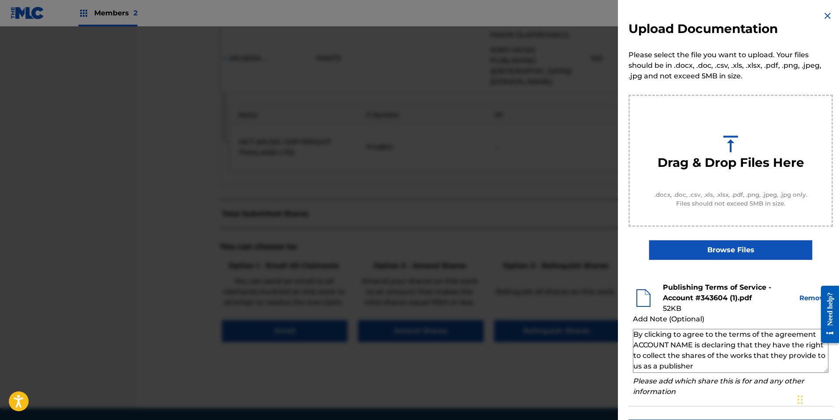
drag, startPoint x: 692, startPoint y: 346, endPoint x: 632, endPoint y: 342, distance: 60.0
click at [632, 342] on li "Publishing Terms of Service - Account #343604 (1).pdf 52 KB Remove Add Note (Op…" at bounding box center [731, 340] width 204 height 133
paste textarea "MR. NANCHAKORN PHANARITHNAWIN"
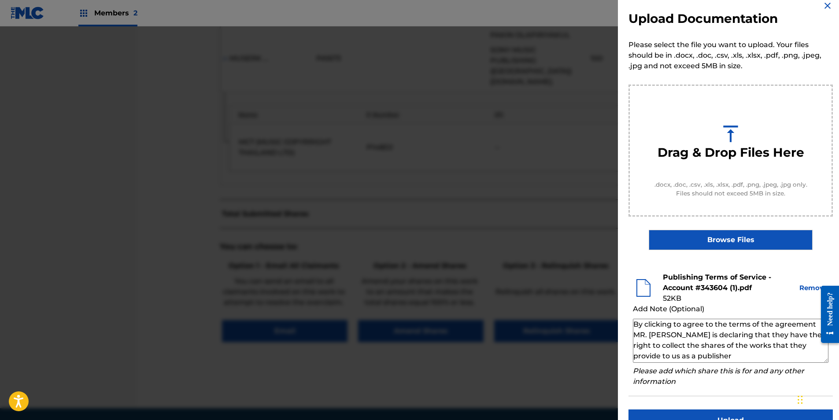
scroll to position [0, 0]
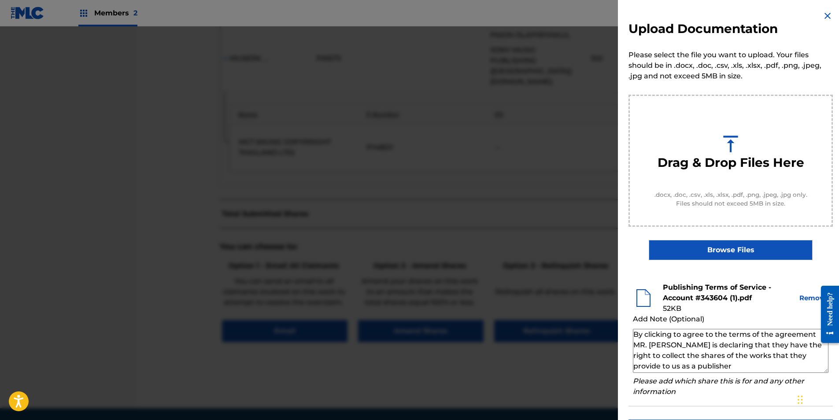
type textarea "By clicking to agree to the terms of the agreement MR. [PERSON_NAME] is declari…"
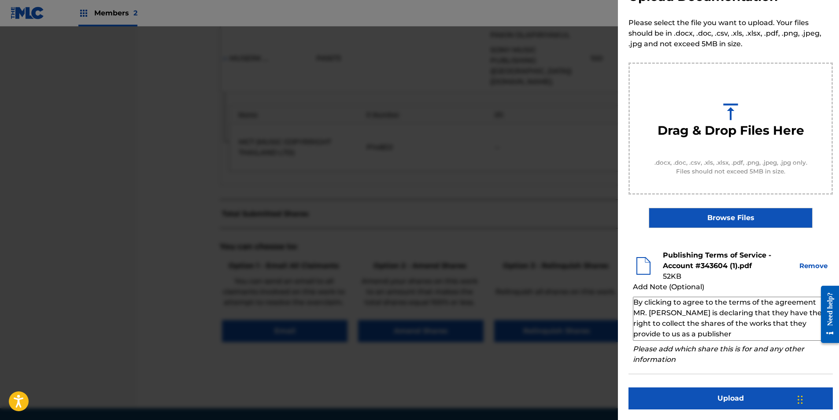
click at [744, 397] on button "Upload" at bounding box center [731, 399] width 204 height 22
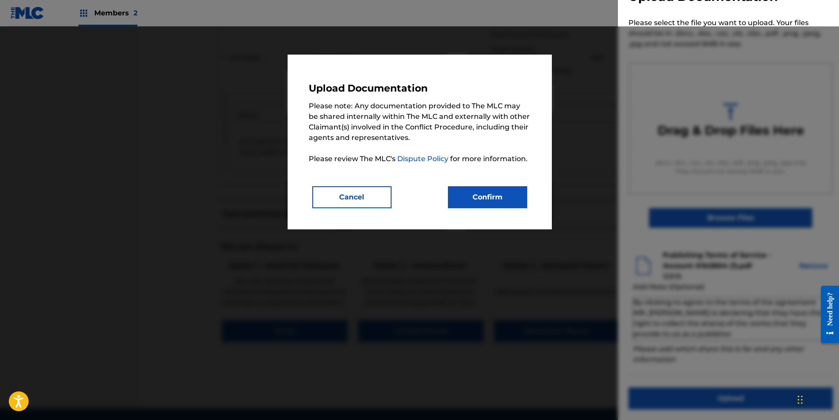
click at [513, 196] on button "Confirm" at bounding box center [487, 197] width 79 height 22
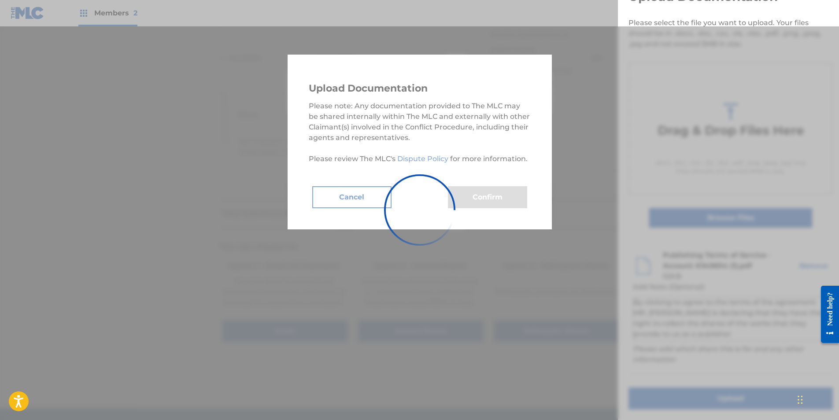
scroll to position [0, 0]
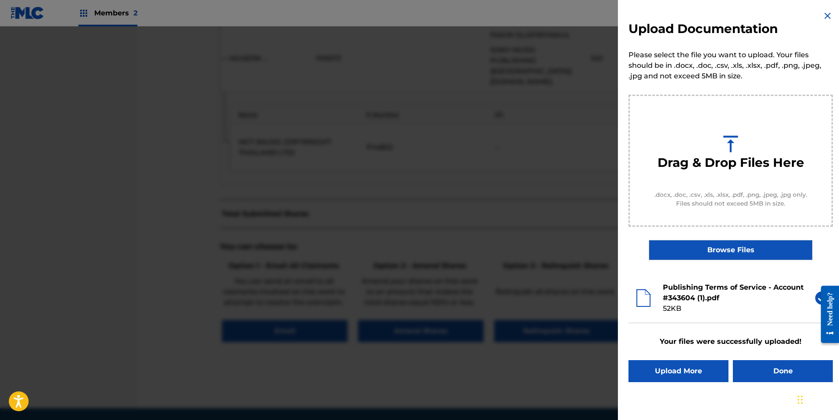
click at [772, 364] on button "Done" at bounding box center [783, 371] width 100 height 22
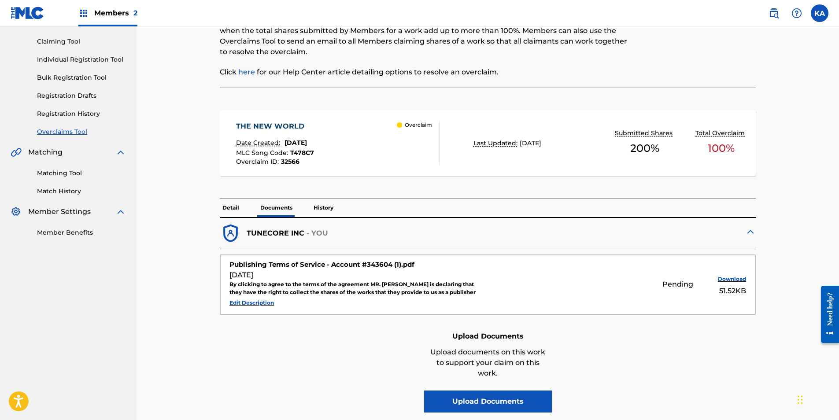
scroll to position [132, 0]
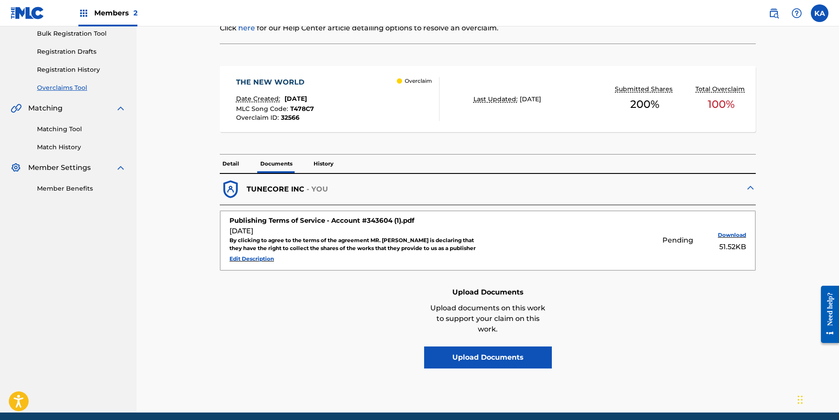
click at [226, 162] on p "Detail" at bounding box center [231, 164] width 22 height 19
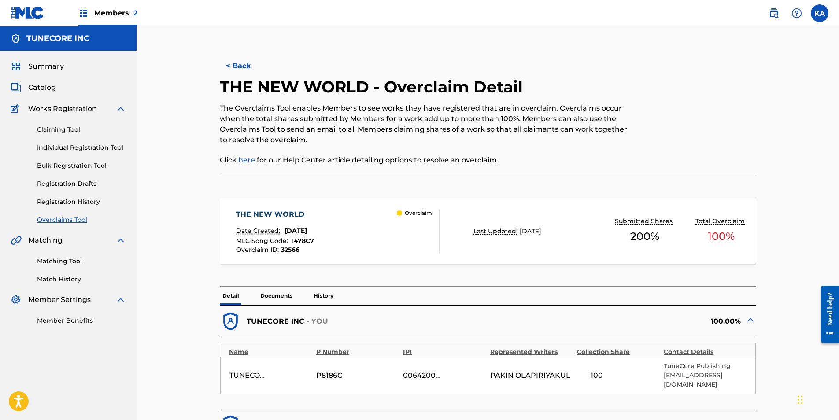
click at [237, 64] on button "< Back" at bounding box center [246, 66] width 53 height 22
click at [250, 63] on button "< Back" at bounding box center [246, 66] width 53 height 22
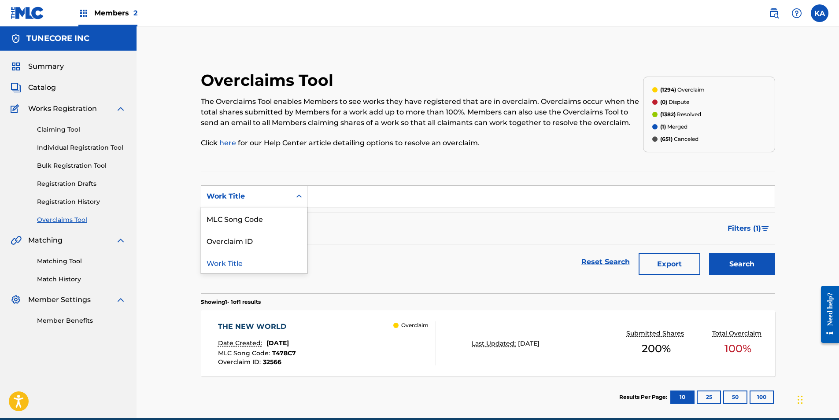
click at [286, 191] on div "Work Title" at bounding box center [246, 196] width 90 height 17
click at [275, 217] on div "MLC Song Code" at bounding box center [254, 219] width 106 height 22
click at [336, 195] on input "Search Form" at bounding box center [541, 196] width 467 height 21
paste input "T49VI1"
type input "T49VI1"
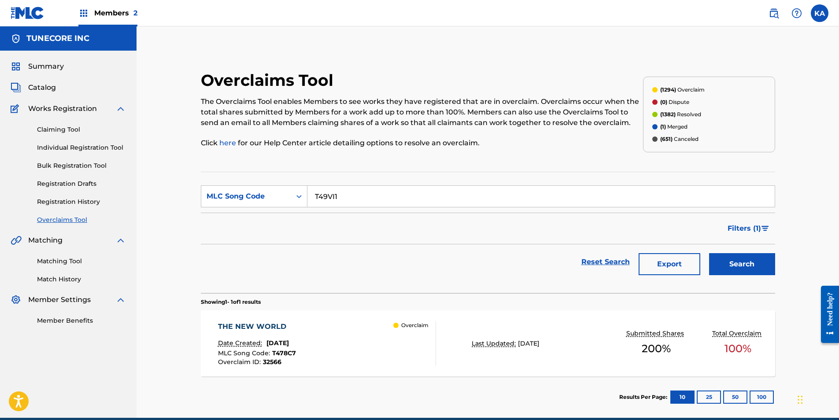
drag, startPoint x: 749, startPoint y: 267, endPoint x: 656, endPoint y: 230, distance: 100.1
click at [749, 267] on button "Search" at bounding box center [742, 264] width 66 height 22
click at [363, 348] on div "THROUGH THE [PERSON_NAME] Date Created: [DATE] MLC Song Code : T49VI1 Overclaim…" at bounding box center [327, 344] width 219 height 44
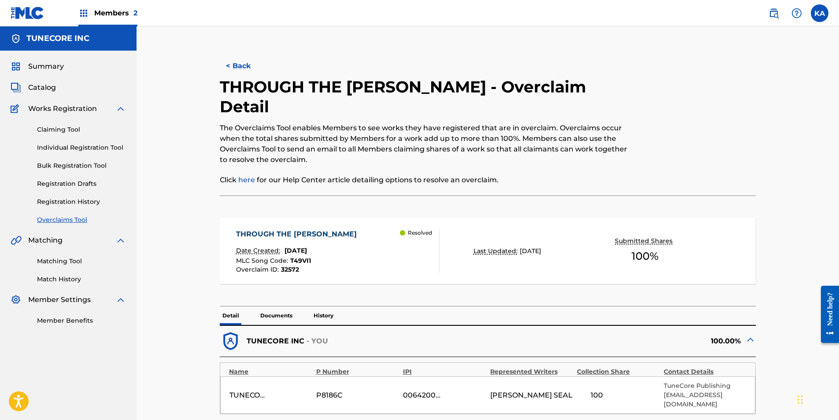
click at [231, 66] on button "< Back" at bounding box center [246, 66] width 53 height 22
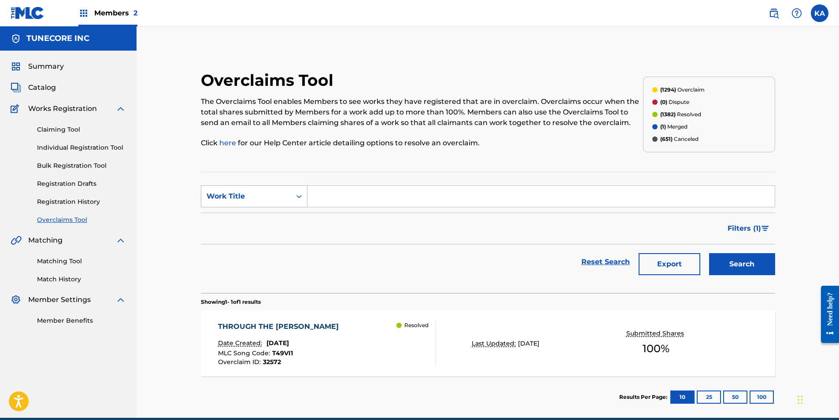
click at [288, 200] on div "Work Title" at bounding box center [246, 196] width 90 height 17
click at [280, 223] on div "MLC Song Code" at bounding box center [254, 219] width 106 height 22
click at [336, 196] on input "Search Form" at bounding box center [541, 196] width 467 height 21
paste input "CL1QMQ"
type input "CL1QMQ"
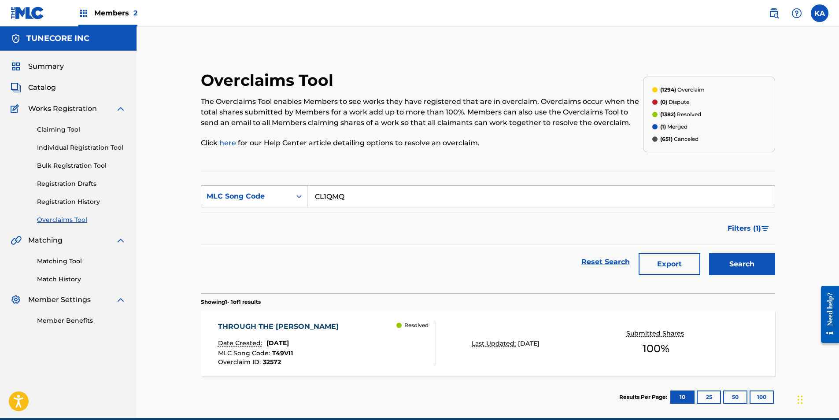
drag, startPoint x: 734, startPoint y: 261, endPoint x: 623, endPoint y: 206, distance: 124.7
click at [735, 261] on button "Search" at bounding box center [742, 264] width 66 height 22
click at [359, 330] on div "CHEVY RIDIN MUSIC Date Created: [DATE] MLC Song Code : CL1QMQ Overclaim ID : 32…" at bounding box center [327, 344] width 219 height 44
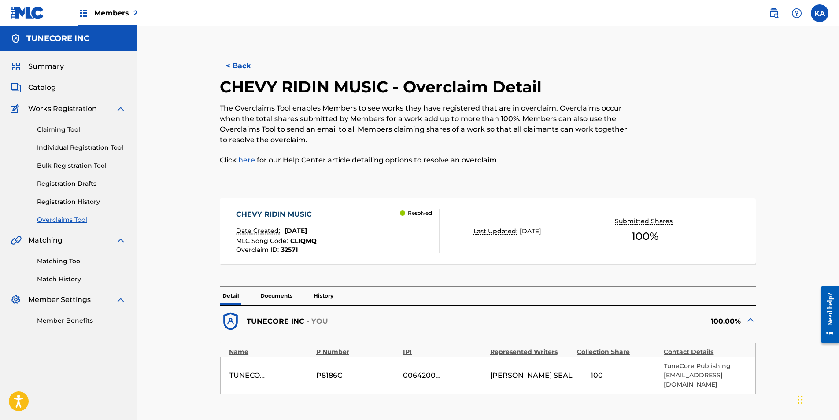
click at [223, 57] on button "< Back" at bounding box center [246, 66] width 53 height 22
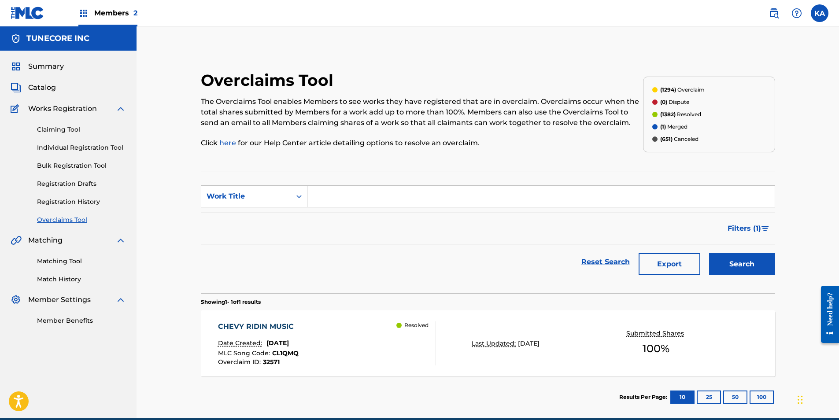
click at [344, 202] on input "Search Form" at bounding box center [541, 196] width 467 height 21
paste input "N985ND"
type input "N985ND"
click at [728, 257] on button "Search" at bounding box center [742, 264] width 66 height 22
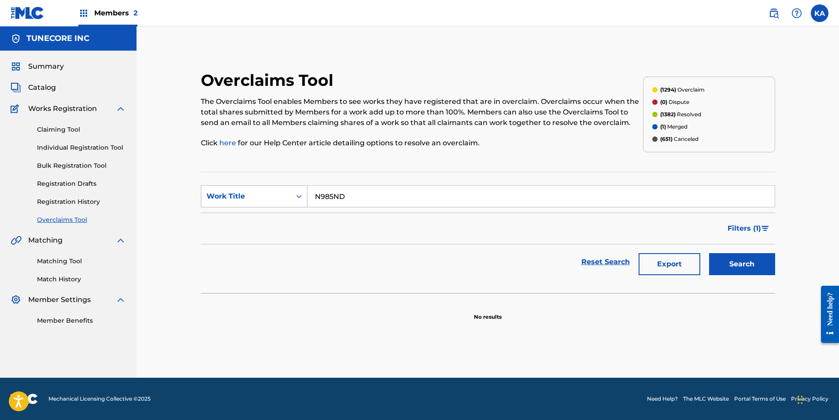
drag, startPoint x: 285, startPoint y: 187, endPoint x: 286, endPoint y: 193, distance: 5.9
click at [286, 188] on div "Work Title" at bounding box center [254, 196] width 107 height 22
click at [262, 238] on div "Overclaim ID" at bounding box center [254, 241] width 106 height 22
click at [340, 198] on input "Search Form" at bounding box center [541, 196] width 467 height 21
paste input "32573"
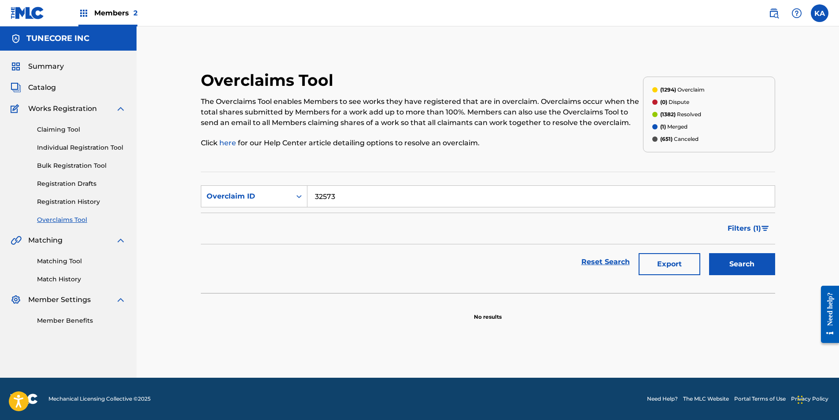
type input "32573"
click at [745, 262] on button "Search" at bounding box center [742, 264] width 66 height 22
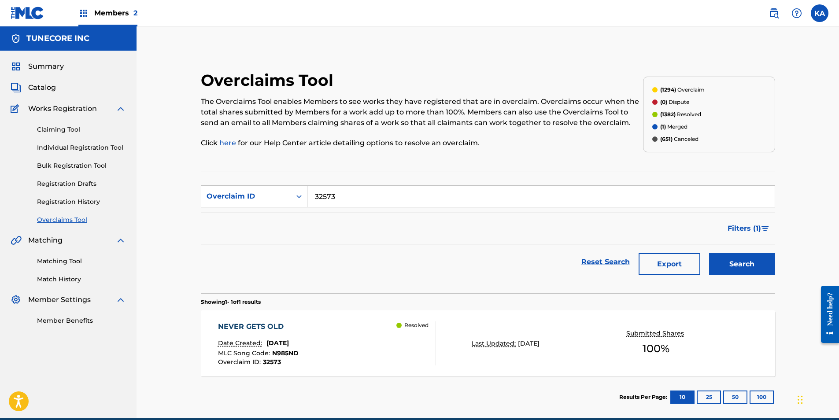
click at [364, 317] on div "NEVER GETS OLD Date Created: [DATE] MLC Song Code : N985ND Overclaim ID : 32573…" at bounding box center [488, 344] width 574 height 66
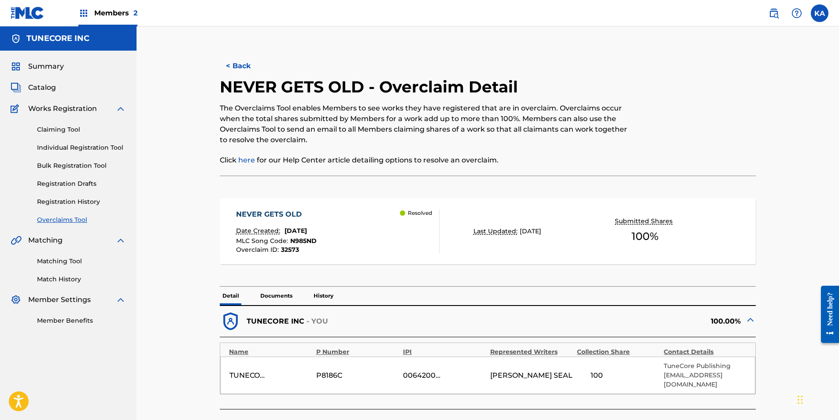
click at [247, 63] on button "< Back" at bounding box center [246, 66] width 53 height 22
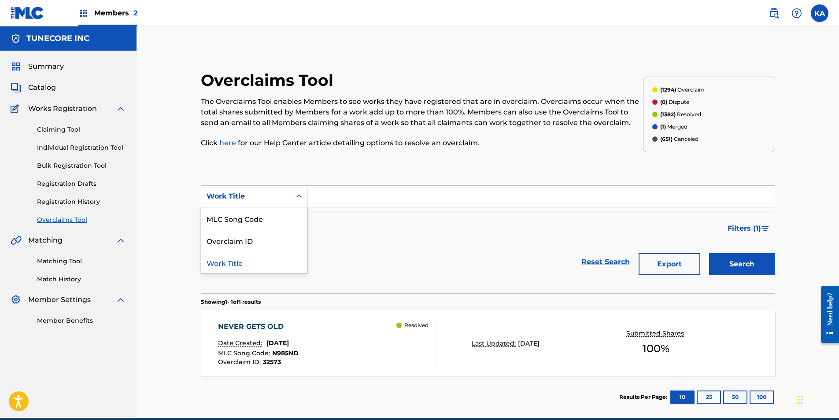
click at [281, 193] on div "Work Title" at bounding box center [246, 196] width 79 height 11
click at [277, 236] on div "Overclaim ID" at bounding box center [254, 241] width 106 height 22
click at [335, 190] on input "Search Form" at bounding box center [541, 196] width 467 height 21
drag, startPoint x: 335, startPoint y: 190, endPoint x: 341, endPoint y: 190, distance: 5.3
paste input "32578"
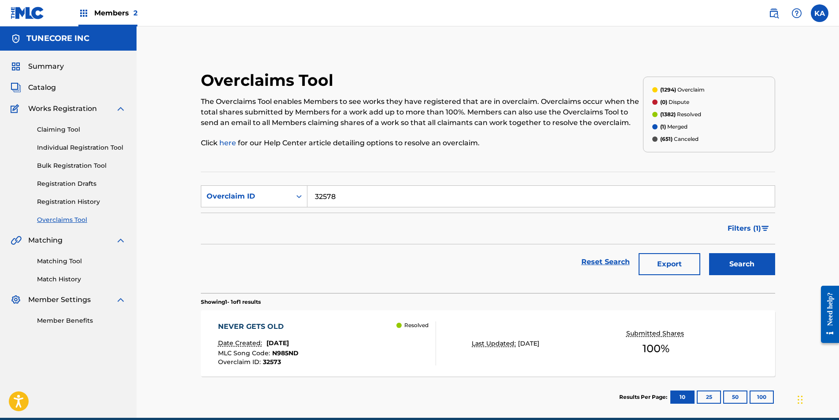
click at [765, 266] on button "Search" at bounding box center [742, 264] width 66 height 22
drag, startPoint x: 342, startPoint y: 195, endPoint x: 306, endPoint y: 200, distance: 36.4
click at [306, 200] on div "SearchWithCriteriac3899c82-4a4d-40d0-abe0-4c46a0069354 Overclaim ID 32578" at bounding box center [488, 196] width 574 height 22
click at [349, 199] on input "32578" at bounding box center [541, 196] width 467 height 21
drag, startPoint x: 348, startPoint y: 200, endPoint x: 319, endPoint y: 197, distance: 29.6
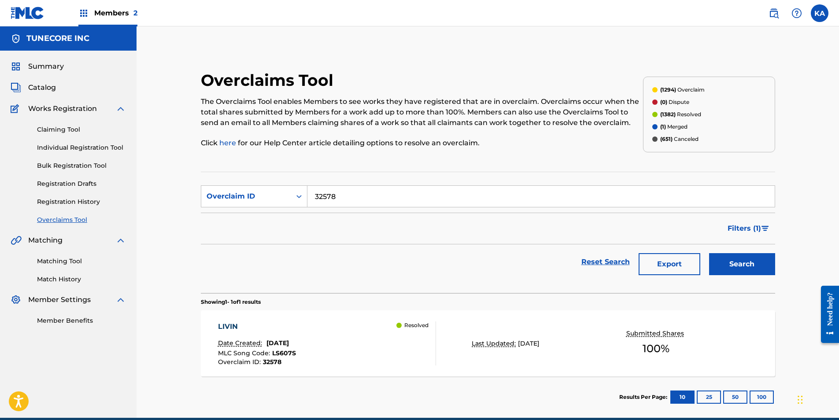
click at [319, 197] on input "32578" at bounding box center [541, 196] width 467 height 21
click at [318, 197] on input "32578" at bounding box center [541, 196] width 467 height 21
drag, startPoint x: 334, startPoint y: 196, endPoint x: 435, endPoint y: 199, distance: 101.4
click at [488, 204] on input "25783" at bounding box center [541, 196] width 467 height 21
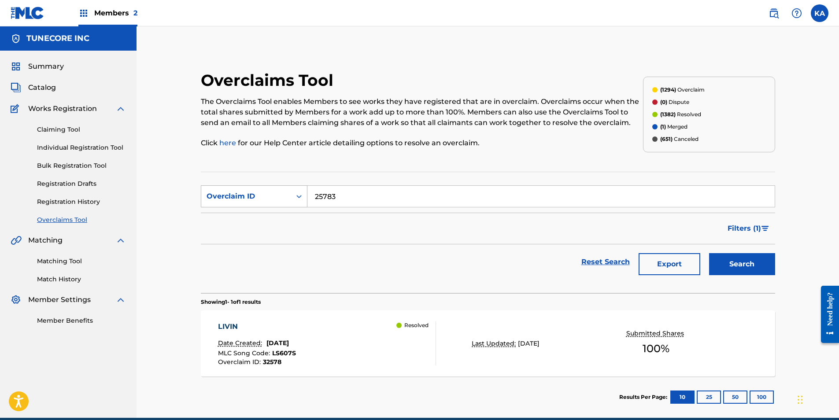
drag, startPoint x: 345, startPoint y: 198, endPoint x: 301, endPoint y: 195, distance: 44.6
click at [301, 195] on div "SearchWithCriteriac3899c82-4a4d-40d0-abe0-4c46a0069354 Overclaim ID 25783" at bounding box center [488, 196] width 574 height 22
paste input "32574"
click at [766, 269] on button "Search" at bounding box center [742, 264] width 66 height 22
click at [214, 250] on div "Reset Search Export Search" at bounding box center [488, 262] width 574 height 35
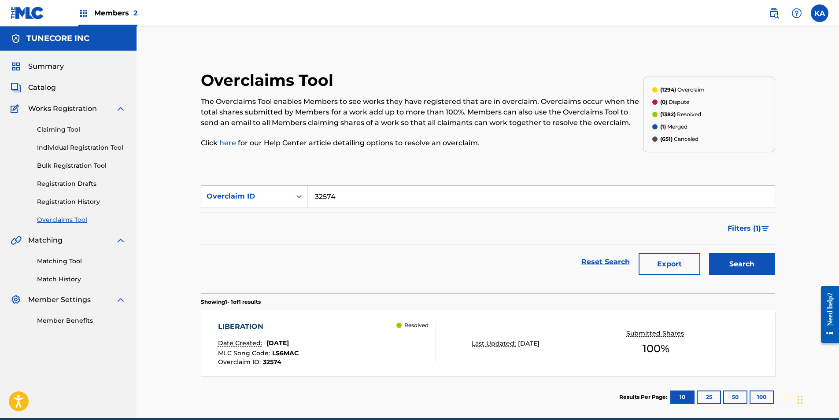
drag, startPoint x: 172, startPoint y: 332, endPoint x: 164, endPoint y: 332, distance: 8.4
click at [164, 332] on div "Overclaims Tool The Overclaims Tool enables Members to see works they have regi…" at bounding box center [488, 222] width 703 height 392
drag, startPoint x: 317, startPoint y: 200, endPoint x: 303, endPoint y: 197, distance: 14.7
click at [303, 198] on div "SearchWithCriteriac3899c82-4a4d-40d0-abe0-4c46a0069354 Overclaim ID 32574" at bounding box center [488, 196] width 574 height 22
paste input "0"
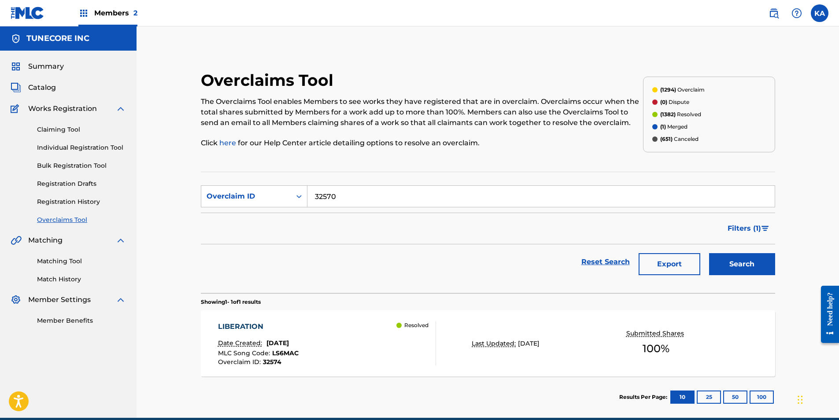
type input "32570"
click at [732, 271] on button "Search" at bounding box center [742, 264] width 66 height 22
click at [368, 341] on div "DXZZY Date Created: [DATE] MLC Song Code : DS3OZ0 Overclaim ID : 32570 Resolved" at bounding box center [327, 344] width 219 height 44
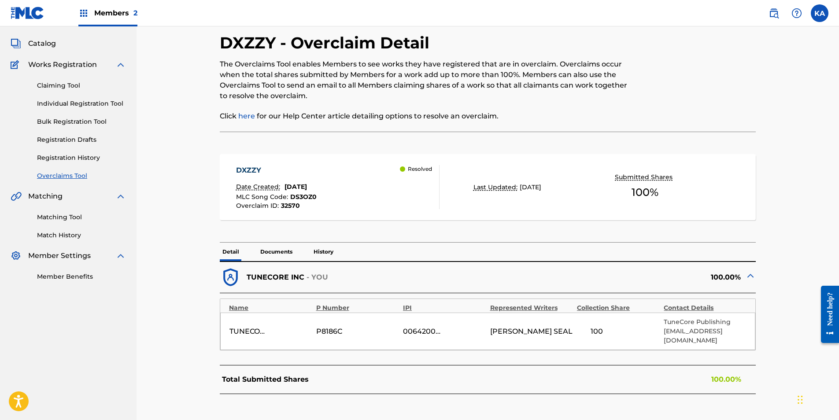
scroll to position [88, 0]
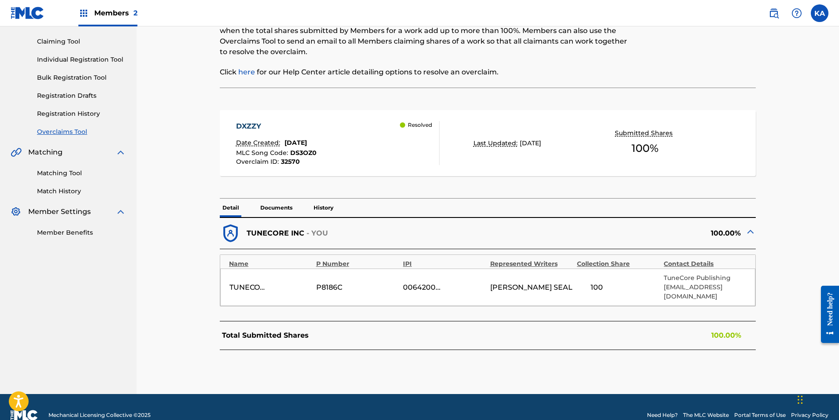
click at [271, 200] on p "Documents" at bounding box center [276, 208] width 37 height 19
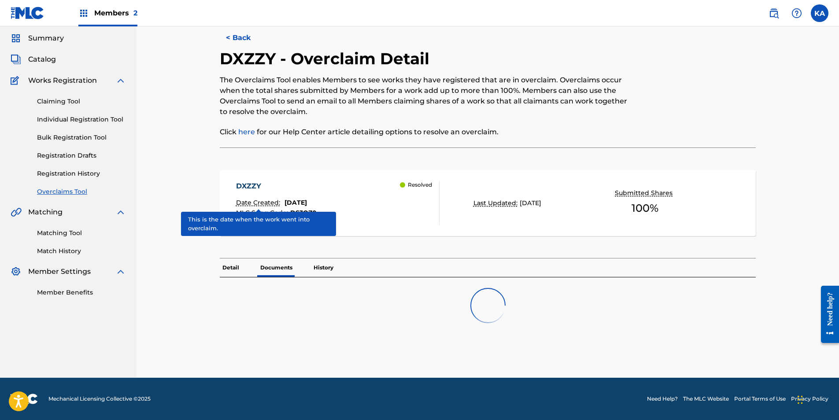
scroll to position [56, 0]
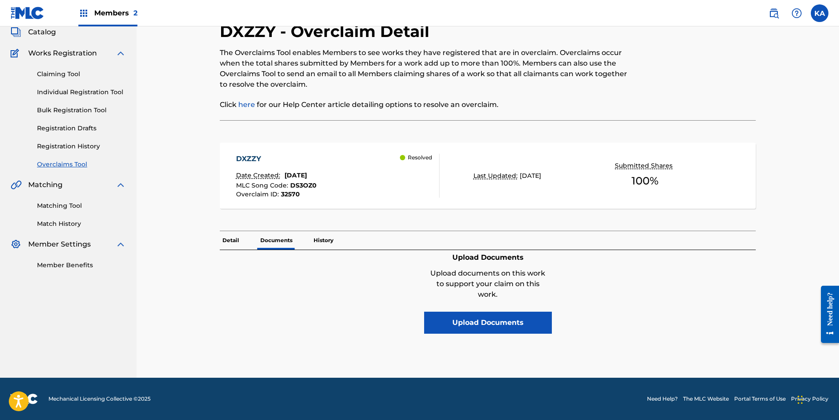
click at [231, 233] on p "Detail" at bounding box center [231, 240] width 22 height 19
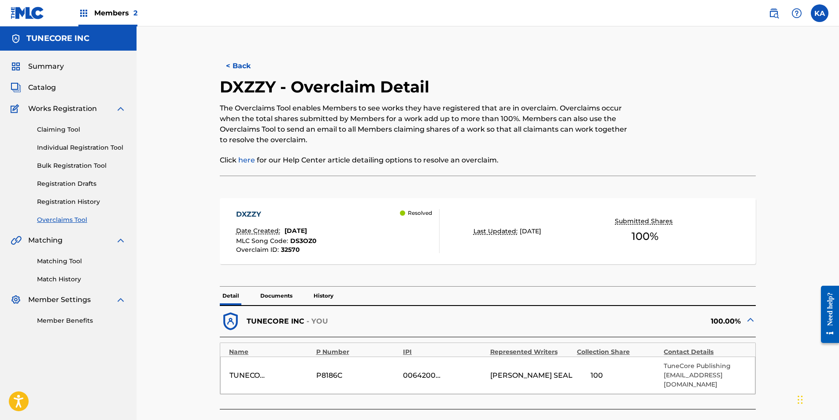
click at [241, 65] on button "< Back" at bounding box center [246, 66] width 53 height 22
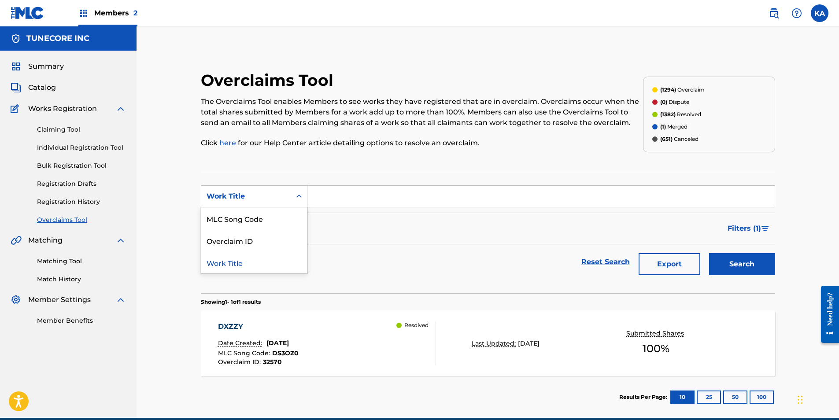
click at [294, 198] on div "Search Form" at bounding box center [299, 197] width 16 height 16
click at [297, 218] on div "MLC Song Code" at bounding box center [254, 219] width 106 height 22
click at [357, 197] on input "Search Form" at bounding box center [541, 196] width 467 height 21
paste input "32577"
click at [754, 265] on button "Search" at bounding box center [742, 264] width 66 height 22
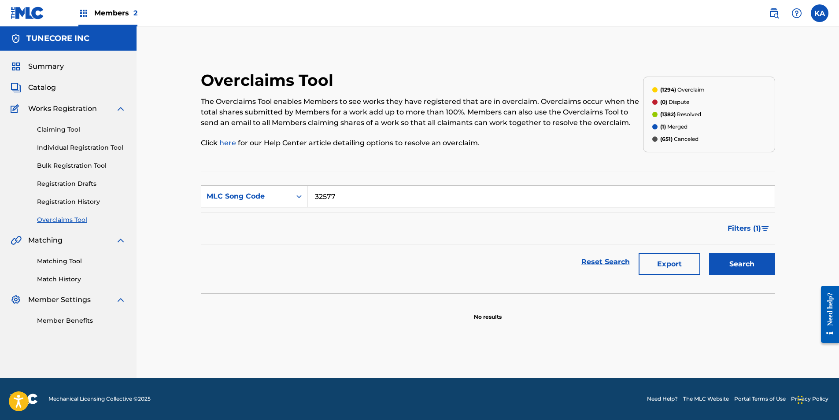
drag, startPoint x: 366, startPoint y: 197, endPoint x: 323, endPoint y: 199, distance: 42.8
click at [323, 199] on input "32577" at bounding box center [541, 196] width 467 height 21
click at [346, 196] on input "32577" at bounding box center [541, 196] width 467 height 21
drag, startPoint x: 346, startPoint y: 195, endPoint x: 296, endPoint y: 197, distance: 49.8
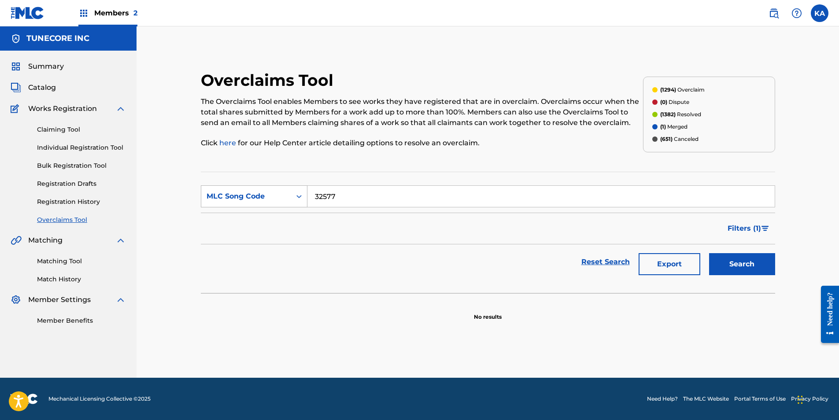
click at [289, 200] on div "SearchWithCriteria8cb8ff43-1193-4554-b50a-3fccf1b56383 MLC Song Code 32577" at bounding box center [488, 196] width 574 height 22
paste input "T50HPT"
type input "T50HPT"
click at [744, 262] on button "Search" at bounding box center [742, 264] width 66 height 22
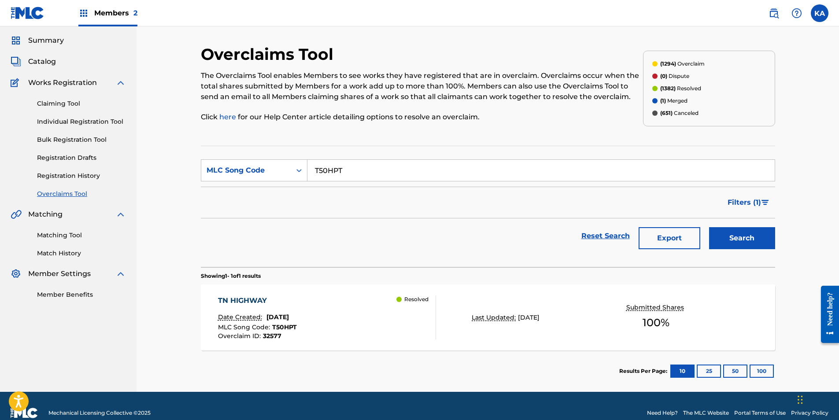
scroll to position [40, 0]
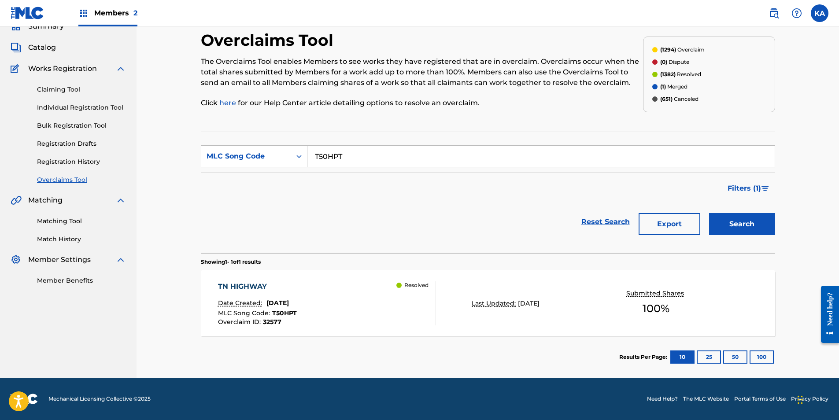
click at [384, 284] on div "TN HIGHWAY Date Created: [DATE] MLC Song Code : T50HPT Overclaim ID : 32577 Res…" at bounding box center [327, 304] width 219 height 44
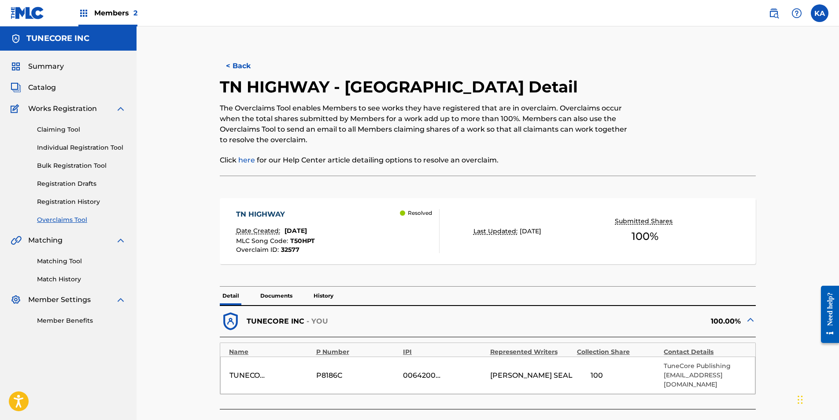
click at [244, 70] on button "< Back" at bounding box center [246, 66] width 53 height 22
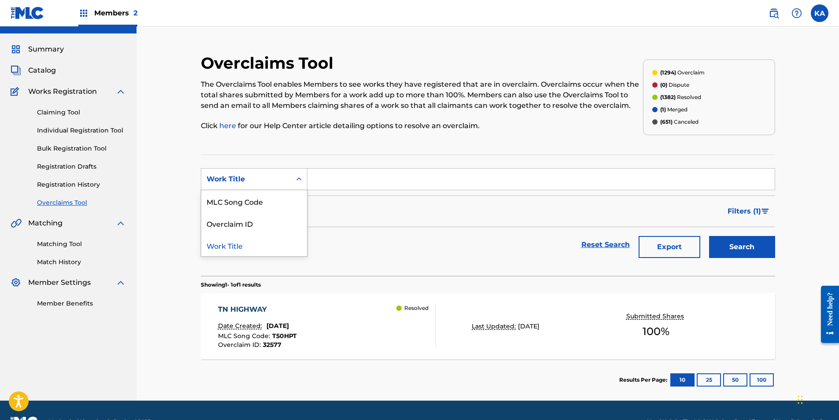
drag, startPoint x: 261, startPoint y: 187, endPoint x: 264, endPoint y: 183, distance: 5.0
click at [261, 187] on div "Work Title" at bounding box center [246, 179] width 90 height 17
drag, startPoint x: 267, startPoint y: 207, endPoint x: 283, endPoint y: 190, distance: 22.4
click at [267, 206] on div "MLC Song Code" at bounding box center [254, 201] width 106 height 22
click at [321, 173] on input "Search Form" at bounding box center [541, 179] width 467 height 21
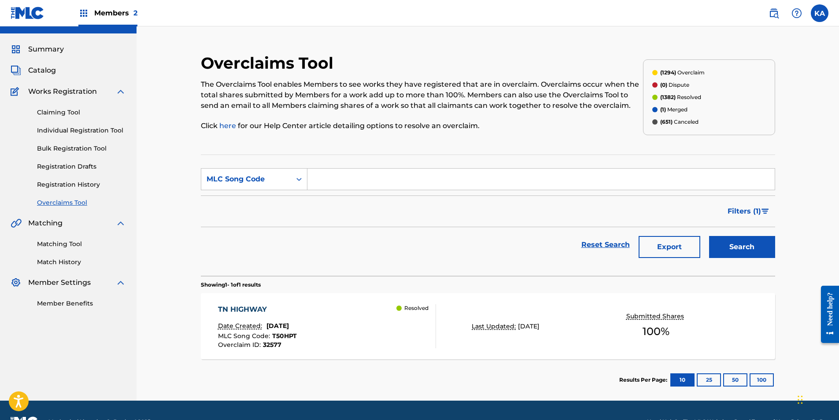
paste input "32575"
type input "32575"
click at [714, 243] on button "Search" at bounding box center [742, 247] width 66 height 22
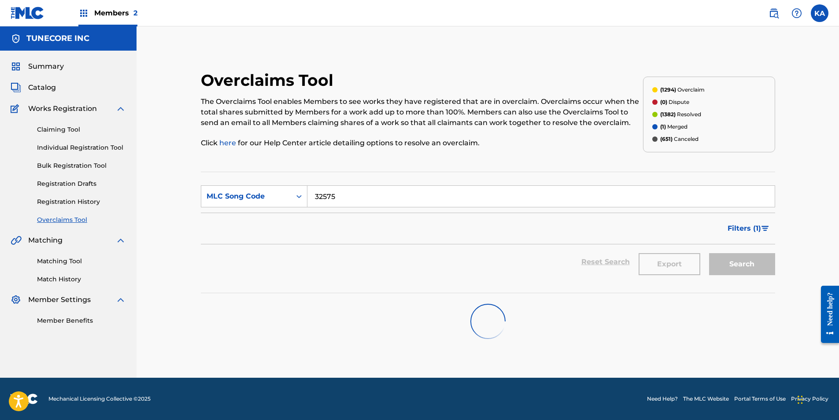
scroll to position [0, 0]
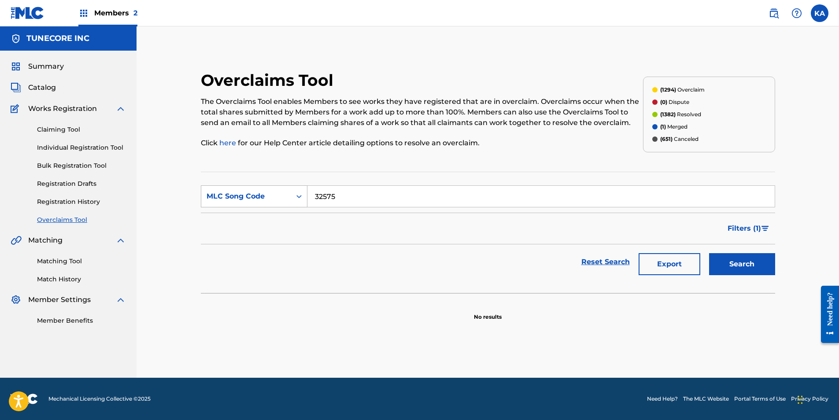
click at [277, 196] on div "MLC Song Code" at bounding box center [246, 196] width 79 height 11
click at [272, 237] on div "Overclaim ID" at bounding box center [254, 241] width 106 height 22
click at [352, 194] on input "Search Form" at bounding box center [541, 196] width 467 height 21
paste input "32575"
type input "32575"
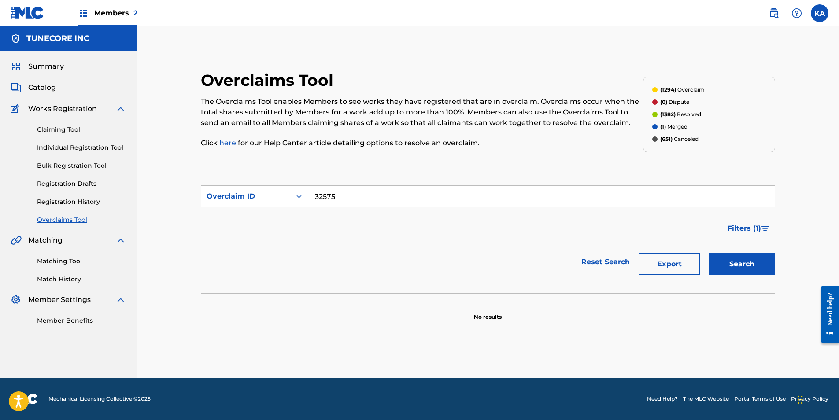
click at [748, 261] on button "Search" at bounding box center [742, 264] width 66 height 22
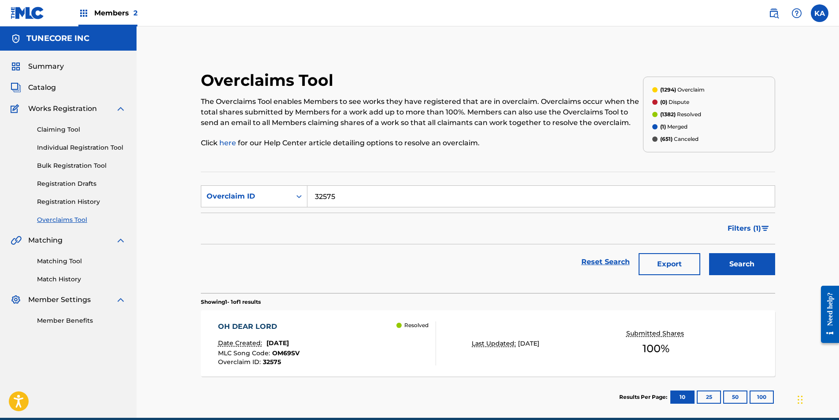
click at [289, 340] on span "[DATE]" at bounding box center [278, 343] width 22 height 8
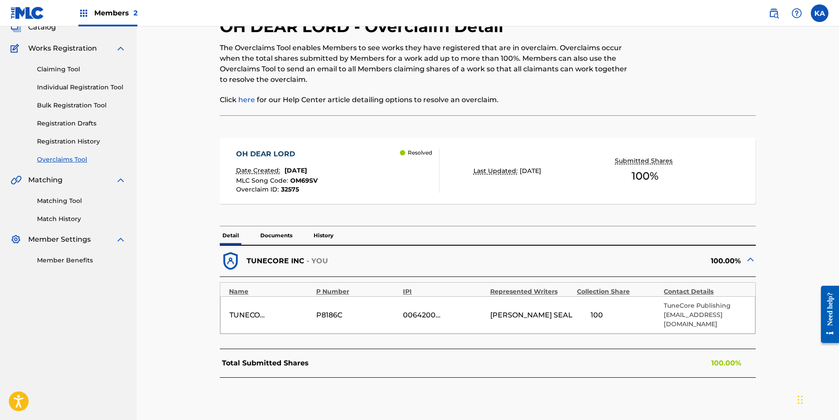
scroll to position [7, 0]
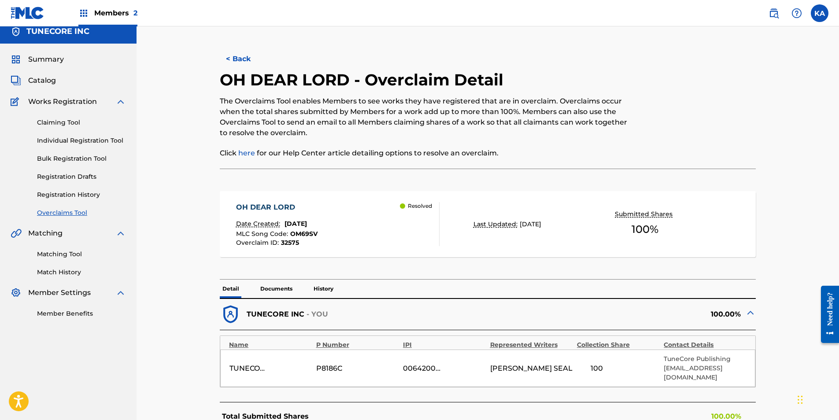
click at [308, 229] on div "Date Created: [DATE]" at bounding box center [277, 224] width 82 height 11
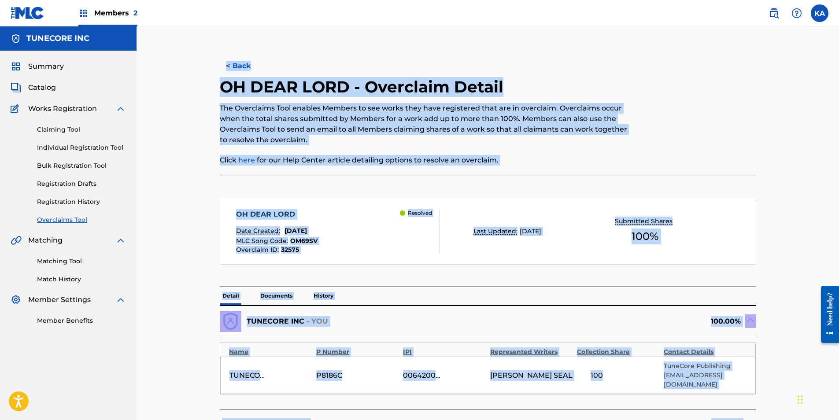
click at [308, 229] on div "< Back OH DEAR LORD - Overclaim Detail The Overclaims Tool enables Members to s…" at bounding box center [488, 265] width 617 height 434
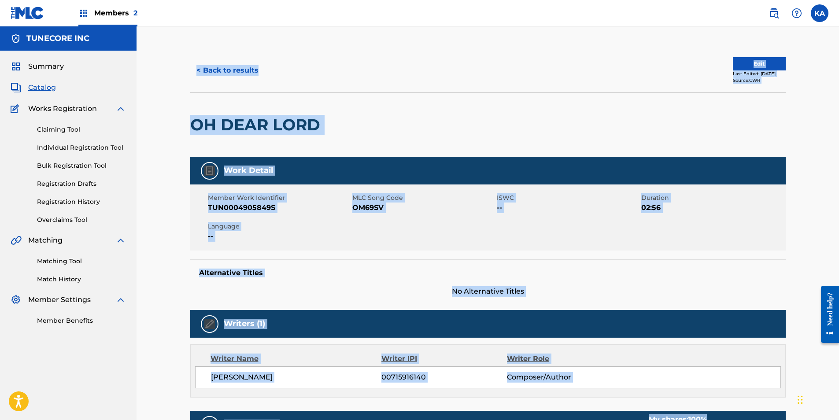
click at [395, 241] on div "Member Work Identifier TUN0004905849S MLC Song Code OM69SV ISWC -- Duration 02:…" at bounding box center [488, 218] width 596 height 66
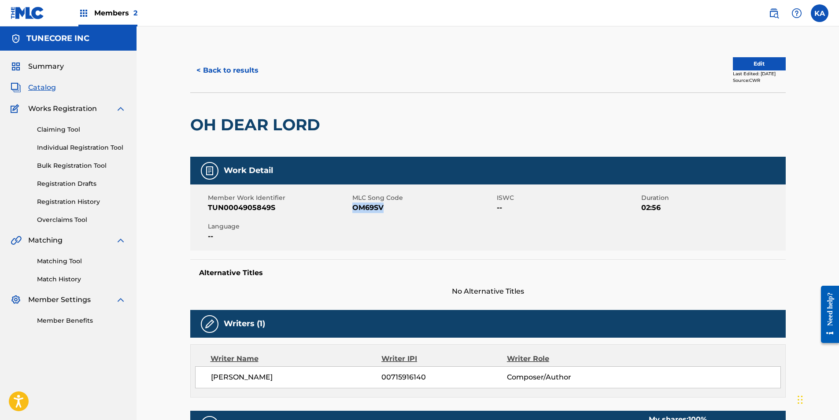
drag, startPoint x: 388, startPoint y: 210, endPoint x: 353, endPoint y: 213, distance: 34.9
click at [353, 213] on div "Member Work Identifier TUN0004905849S MLC Song Code OM69SV ISWC -- Duration 02:…" at bounding box center [488, 218] width 596 height 66
copy span "OM69SV"
click at [212, 57] on div "< Back to results Edit Last Edited: [DATE] Source: CWR" at bounding box center [488, 70] width 596 height 44
click at [214, 68] on button "< Back to results" at bounding box center [227, 70] width 74 height 22
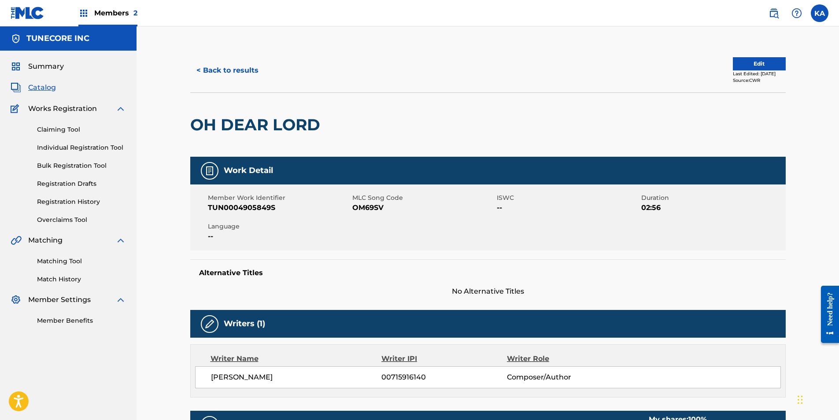
scroll to position [1, 0]
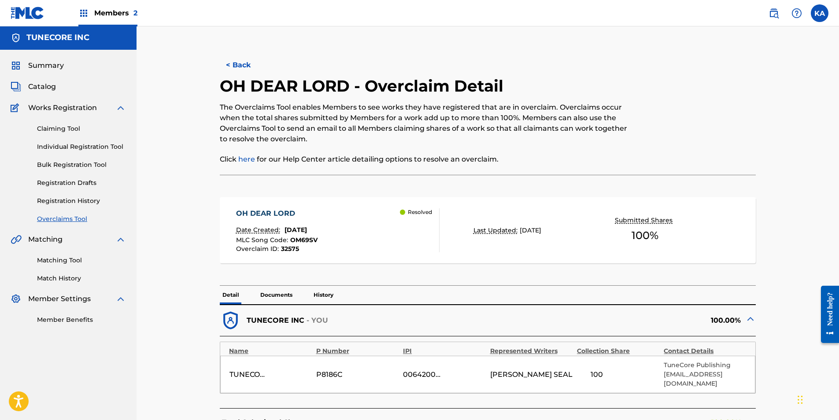
click at [235, 62] on button "< Back" at bounding box center [246, 65] width 53 height 22
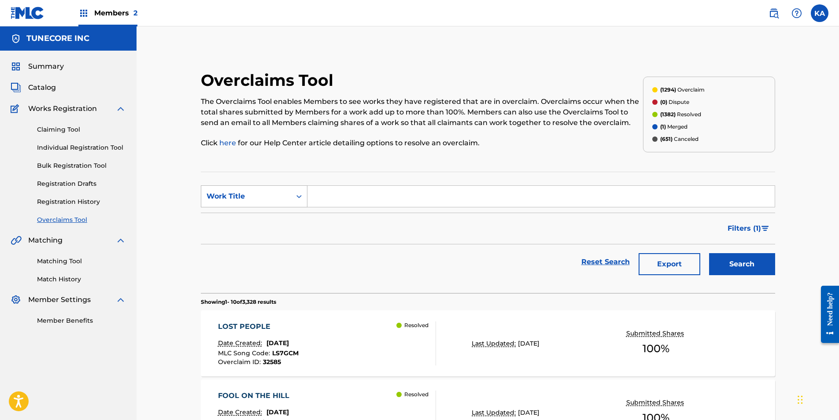
click at [290, 194] on div "Work Title" at bounding box center [246, 196] width 90 height 17
click at [284, 242] on div "Overclaim ID" at bounding box center [254, 241] width 106 height 22
click at [348, 196] on input "Search Form" at bounding box center [541, 196] width 467 height 21
paste input "32580"
type input "32580"
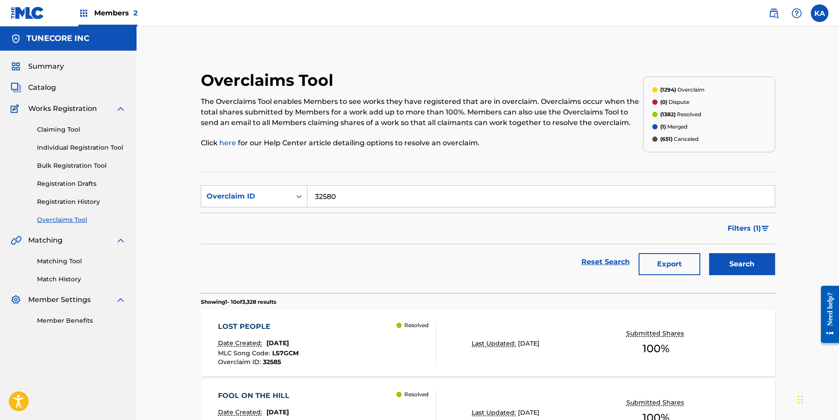
drag, startPoint x: 751, startPoint y: 255, endPoint x: 745, endPoint y: 252, distance: 6.7
click at [752, 256] on button "Search" at bounding box center [742, 264] width 66 height 22
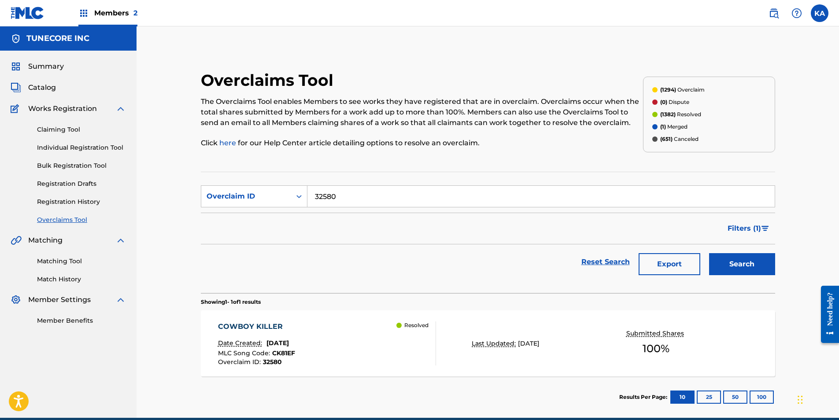
click at [376, 340] on div "COWBOY KILLER Date Created: [DATE] MLC Song Code : CK81EF Overclaim ID : 32580 …" at bounding box center [327, 344] width 219 height 44
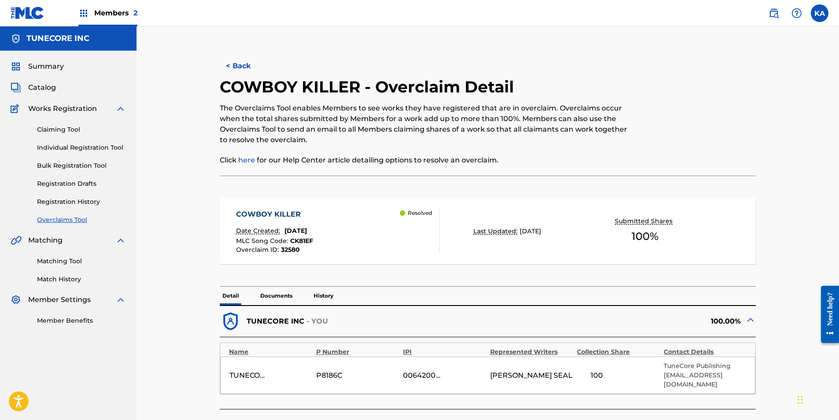
click at [250, 61] on button "< Back" at bounding box center [246, 66] width 53 height 22
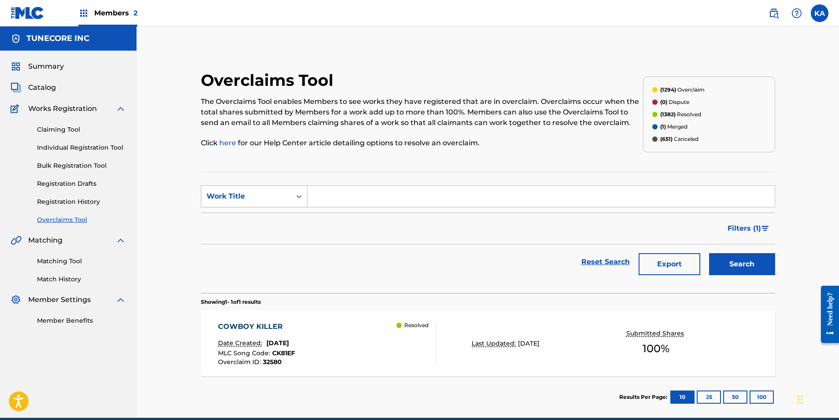
click at [288, 203] on div "Work Title" at bounding box center [246, 196] width 90 height 17
click at [270, 215] on div "MLC Song Code" at bounding box center [254, 219] width 106 height 22
click at [335, 196] on input "Search Form" at bounding box center [541, 196] width 467 height 21
paste input "T50AAI"
type input "T50AAI"
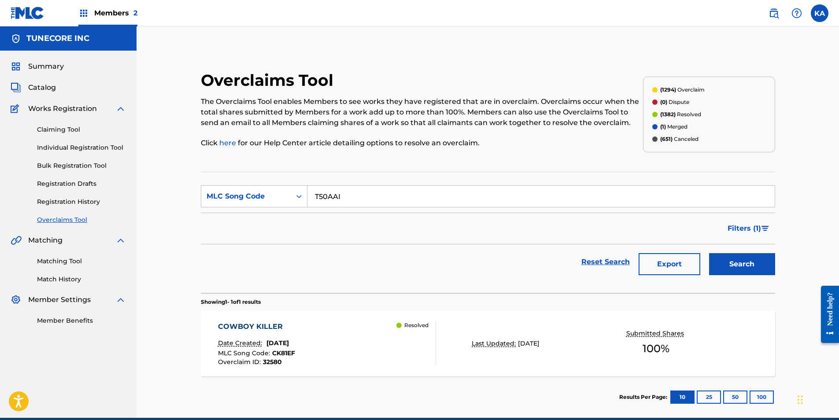
click at [729, 271] on button "Search" at bounding box center [742, 264] width 66 height 22
click at [343, 346] on div "TWISTED (CROSSROADS) Date Created: [DATE] MLC Song Code : T50AAI Overclaim ID :…" at bounding box center [327, 344] width 219 height 44
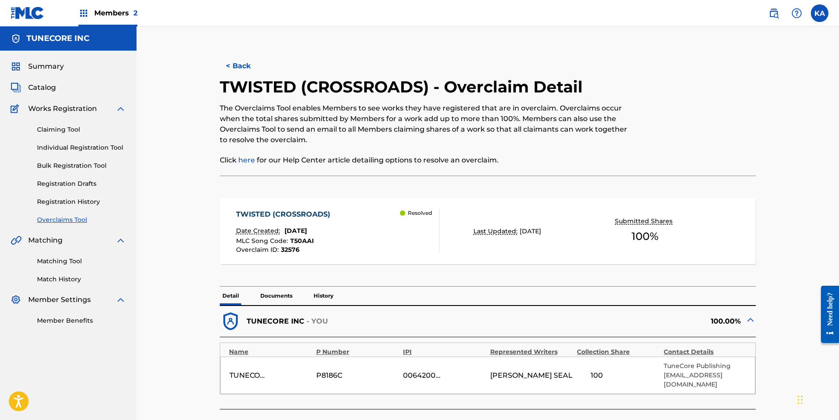
click at [246, 69] on button "< Back" at bounding box center [246, 66] width 53 height 22
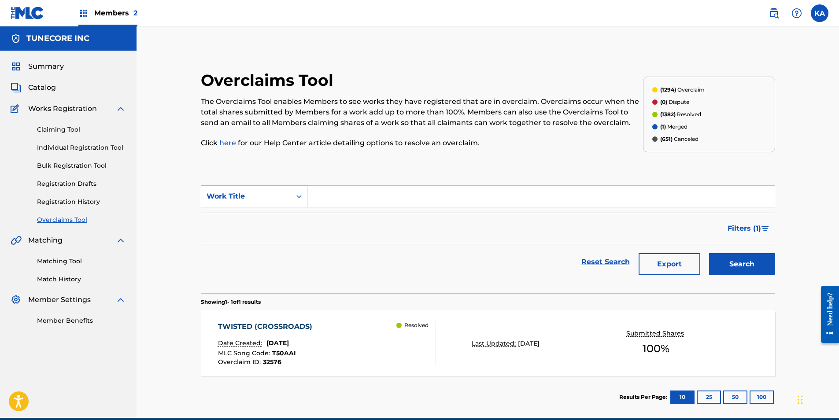
click at [263, 196] on div "Work Title" at bounding box center [246, 196] width 79 height 11
click at [268, 218] on div "MLC Song Code" at bounding box center [254, 219] width 106 height 22
click at [330, 197] on input "Search Form" at bounding box center [541, 196] width 467 height 21
paste input "T50PL6"
type input "T50PL6"
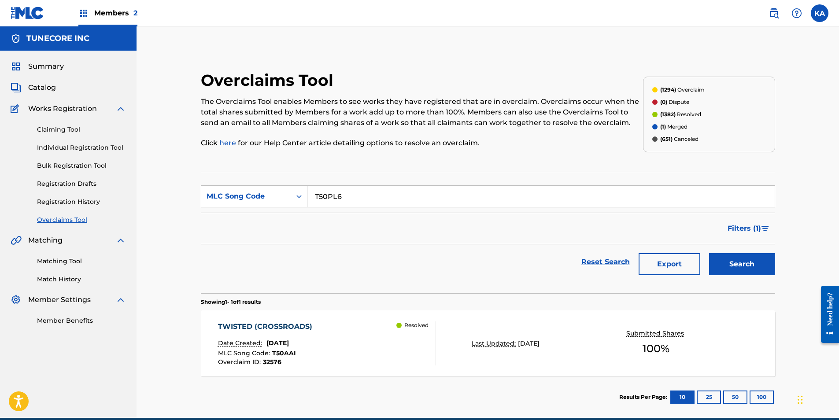
click at [731, 263] on button "Search" at bounding box center [742, 264] width 66 height 22
click at [289, 341] on span "[DATE]" at bounding box center [278, 343] width 22 height 8
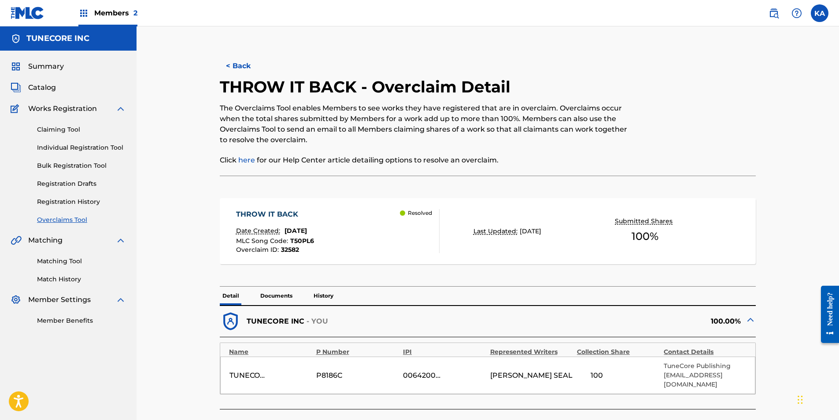
click at [237, 65] on button "< Back" at bounding box center [246, 66] width 53 height 22
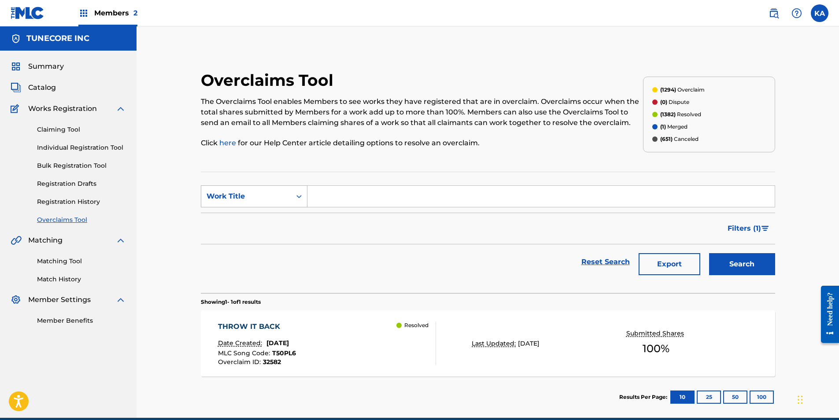
click at [288, 197] on div "Work Title" at bounding box center [246, 196] width 90 height 17
click at [291, 214] on div "MLC Song Code" at bounding box center [254, 219] width 106 height 22
click at [344, 193] on input "Search Form" at bounding box center [541, 196] width 467 height 21
paste input "T50PL5"
type input "T50PL5"
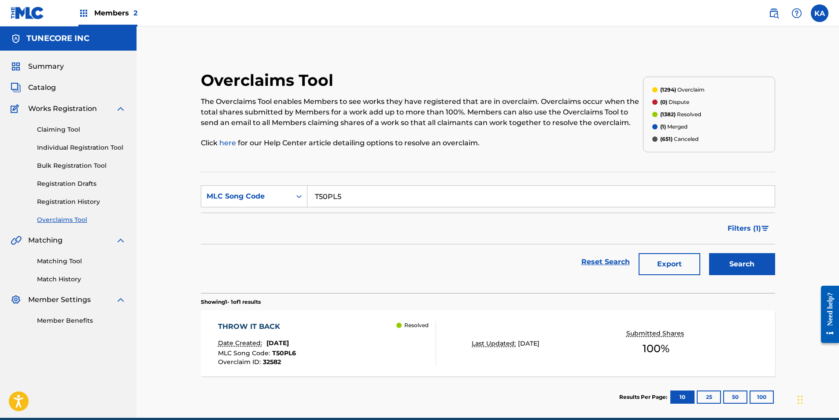
click at [727, 259] on button "Search" at bounding box center [742, 264] width 66 height 22
click at [389, 350] on div "TORE UP Date Created: [DATE] MLC Song Code : T50PL5 Overclaim ID : 32581 Resolv…" at bounding box center [327, 344] width 219 height 44
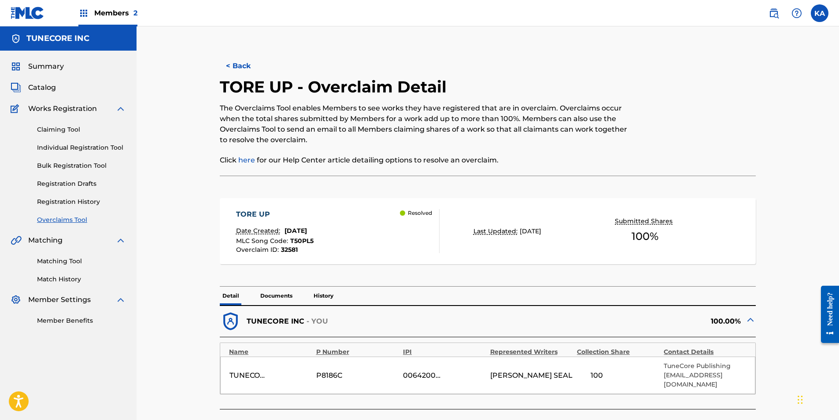
click at [233, 61] on button "< Back" at bounding box center [246, 66] width 53 height 22
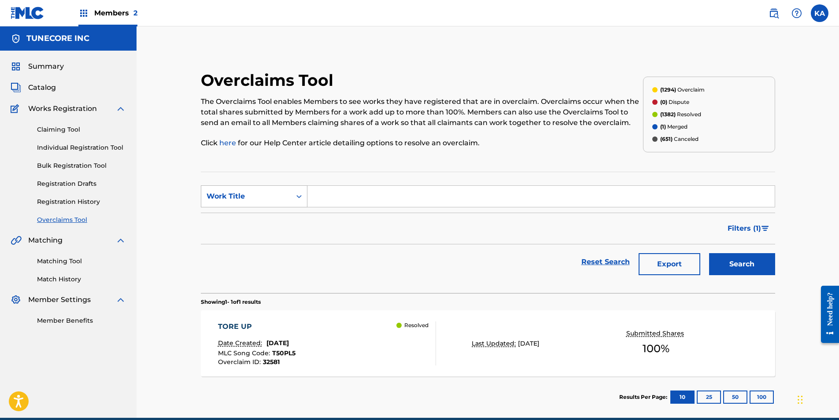
click at [267, 195] on div "Work Title" at bounding box center [246, 196] width 79 height 11
click at [277, 218] on div "MLC Song Code" at bounding box center [254, 219] width 106 height 22
drag, startPoint x: 310, startPoint y: 211, endPoint x: 339, endPoint y: 198, distance: 31.4
click at [337, 200] on input "Search Form" at bounding box center [541, 196] width 467 height 21
paste input "LS7GCM"
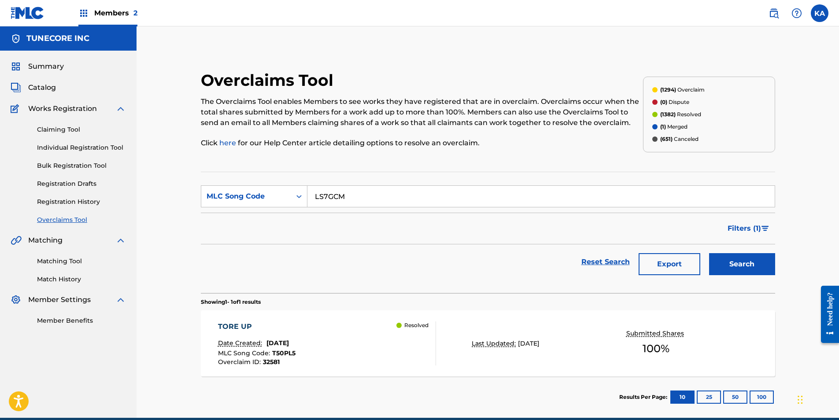
type input "LS7GCM"
click at [733, 264] on button "Search" at bounding box center [742, 264] width 66 height 22
click at [363, 340] on div "LOST PEOPLE Date Created: [DATE] MLC Song Code : LS7GCM Overclaim ID : 32585 Re…" at bounding box center [327, 344] width 219 height 44
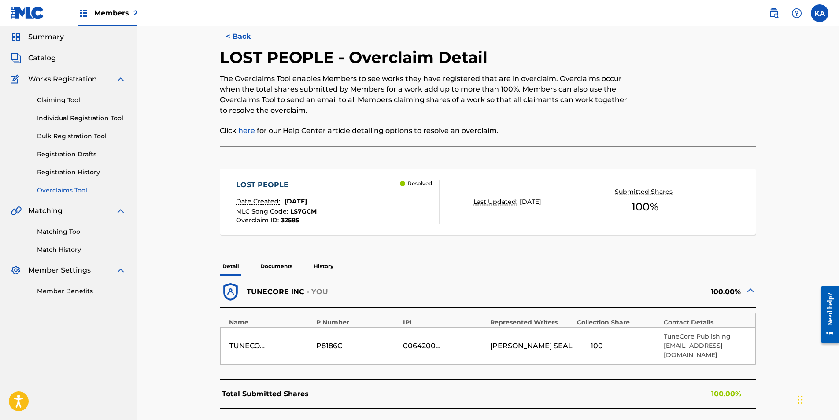
scroll to position [88, 0]
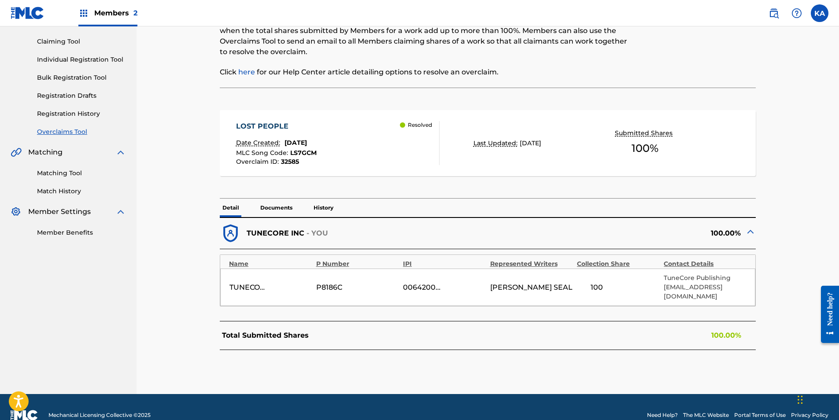
click at [238, 89] on div "LOST PEOPLE Date Created: [DATE] MLC Song Code : LS7GCM Overclaim ID : 32585 Re…" at bounding box center [488, 219] width 536 height 262
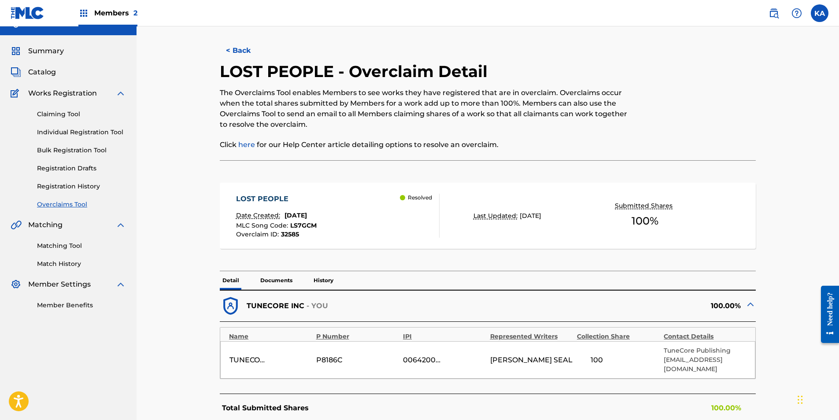
scroll to position [0, 0]
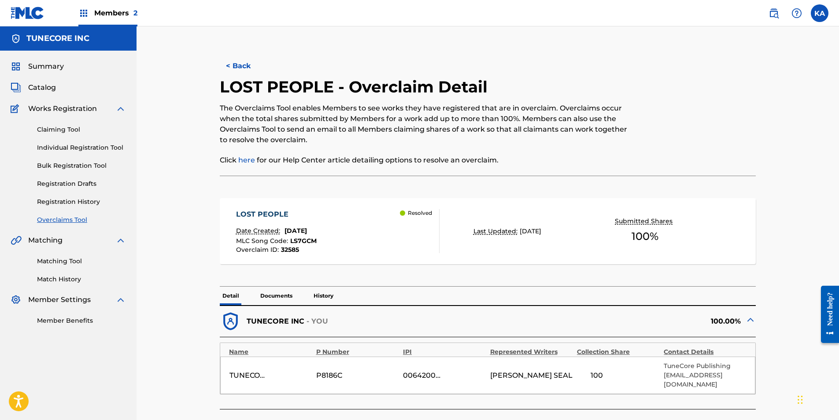
click at [252, 65] on button "< Back" at bounding box center [246, 66] width 53 height 22
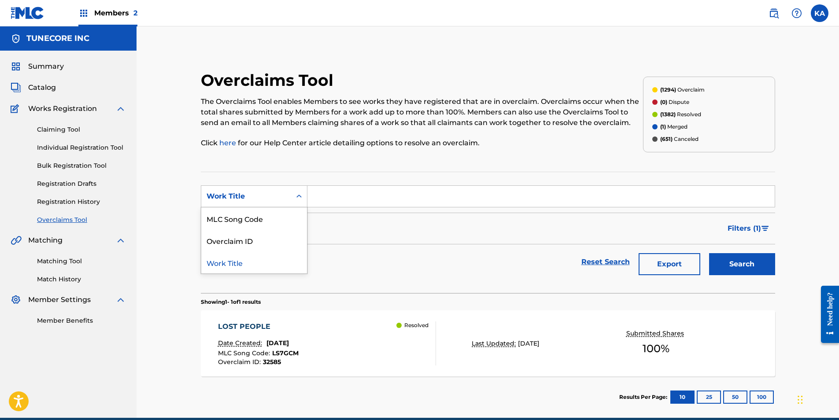
click at [293, 194] on div "Search Form" at bounding box center [299, 197] width 16 height 16
click at [278, 213] on div "MLC Song Code" at bounding box center [254, 219] width 106 height 22
drag, startPoint x: 330, startPoint y: 199, endPoint x: 329, endPoint y: 206, distance: 7.2
click at [329, 206] on input "Search Form" at bounding box center [541, 196] width 467 height 21
paste input "LS607T"
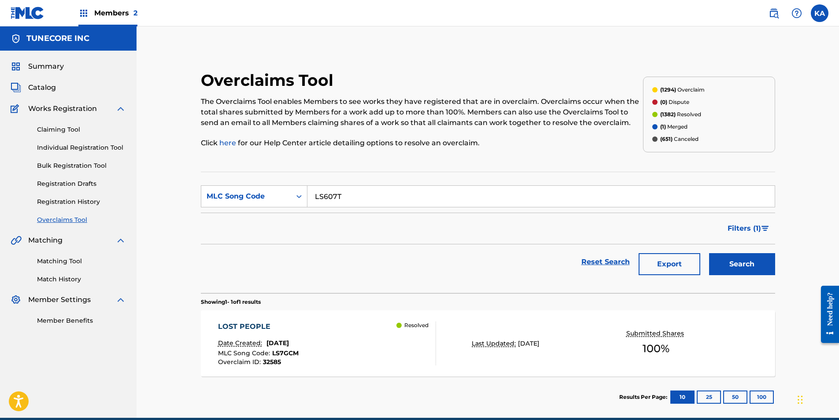
type input "LS607T"
click at [740, 264] on button "Search" at bounding box center [742, 264] width 66 height 22
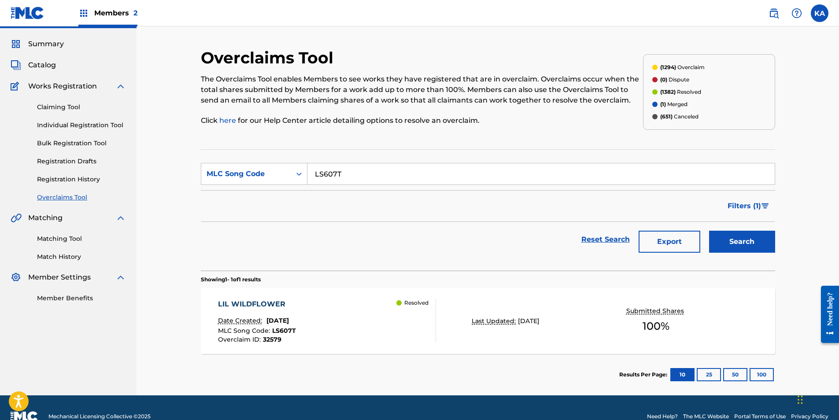
scroll to position [40, 0]
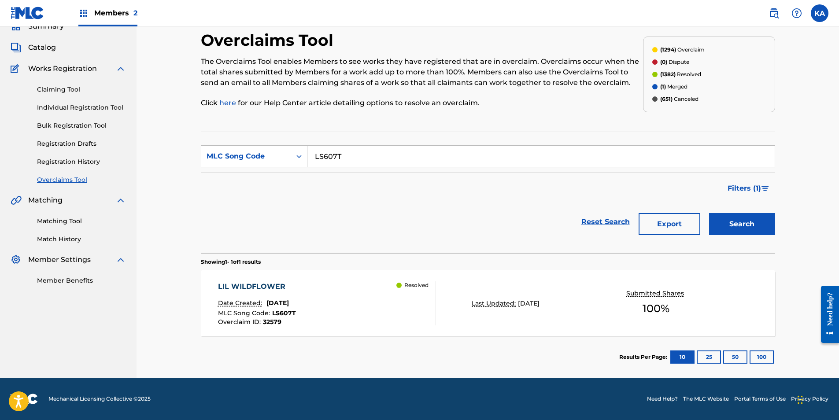
click at [344, 298] on div "LIL WILDFLOWER Date Created: [DATE] MLC Song Code : LS607T Overclaim ID : 32579…" at bounding box center [327, 304] width 219 height 44
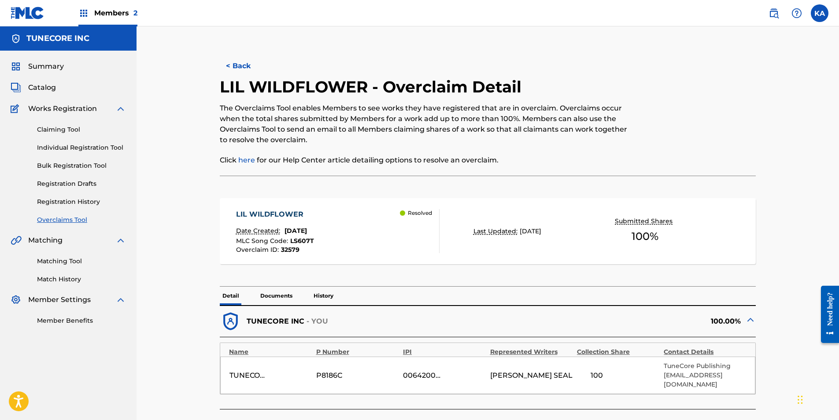
click at [244, 60] on button "< Back" at bounding box center [246, 66] width 53 height 22
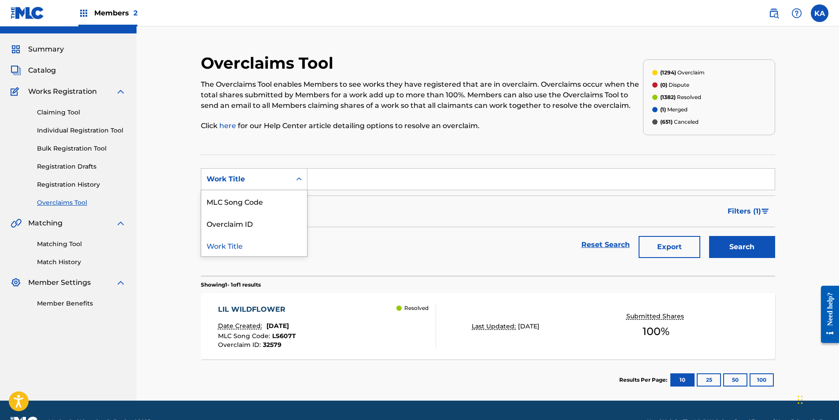
click at [302, 181] on icon "Search Form" at bounding box center [299, 179] width 9 height 9
click at [293, 202] on div "MLC Song Code" at bounding box center [254, 201] width 106 height 22
click at [327, 171] on input "Search Form" at bounding box center [541, 179] width 467 height 21
paste input "OM60O5"
type input "OM60O5"
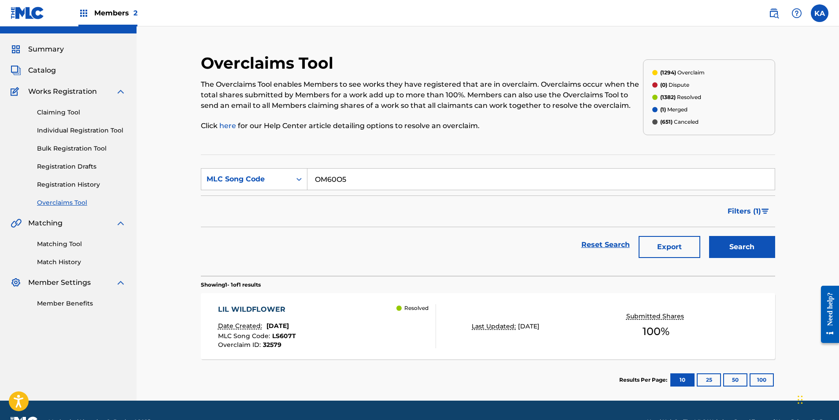
drag, startPoint x: 737, startPoint y: 248, endPoint x: 733, endPoint y: 245, distance: 5.0
click at [737, 248] on button "Search" at bounding box center [742, 247] width 66 height 22
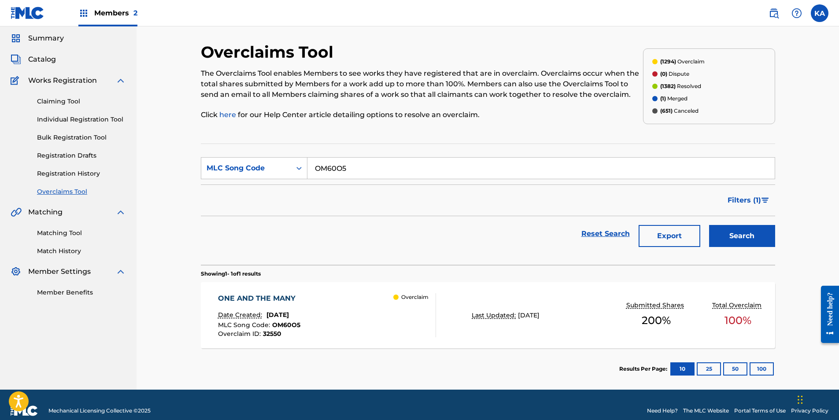
scroll to position [40, 0]
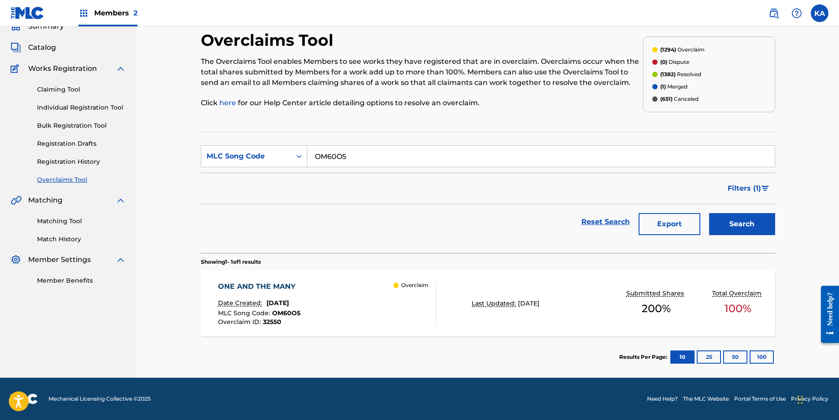
click at [343, 302] on div "ONE AND THE MANY Date Created: [DATE] MLC Song Code : OM60O5 Overclaim ID : 325…" at bounding box center [327, 304] width 219 height 44
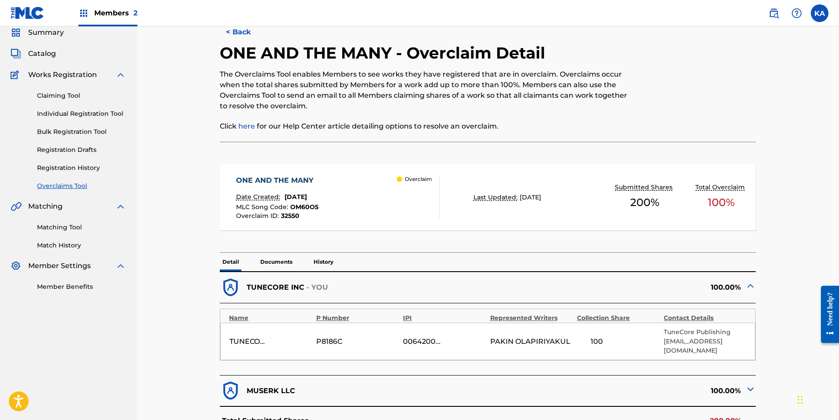
scroll to position [44, 0]
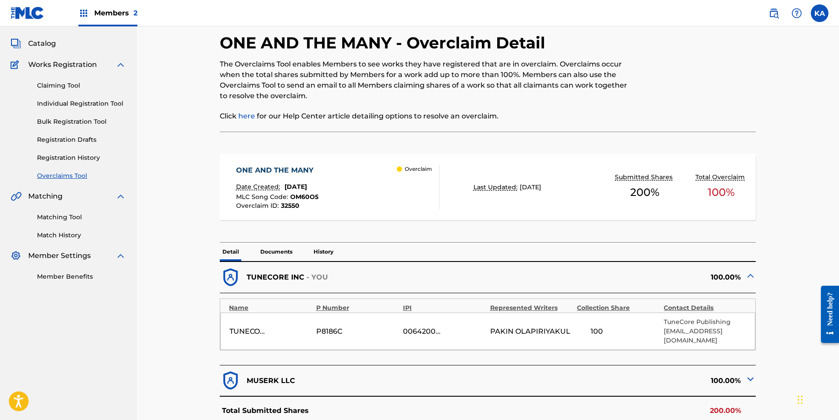
click at [317, 370] on div "MUSERK LLC" at bounding box center [354, 381] width 268 height 22
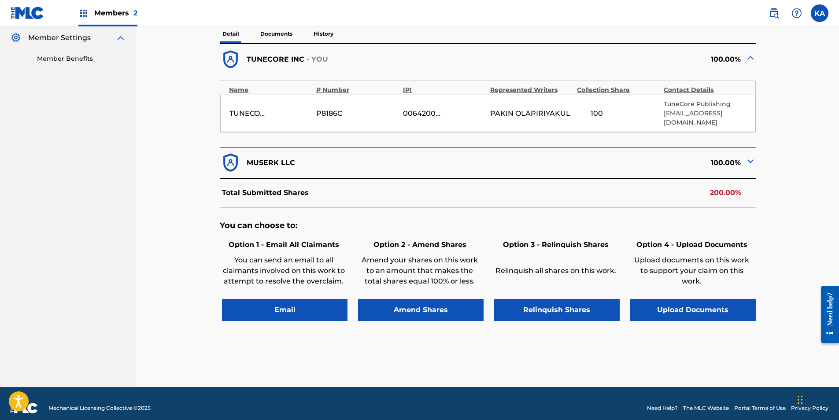
click at [725, 299] on button "Upload Documents" at bounding box center [693, 310] width 126 height 22
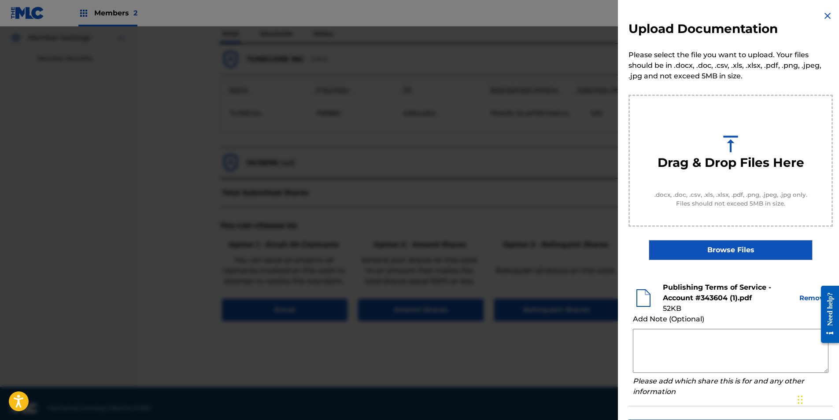
click at [651, 341] on textarea at bounding box center [731, 351] width 196 height 44
paste textarea "By clicking to agree to the terms of the agreement ACCOUNT NAME is declaring th…"
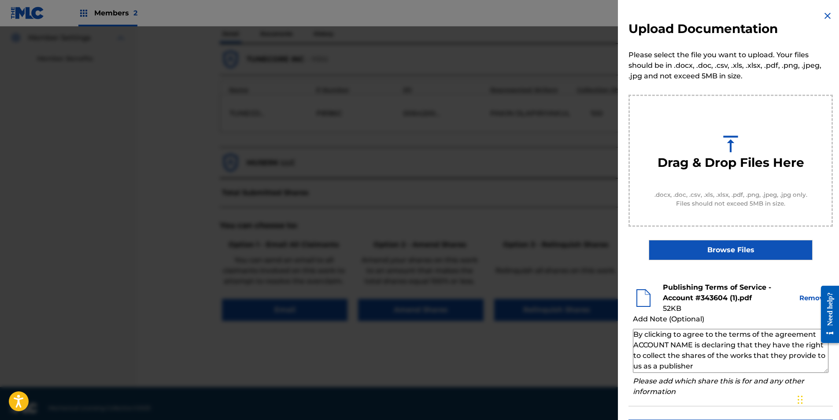
drag, startPoint x: 635, startPoint y: 344, endPoint x: 693, endPoint y: 344, distance: 57.3
click at [693, 344] on textarea "By clicking to agree to the terms of the agreement ACCOUNT NAME is declaring th…" at bounding box center [731, 351] width 196 height 44
paste textarea "MR. NANCHAKORN PHANARITHNAWIN"
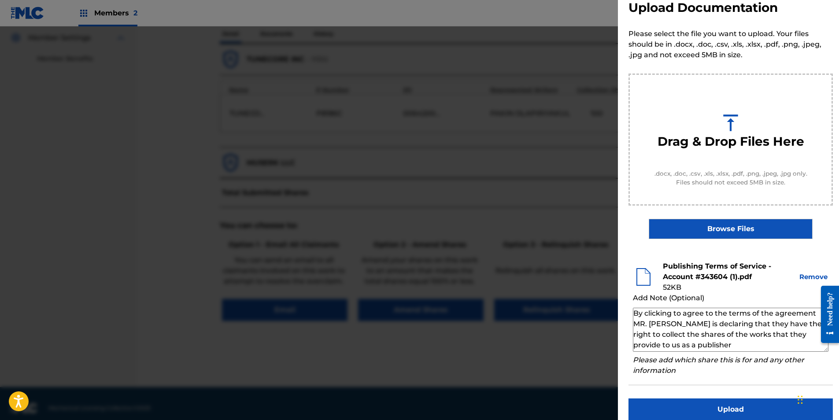
scroll to position [32, 0]
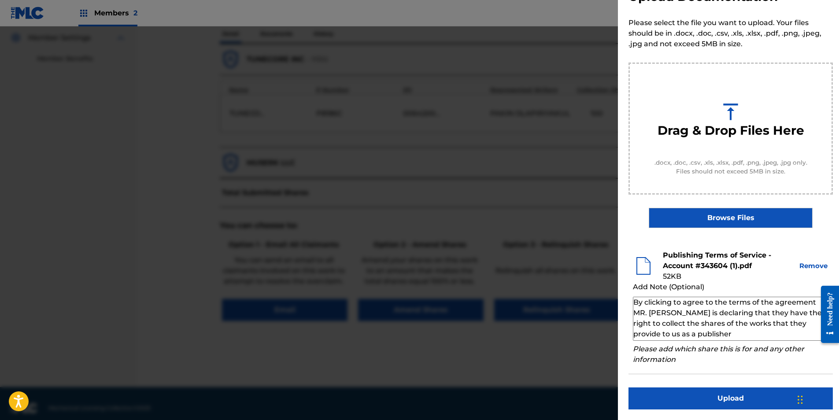
type textarea "By clicking to agree to the terms of the agreement MR. [PERSON_NAME] is declari…"
click at [728, 394] on button "Upload" at bounding box center [731, 399] width 204 height 22
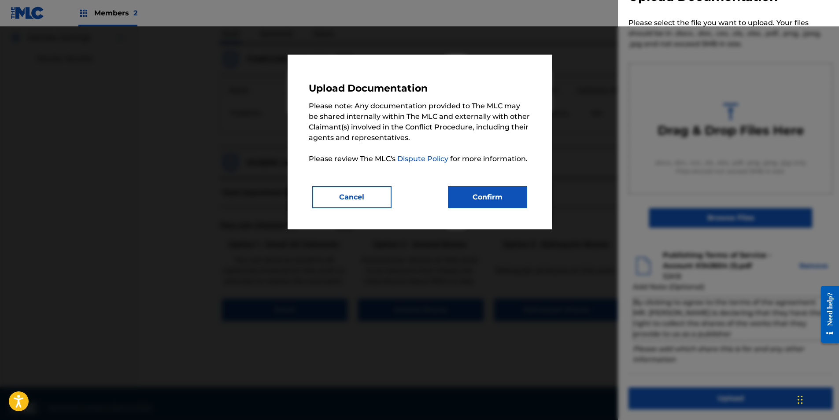
click at [500, 188] on button "Confirm" at bounding box center [487, 197] width 79 height 22
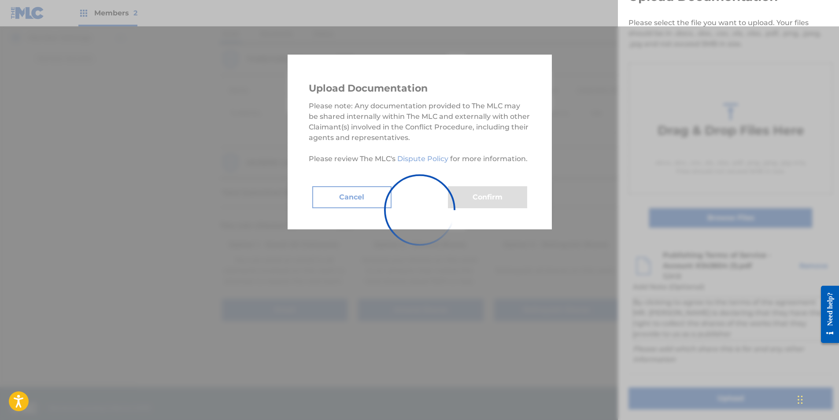
scroll to position [0, 0]
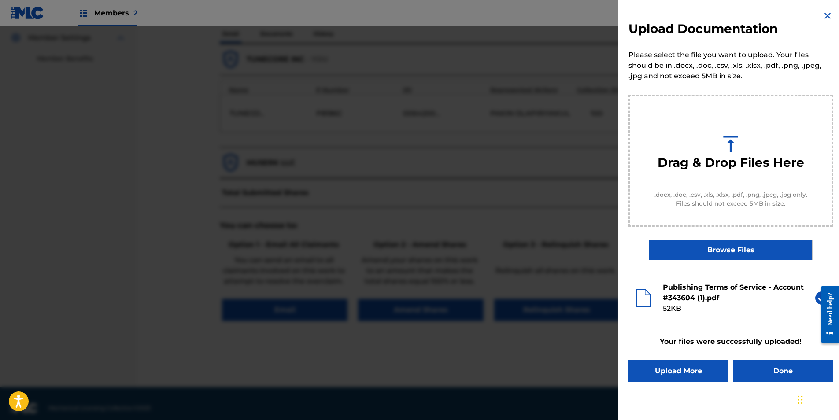
click at [771, 371] on button "Done" at bounding box center [783, 371] width 100 height 22
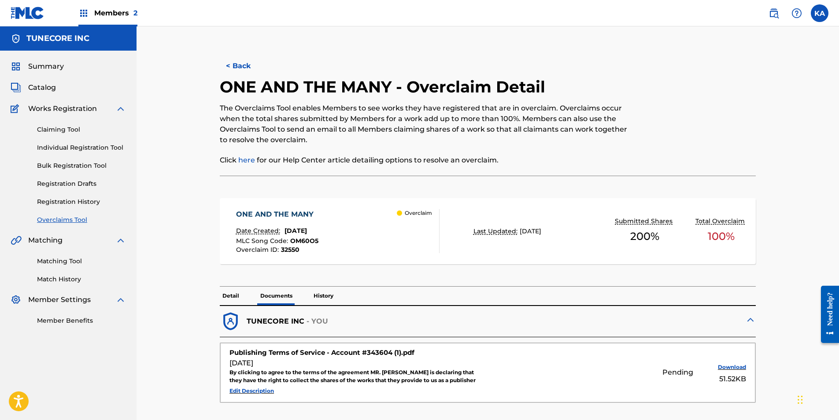
click at [224, 291] on p "Detail" at bounding box center [231, 296] width 22 height 19
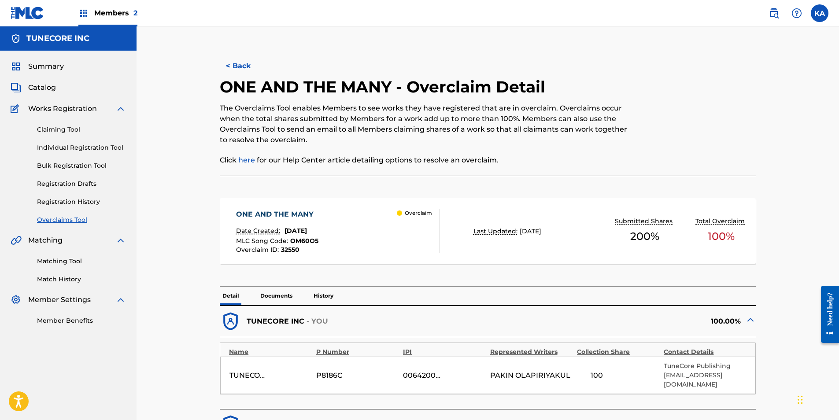
click at [275, 291] on p "Documents" at bounding box center [276, 296] width 37 height 19
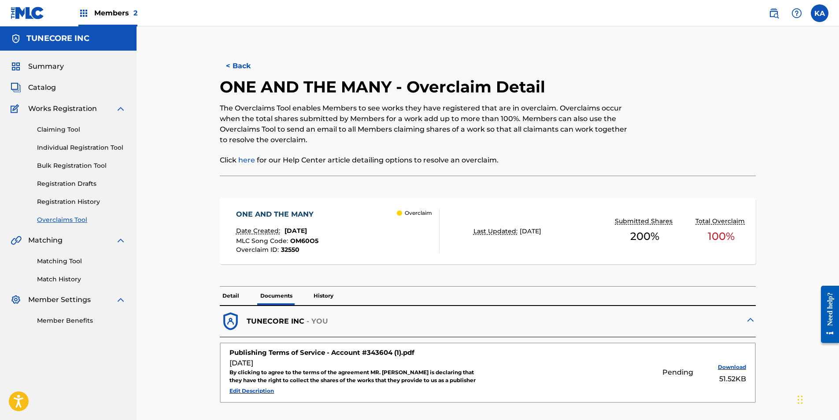
click at [237, 65] on button "< Back" at bounding box center [246, 66] width 53 height 22
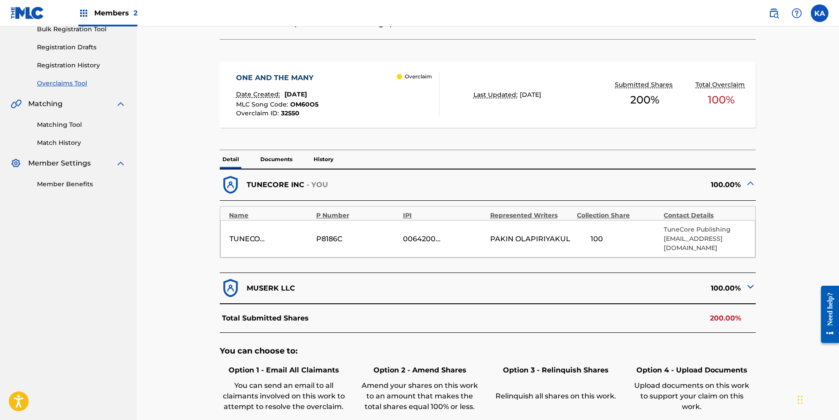
scroll to position [175, 0]
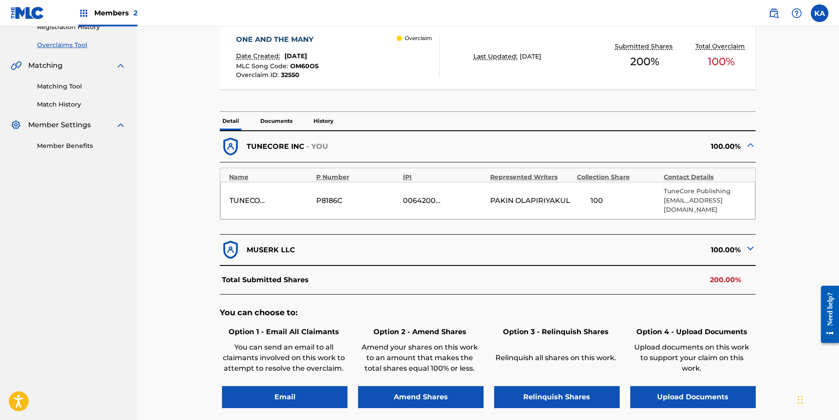
click at [273, 120] on p "Documents" at bounding box center [276, 121] width 37 height 19
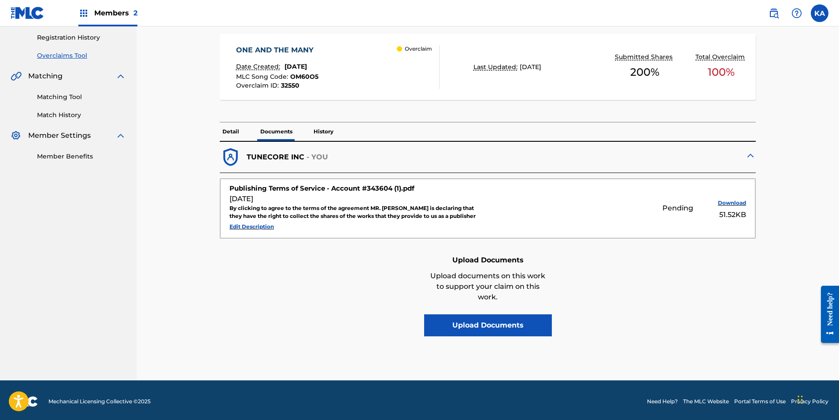
scroll to position [175, 0]
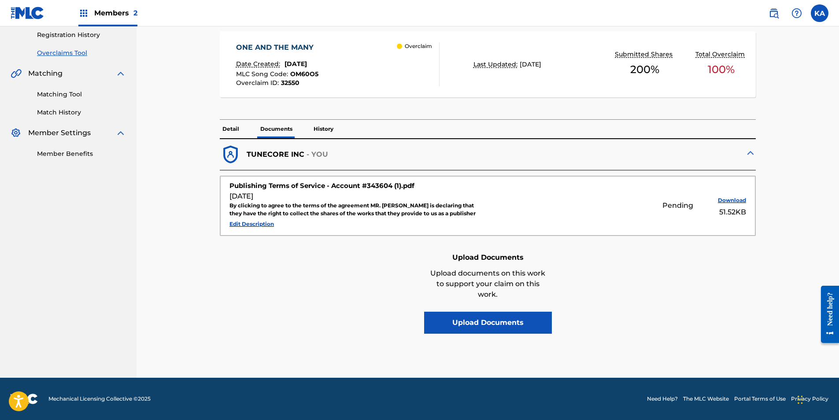
click at [234, 120] on p "Detail" at bounding box center [231, 129] width 22 height 19
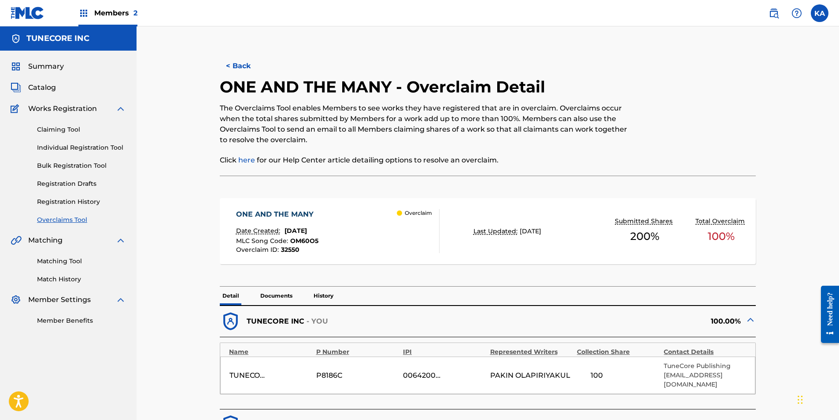
click at [242, 62] on button "< Back" at bounding box center [246, 66] width 53 height 22
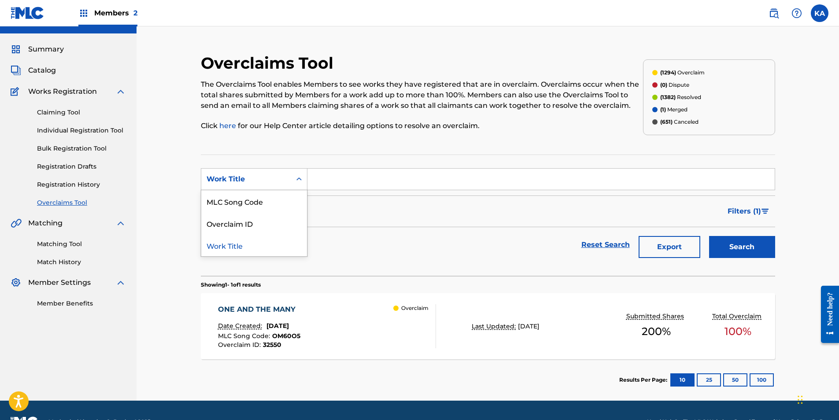
click at [302, 177] on icon "Search Form" at bounding box center [299, 179] width 9 height 9
click at [296, 200] on div "MLC Song Code" at bounding box center [254, 201] width 106 height 22
click at [341, 175] on input "Search Form" at bounding box center [541, 179] width 467 height 21
paste input "FB4JEW"
type input "FB4JEW"
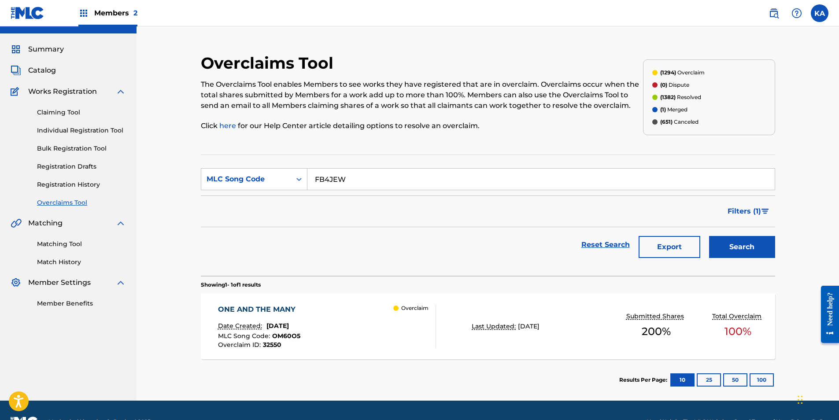
click at [733, 238] on button "Search" at bounding box center [742, 247] width 66 height 22
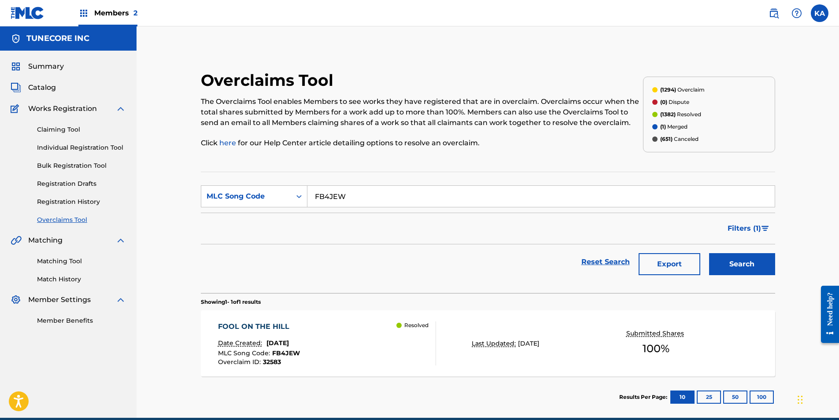
click at [338, 331] on div "FOOL ON THE HILL Date Created: [DATE] MLC Song Code : FB4JEW Overclaim ID : 325…" at bounding box center [327, 344] width 219 height 44
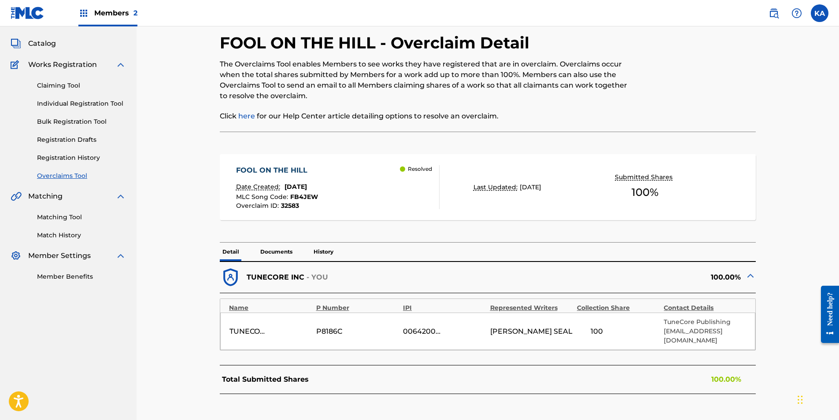
scroll to position [88, 0]
